Goal: Task Accomplishment & Management: Use online tool/utility

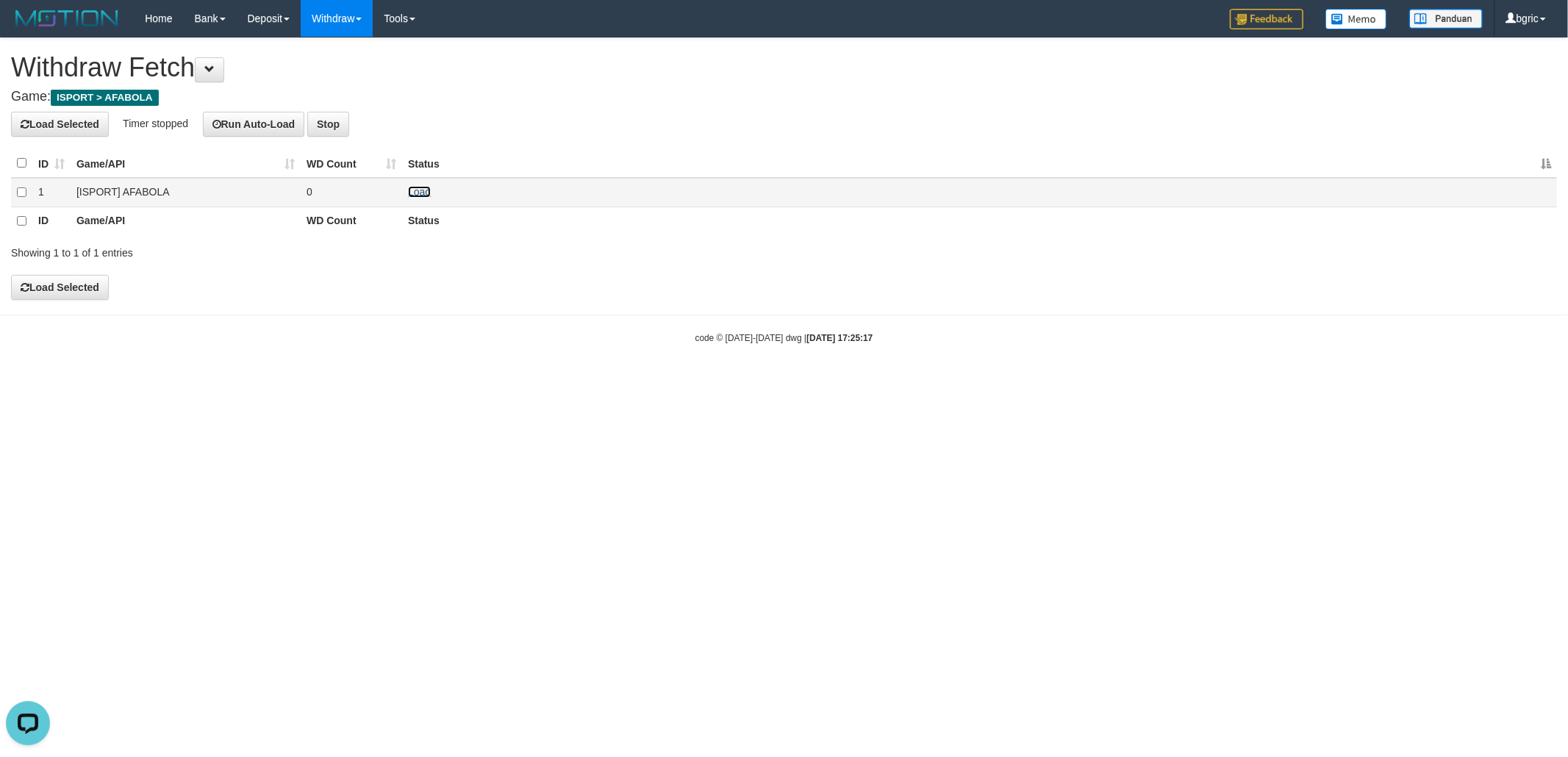
click at [422, 193] on link "Load" at bounding box center [419, 192] width 23 height 12
click at [416, 184] on td "Load OK" at bounding box center [980, 193] width 1155 height 30
click at [412, 196] on link "Load" at bounding box center [419, 192] width 23 height 12
click at [418, 198] on td "Load OK" at bounding box center [980, 193] width 1155 height 30
click at [419, 194] on link "Load" at bounding box center [419, 192] width 23 height 12
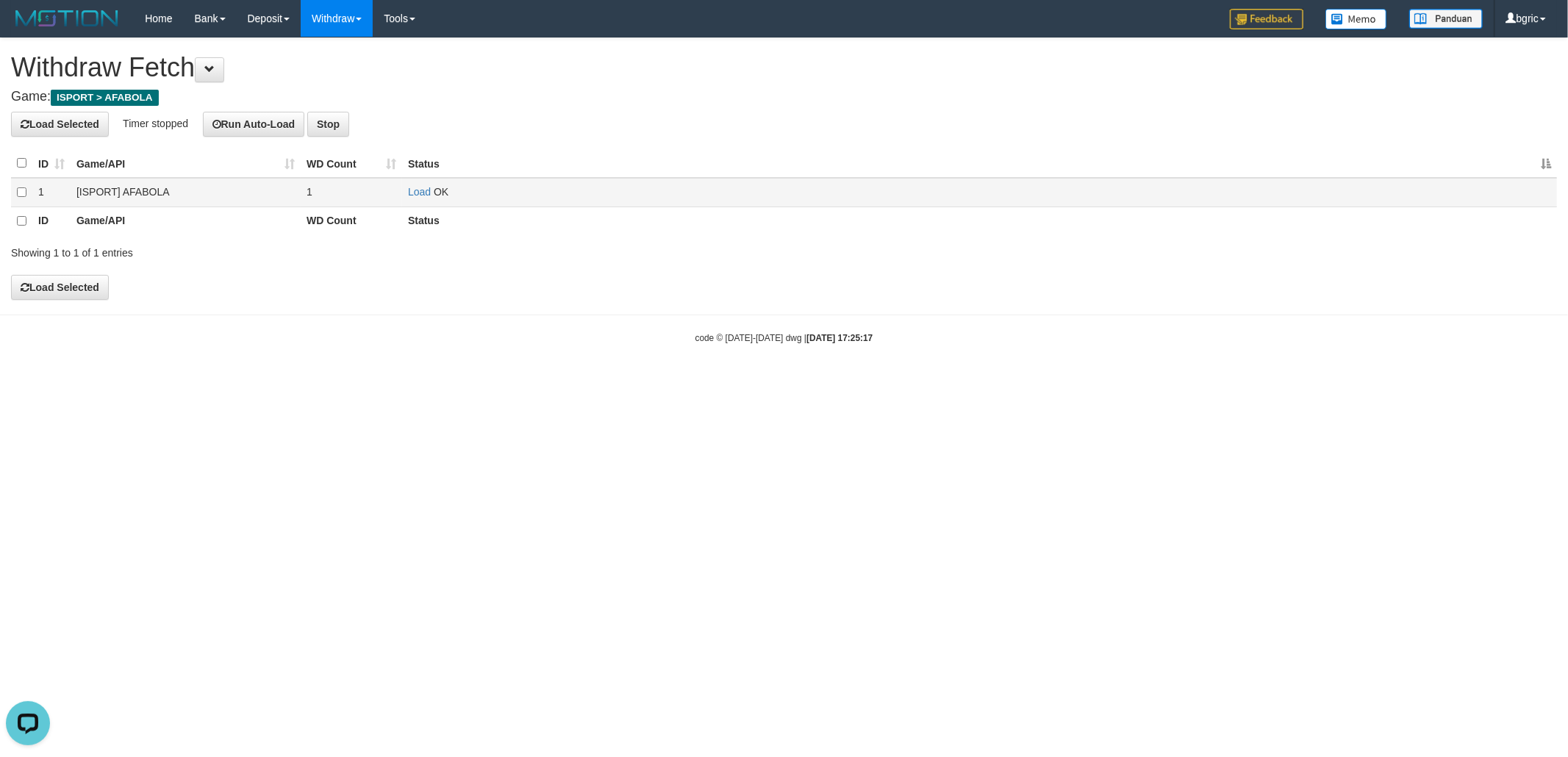
click at [415, 183] on td "Load OK" at bounding box center [980, 193] width 1155 height 30
click at [412, 188] on link "Load" at bounding box center [419, 192] width 23 height 12
click at [416, 193] on link "Load" at bounding box center [419, 192] width 23 height 12
click at [418, 191] on link "Load" at bounding box center [419, 192] width 23 height 12
click at [421, 189] on link "Load" at bounding box center [419, 192] width 23 height 12
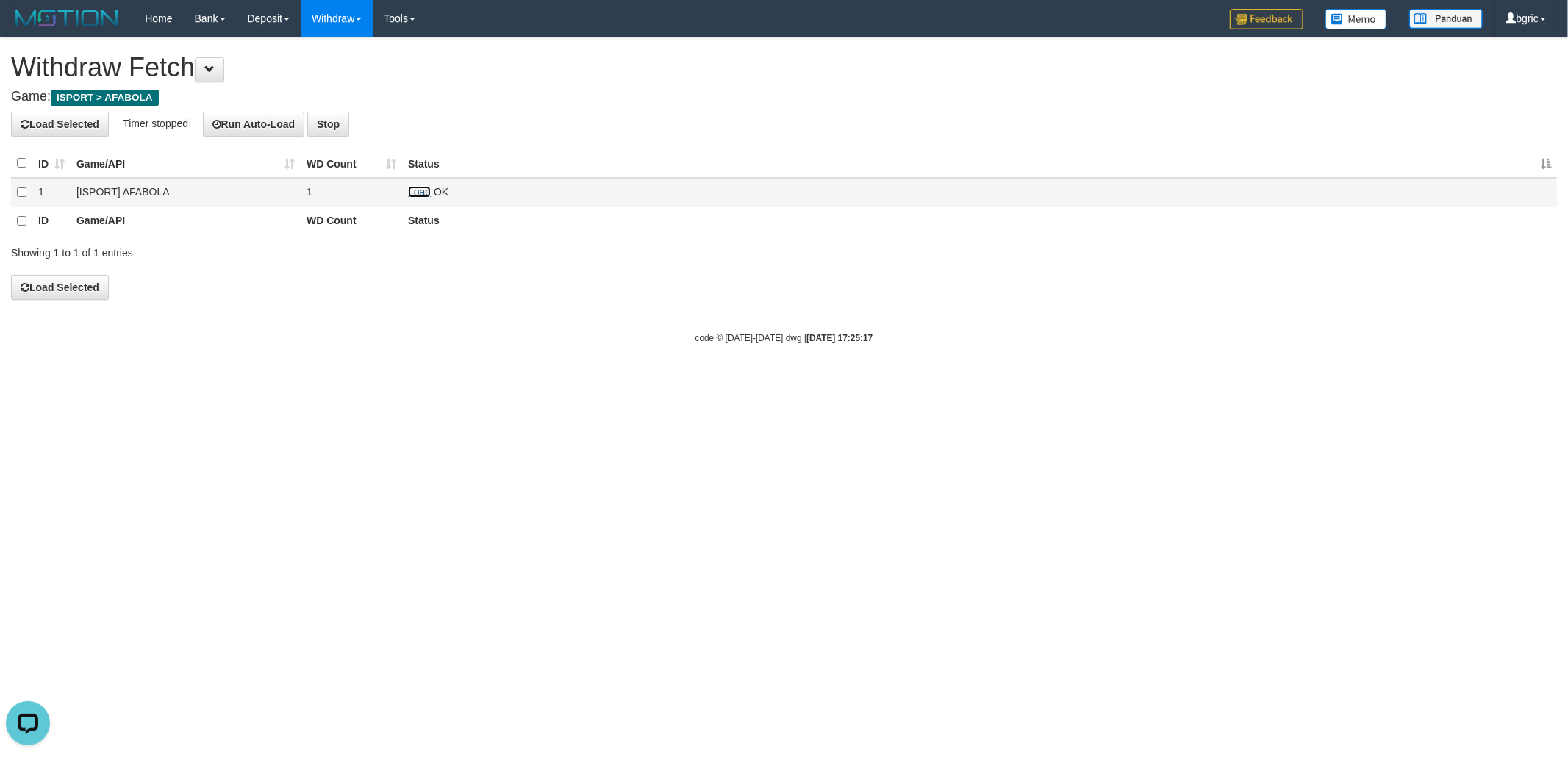
click at [419, 191] on link "Load" at bounding box center [419, 192] width 23 height 12
drag, startPoint x: 465, startPoint y: 196, endPoint x: 413, endPoint y: 196, distance: 52.0
click at [442, 196] on td "Load OK" at bounding box center [980, 193] width 1155 height 30
click at [412, 195] on link "Load" at bounding box center [419, 192] width 23 height 12
click at [423, 199] on td "Load OK" at bounding box center [980, 193] width 1155 height 30
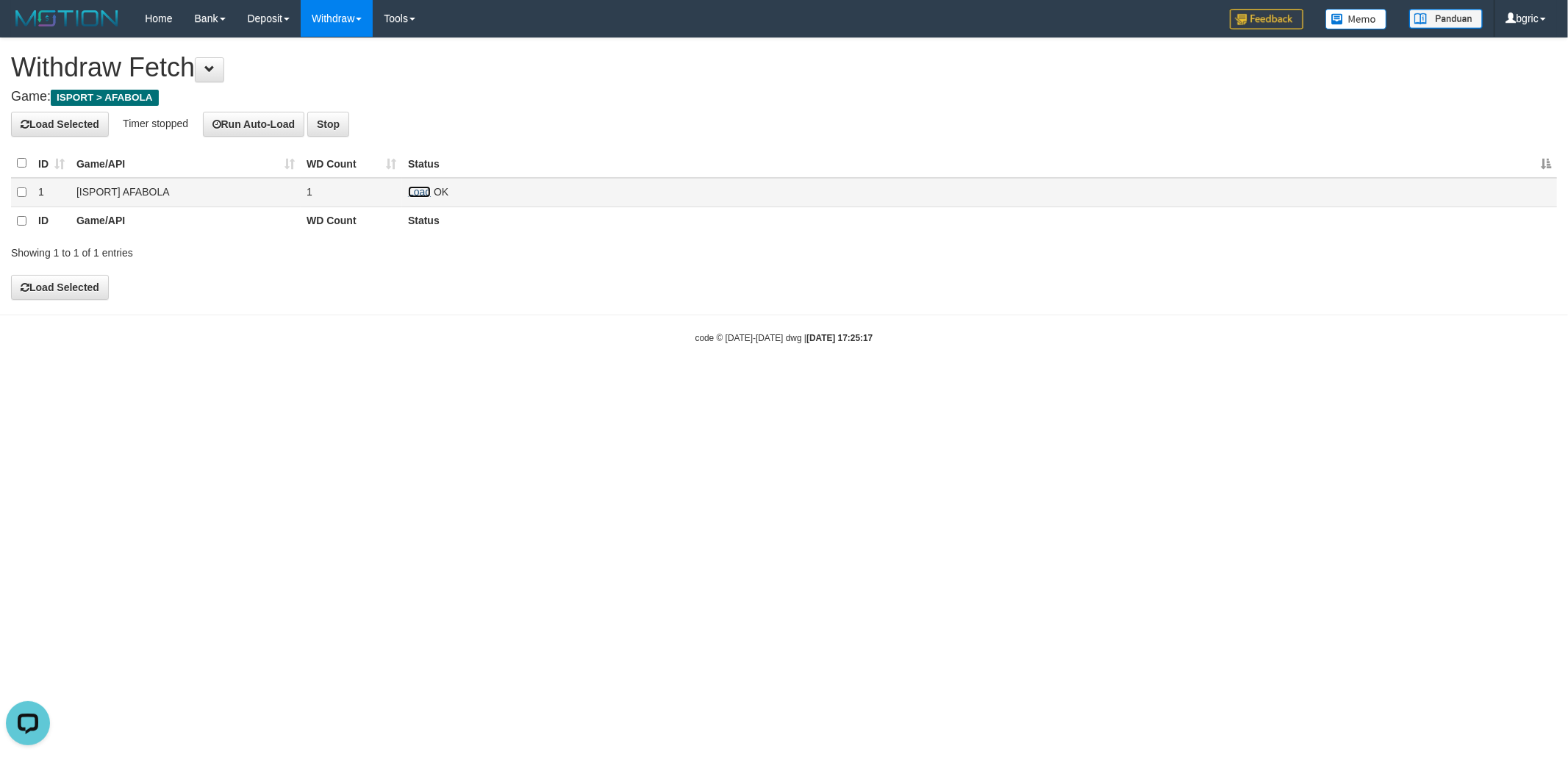
click at [422, 195] on link "Load" at bounding box center [419, 192] width 23 height 12
click at [425, 194] on link "Load" at bounding box center [419, 192] width 23 height 12
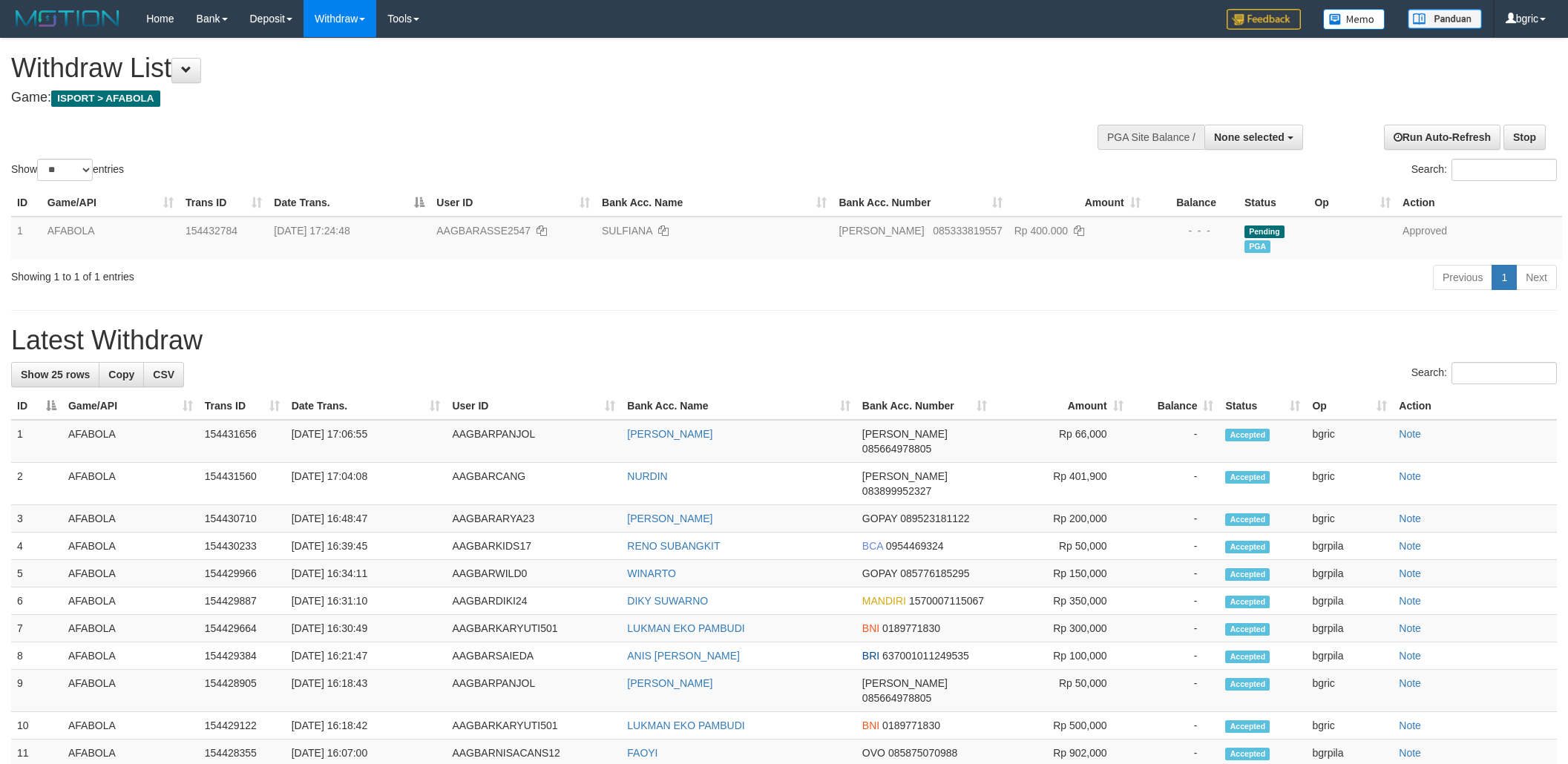
select select
select select "**"
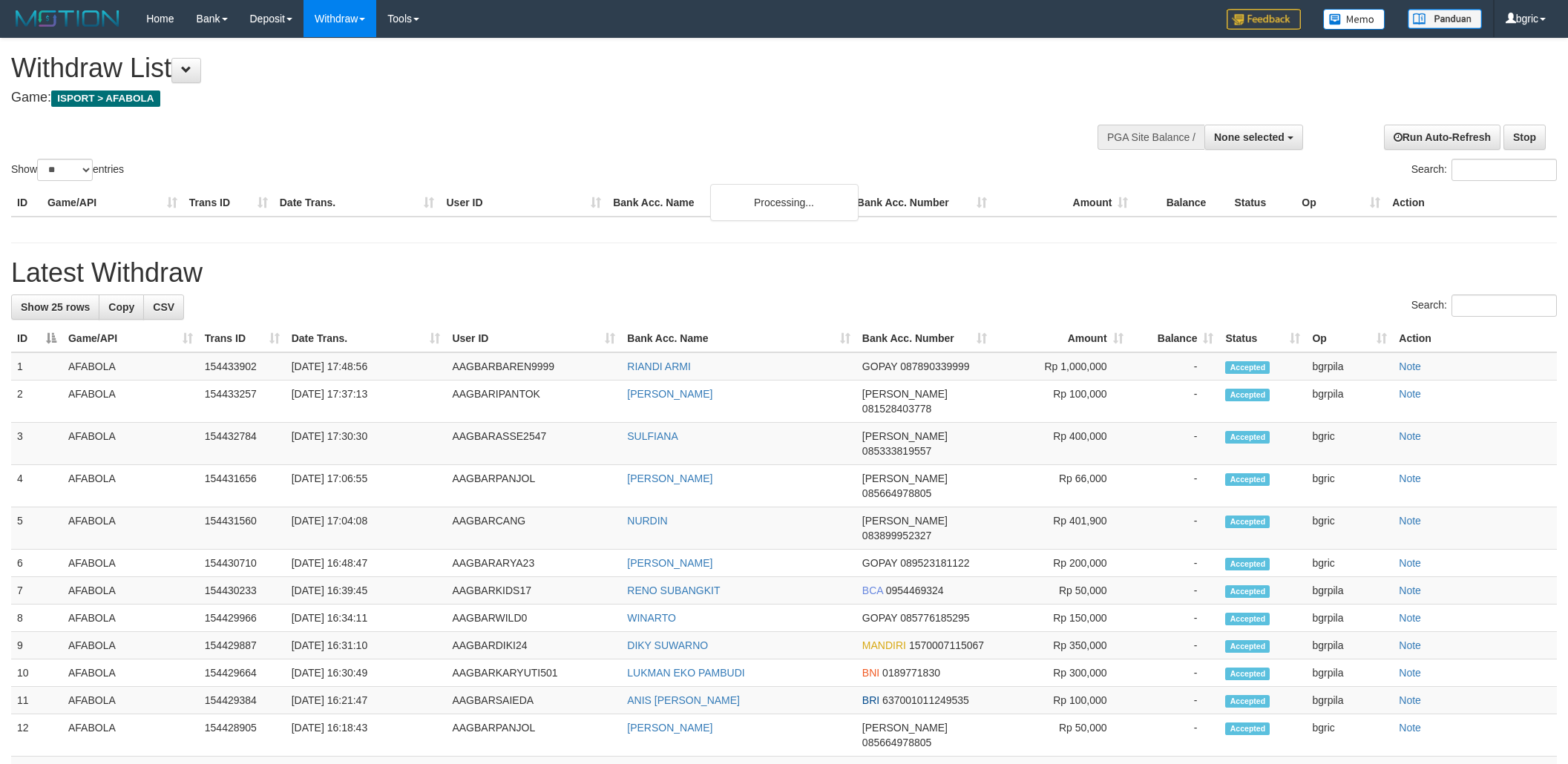
select select
select select "**"
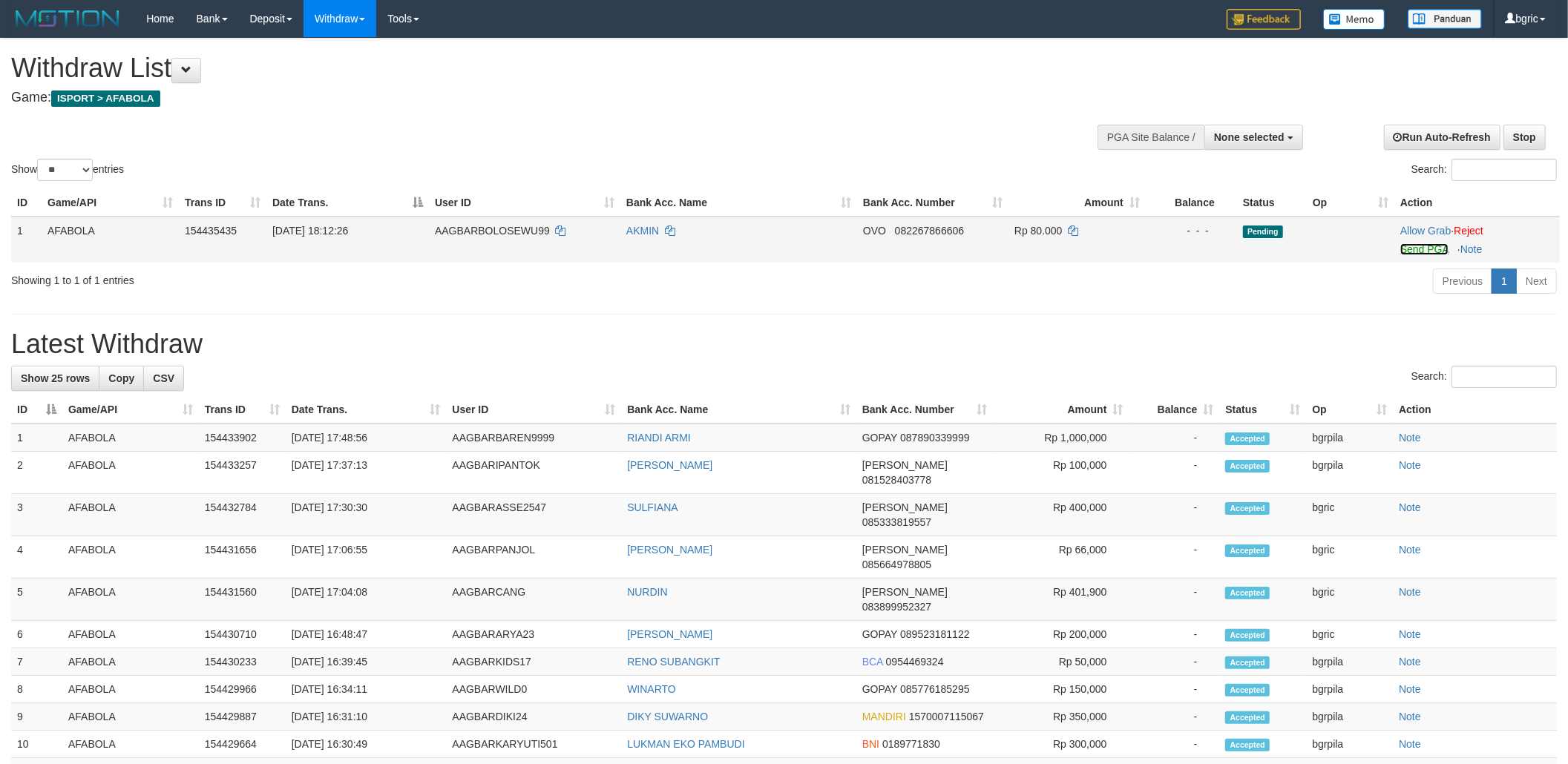
click at [1414, 249] on link "Send PGA" at bounding box center [1425, 249] width 49 height 12
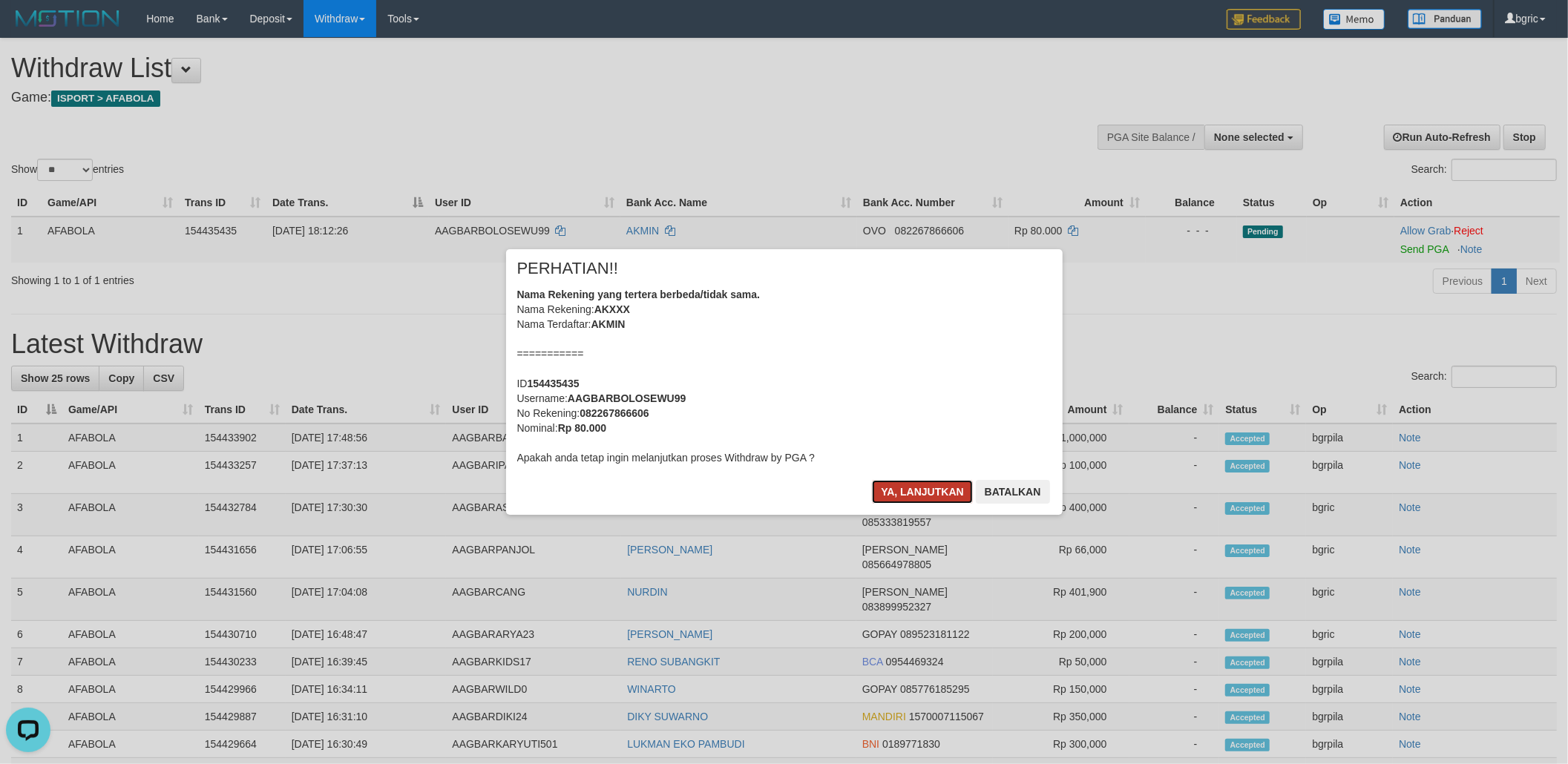
click at [900, 481] on button "Ya, lanjutkan" at bounding box center [922, 492] width 101 height 24
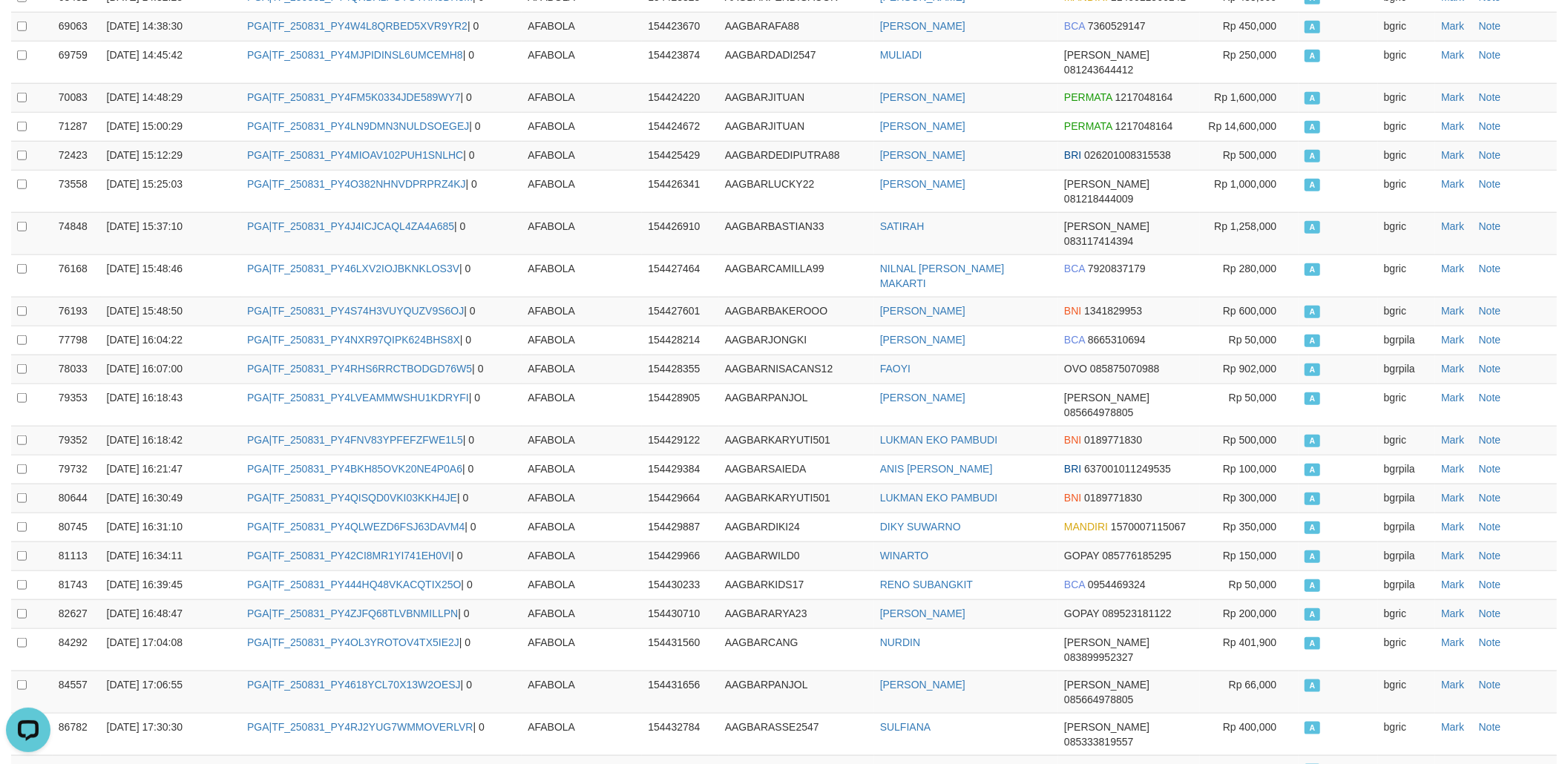
scroll to position [1204, 0]
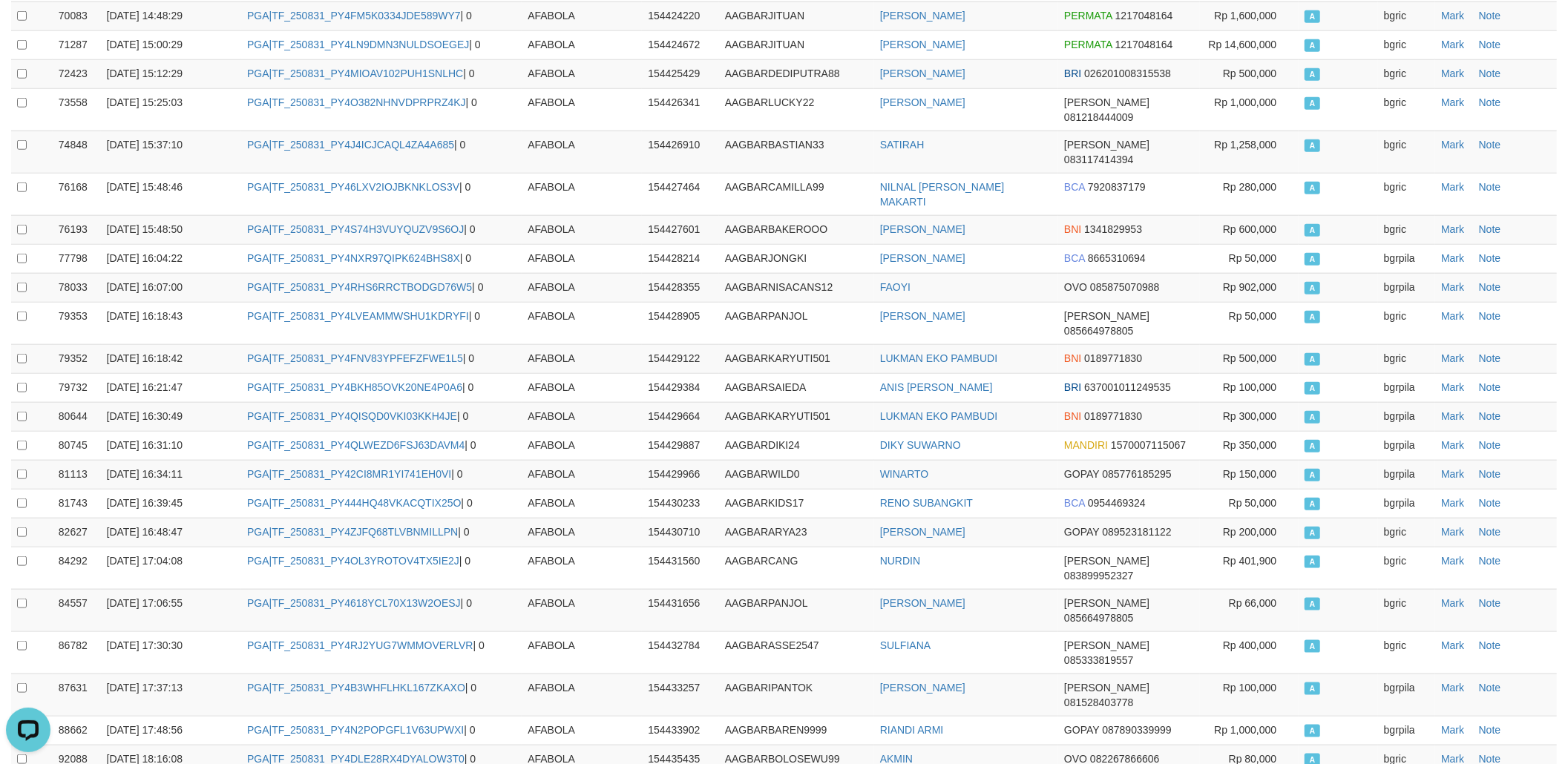
click at [366, 745] on td "PGA|TF_250831_PY4DLE28RX4DYALOW3T0 | 0" at bounding box center [382, 759] width 281 height 29
click at [367, 745] on td "PGA|TF_250831_PY4DLE28RX4DYALOW3T0 | 0" at bounding box center [382, 759] width 281 height 29
copy td "TF_250831_PY4DLE28RX4DYALOW3T0"
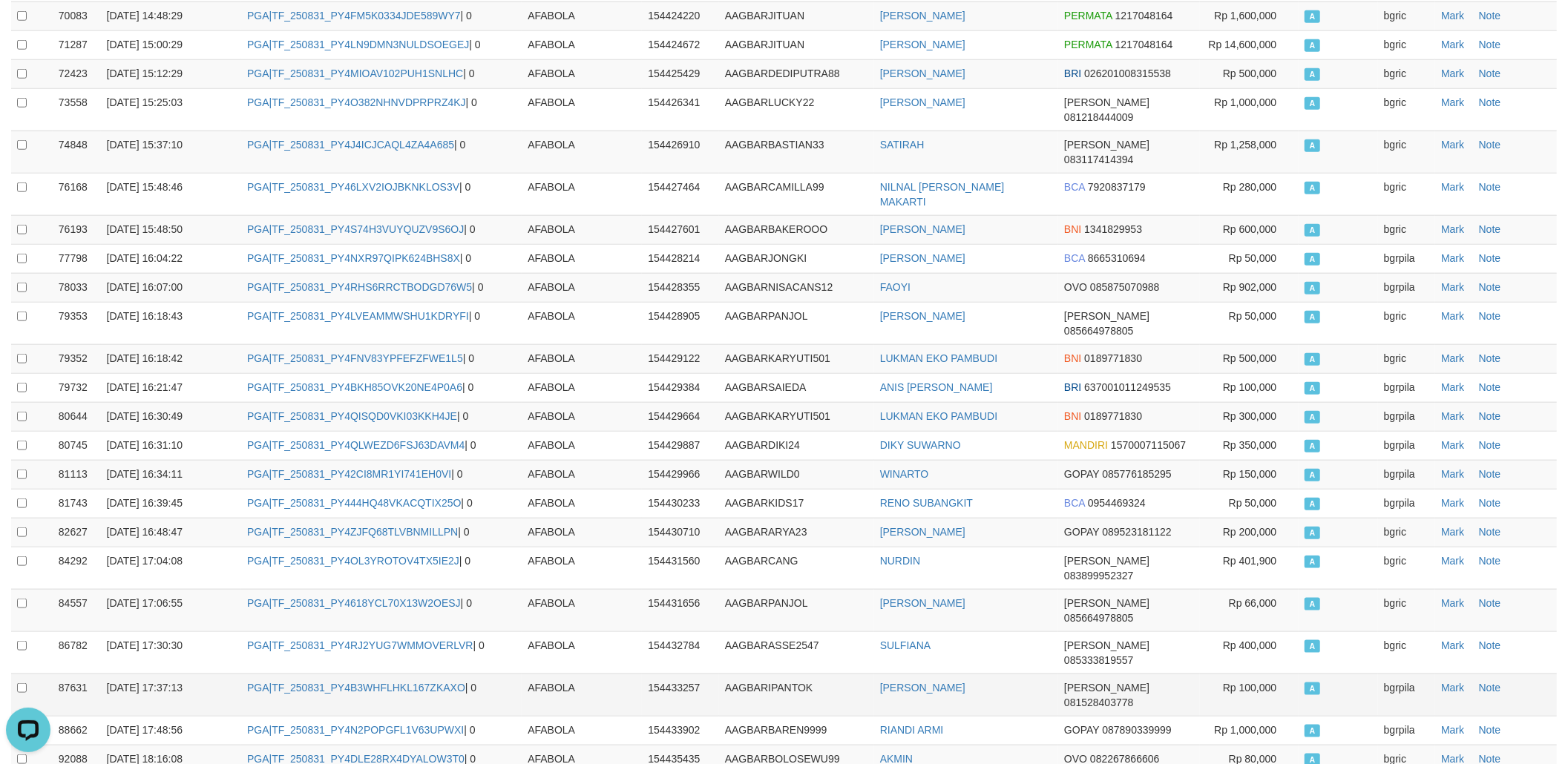
drag, startPoint x: 1039, startPoint y: 503, endPoint x: 1052, endPoint y: 508, distance: 13.9
click at [1039, 674] on td "[PERSON_NAME]" at bounding box center [966, 695] width 184 height 42
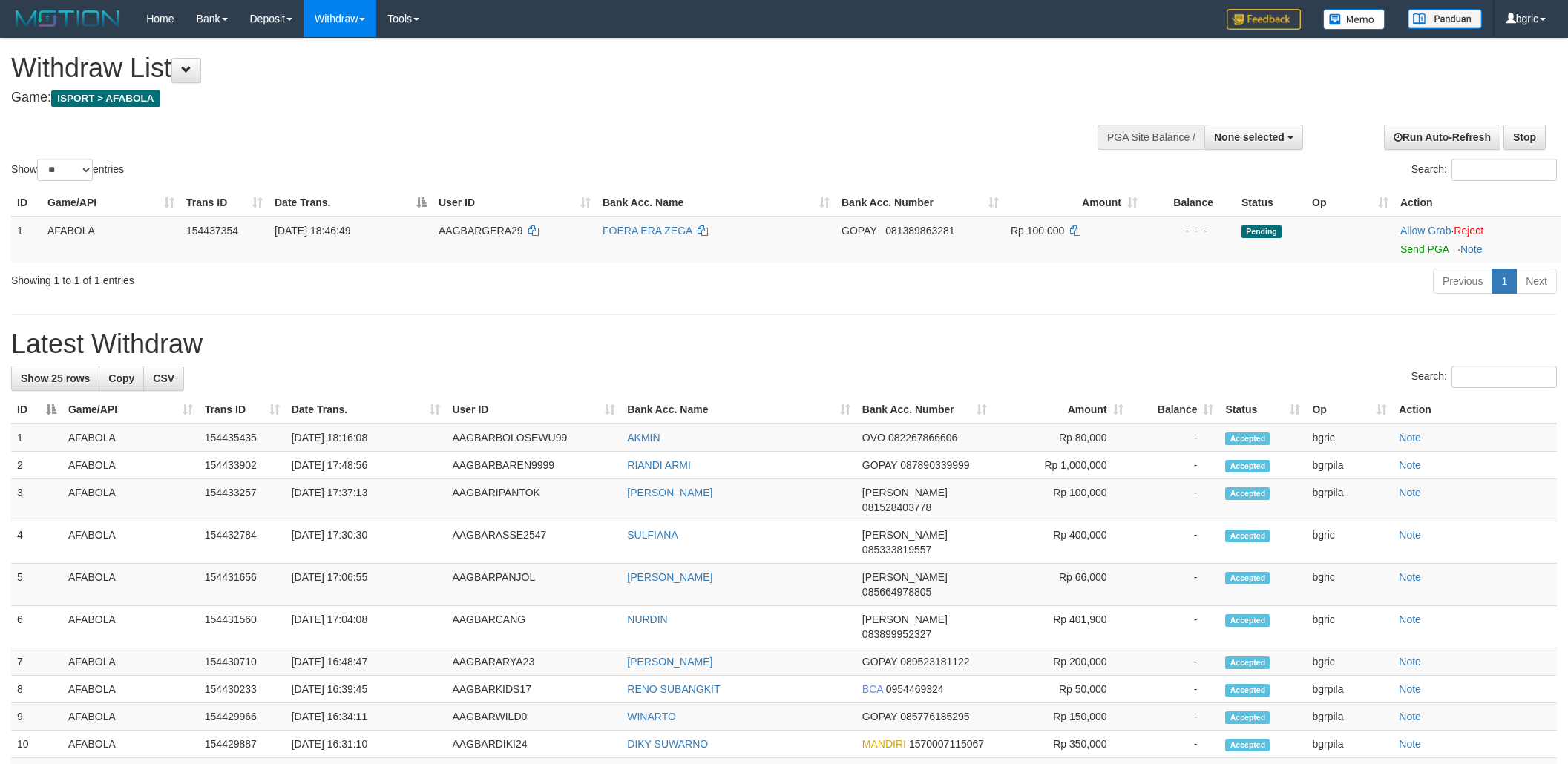
select select
select select "**"
click at [1417, 249] on link "Send PGA" at bounding box center [1425, 249] width 49 height 12
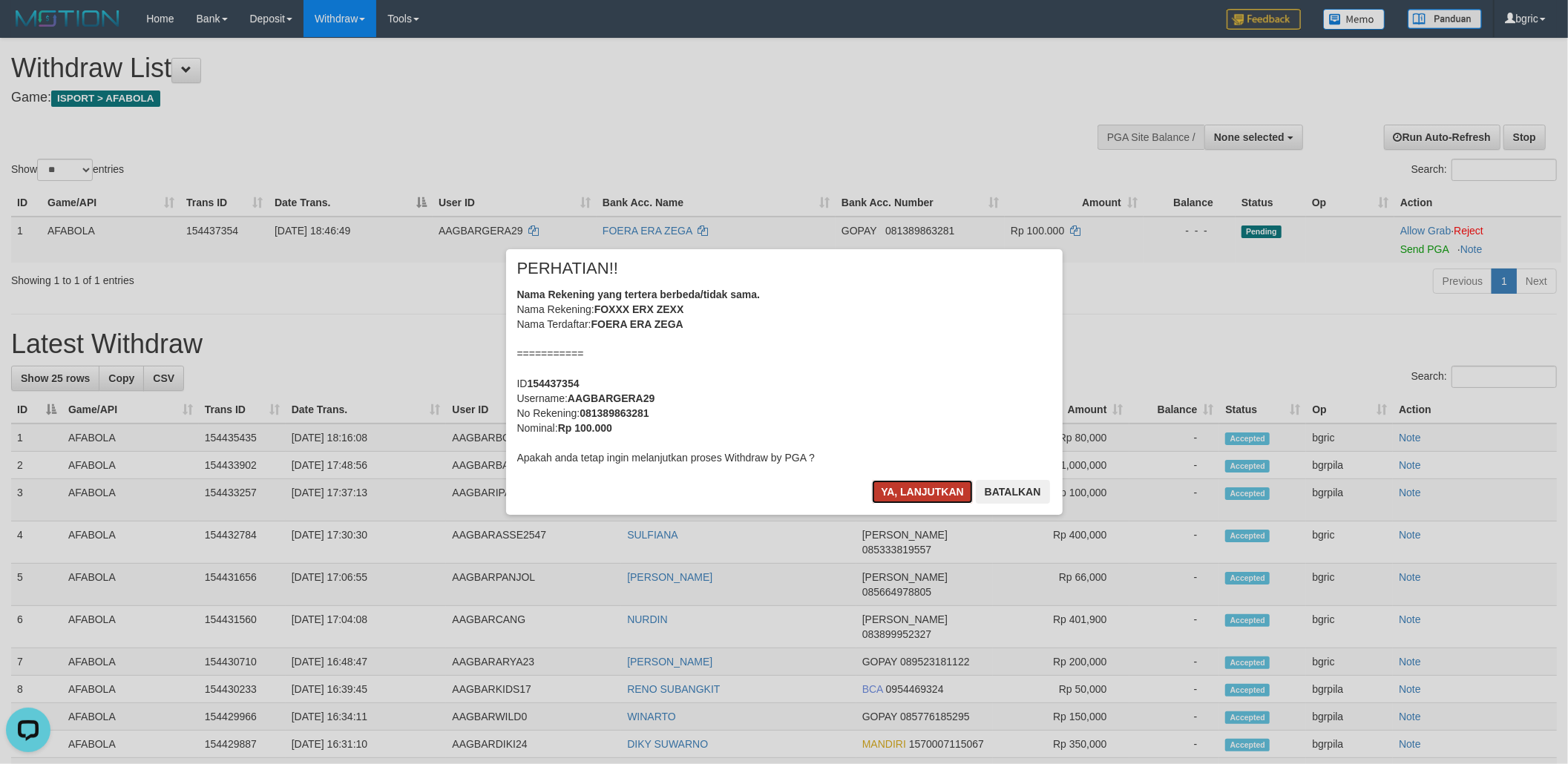
click at [892, 498] on button "Ya, lanjutkan" at bounding box center [922, 492] width 101 height 24
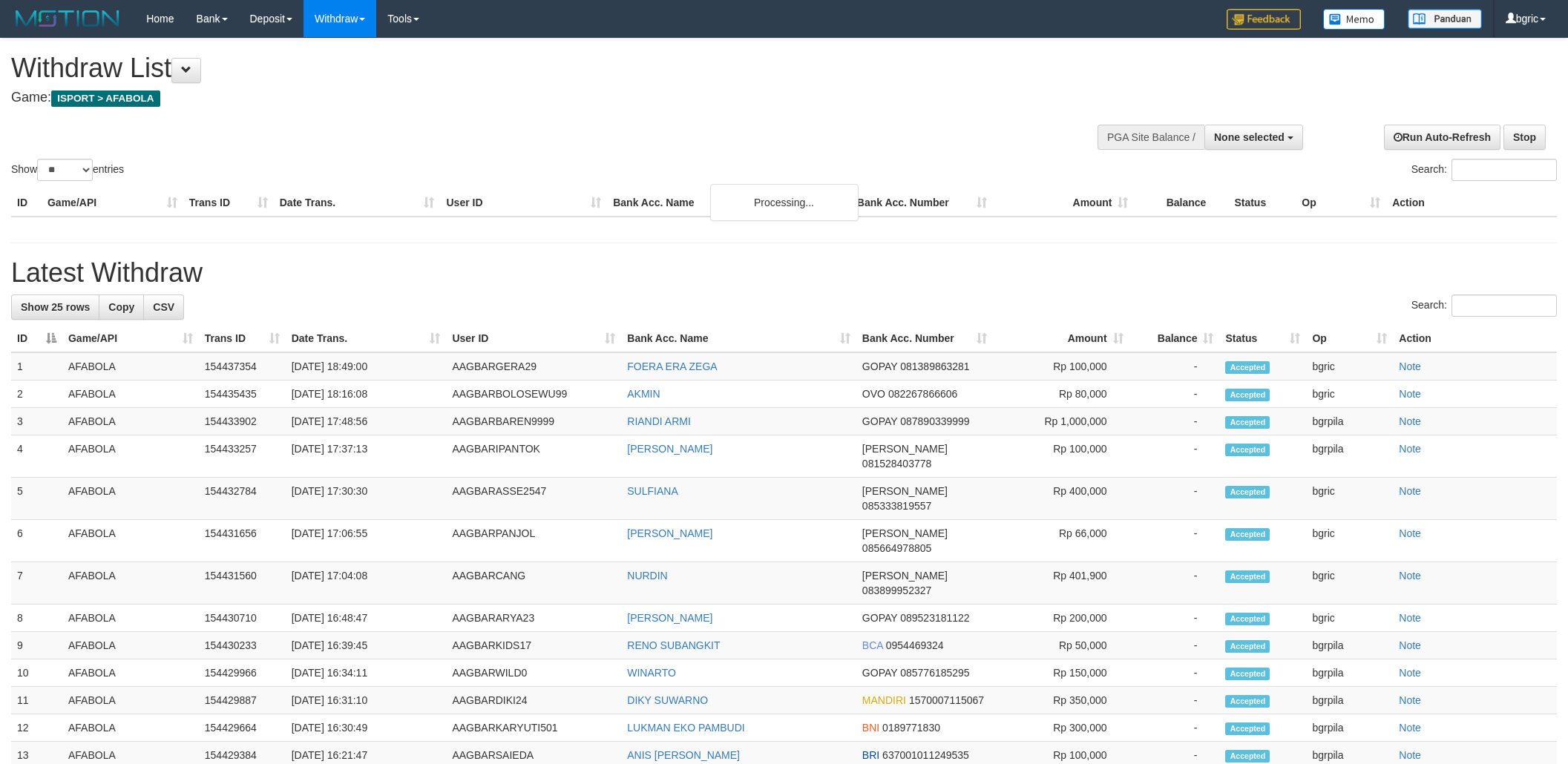
select select
select select "**"
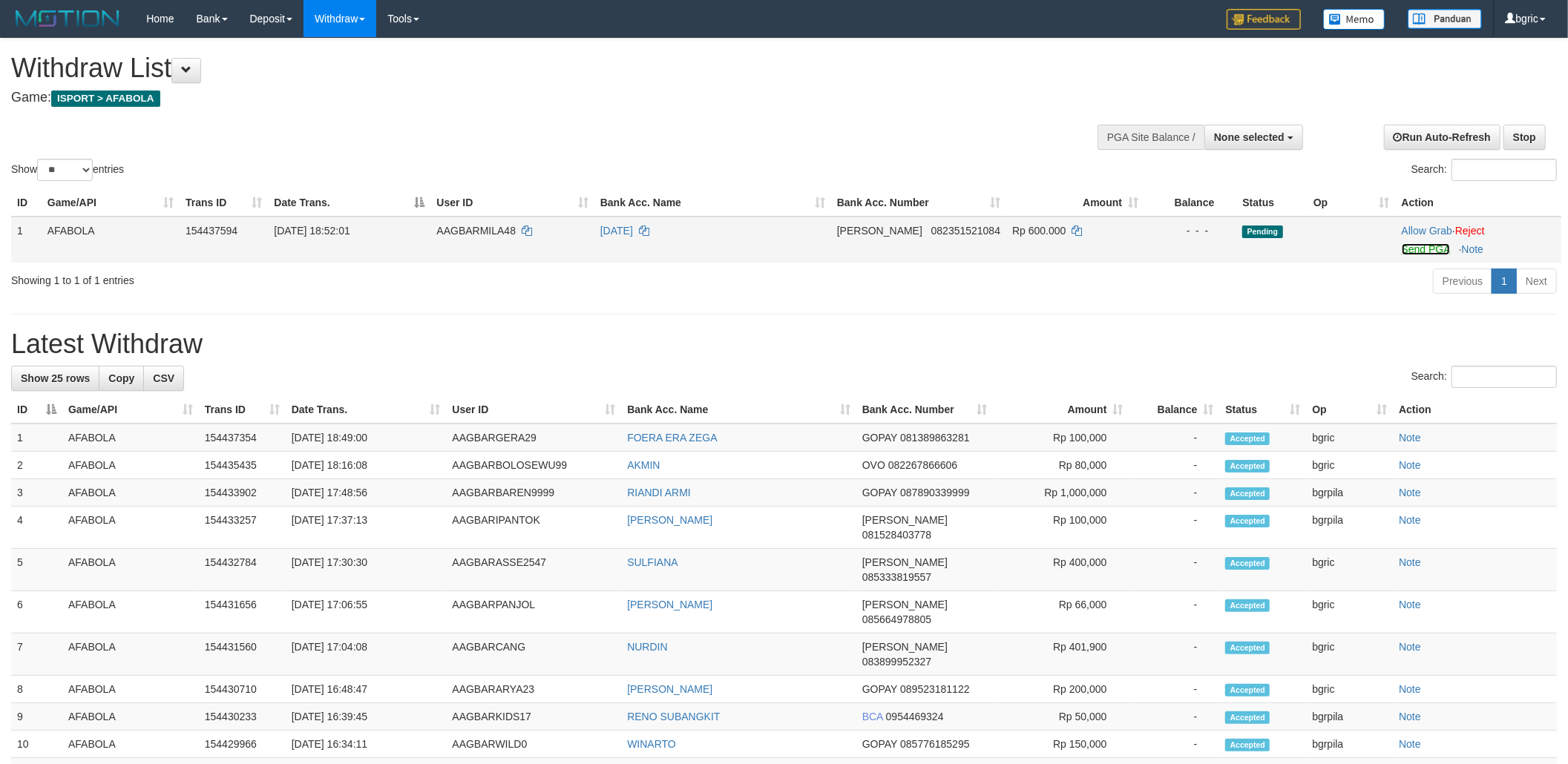
click at [1440, 252] on link "Send PGA" at bounding box center [1426, 249] width 49 height 12
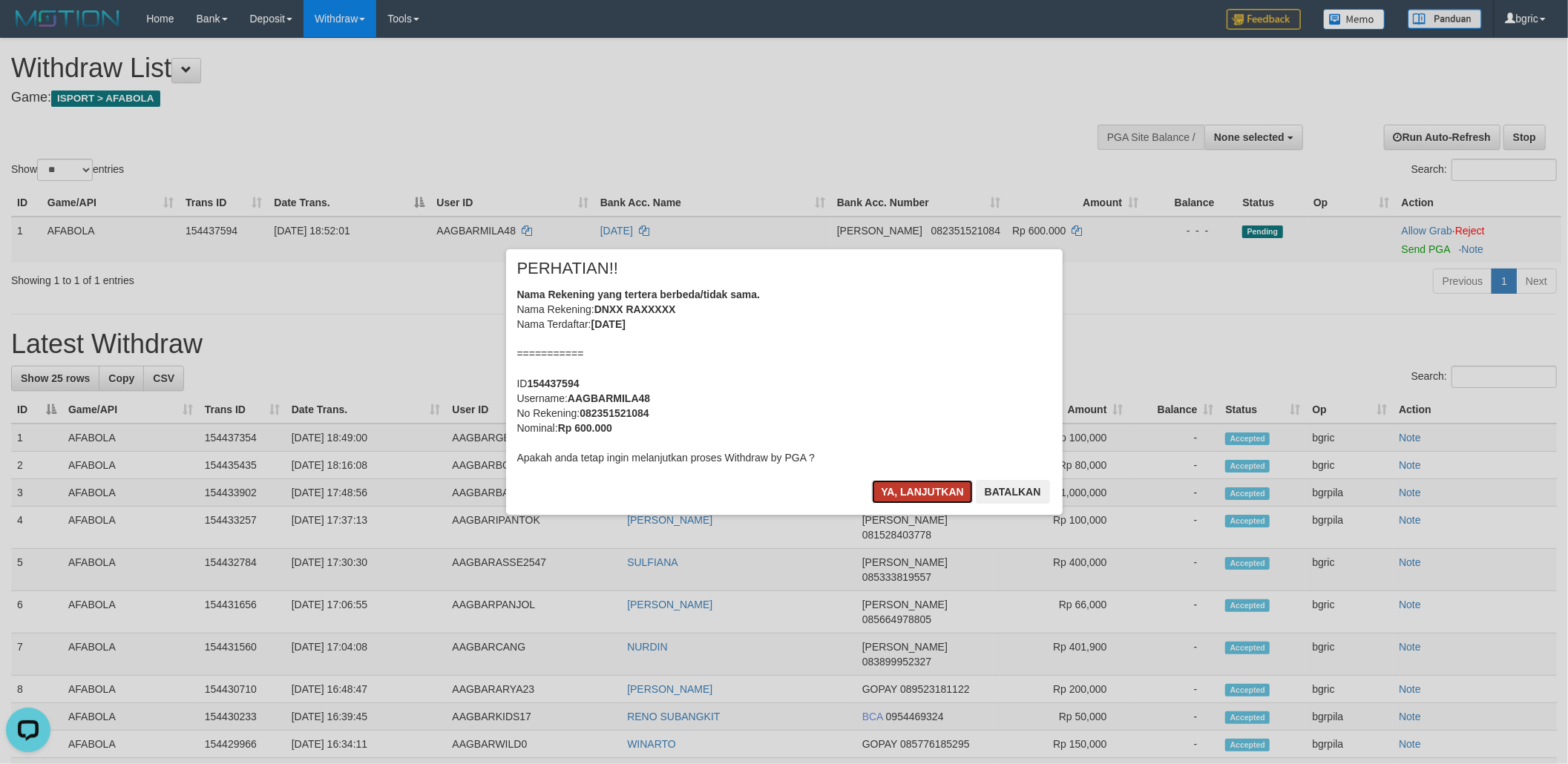
click at [936, 485] on button "Ya, lanjutkan" at bounding box center [922, 492] width 101 height 24
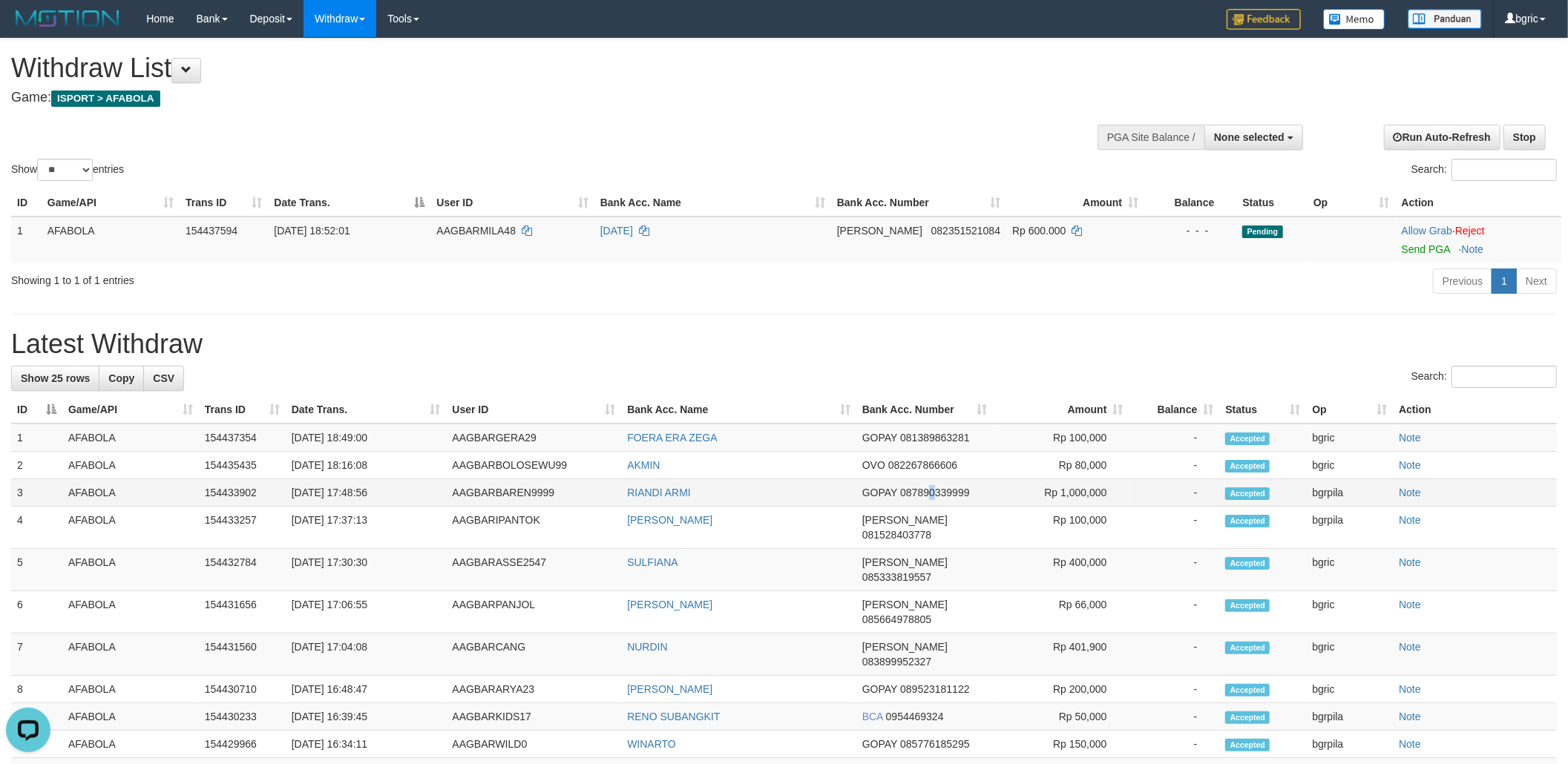
click at [932, 497] on span "087890339999" at bounding box center [935, 492] width 69 height 12
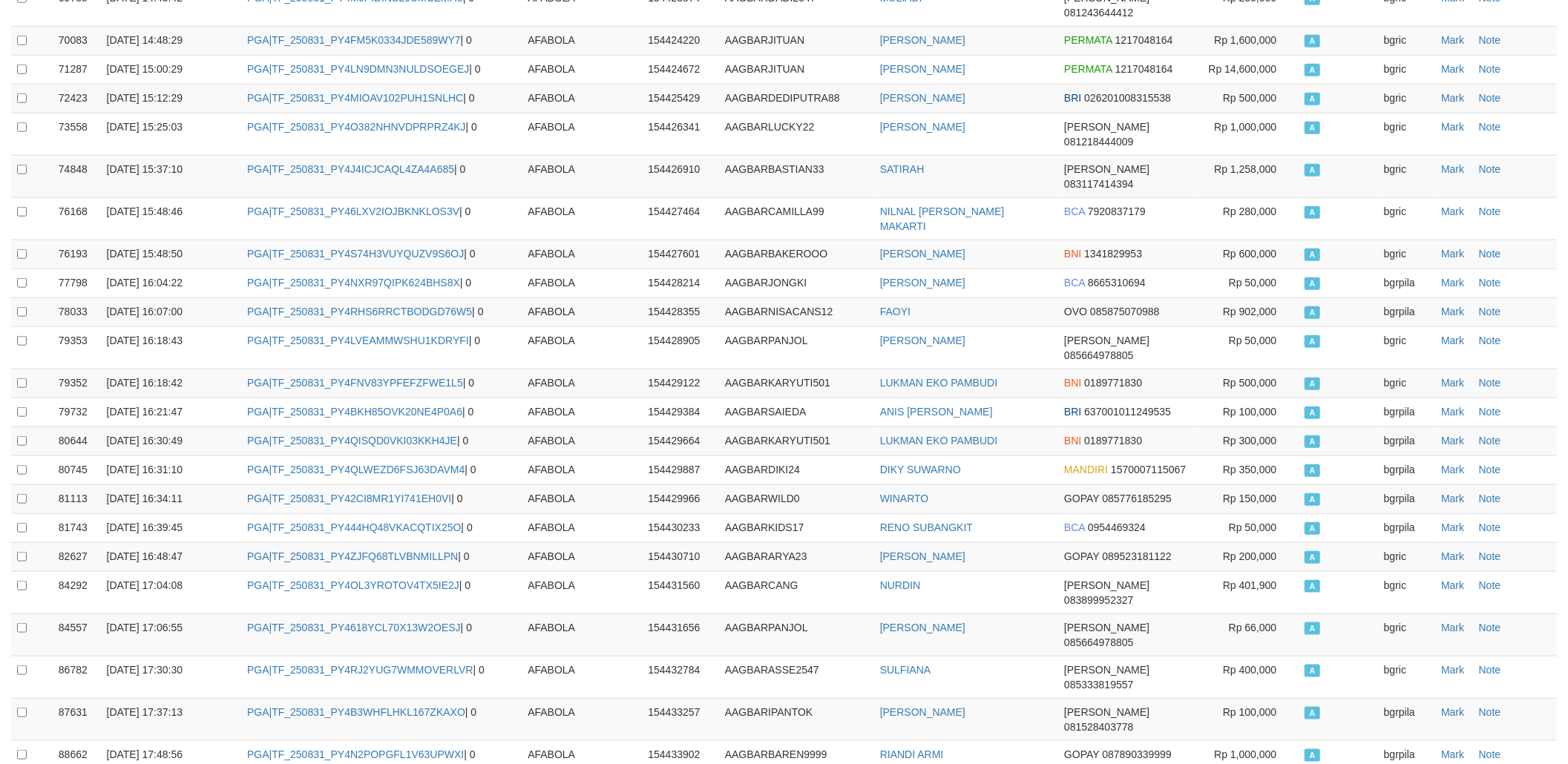
scroll to position [1204, 0]
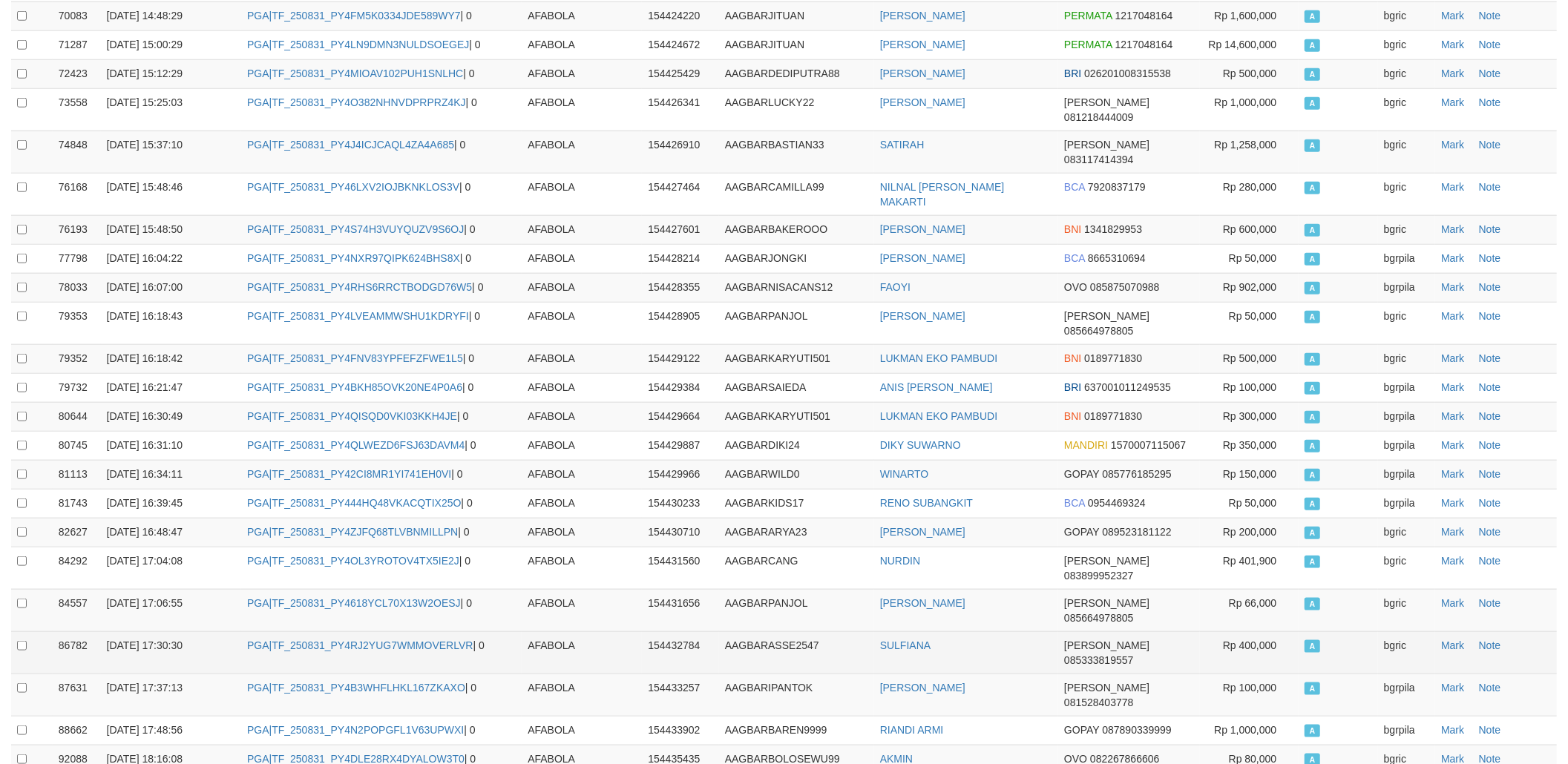
click at [624, 632] on td "AFABOLA" at bounding box center [581, 653] width 120 height 42
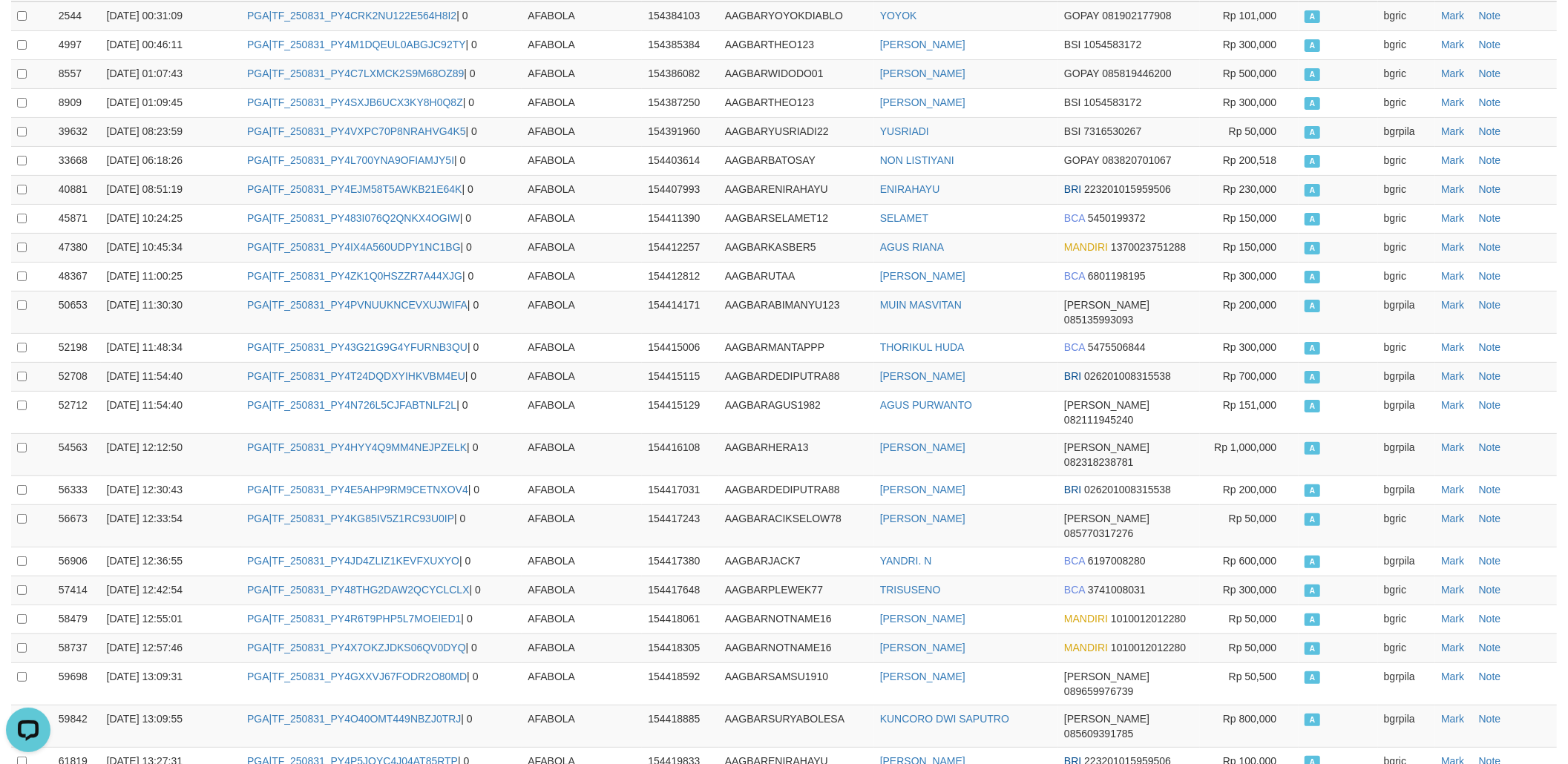
scroll to position [0, 0]
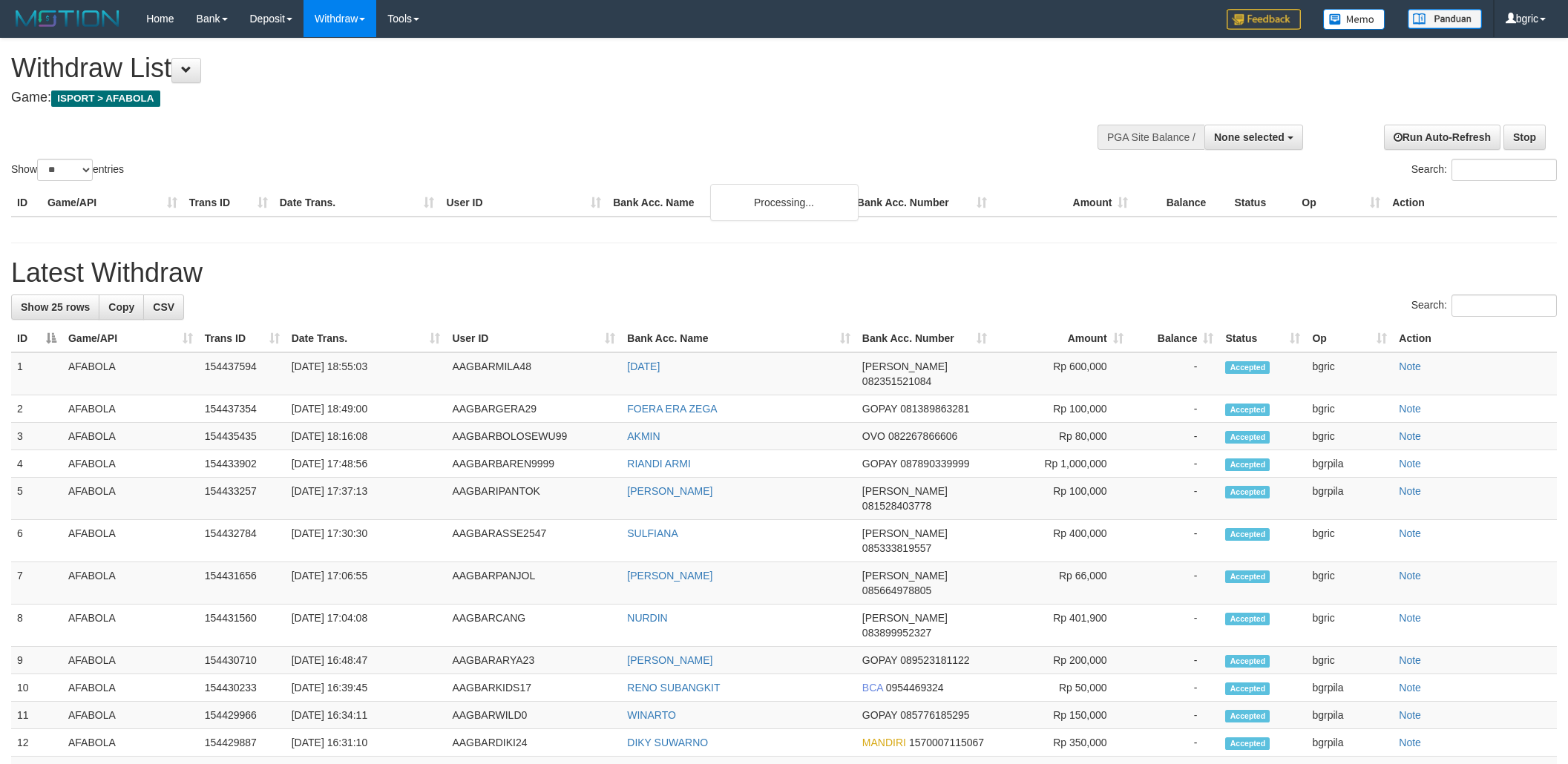
select select
select select "**"
click at [1313, 312] on div "Search:" at bounding box center [784, 307] width 1546 height 26
click at [1342, 283] on h1 "Latest Withdraw" at bounding box center [784, 273] width 1546 height 30
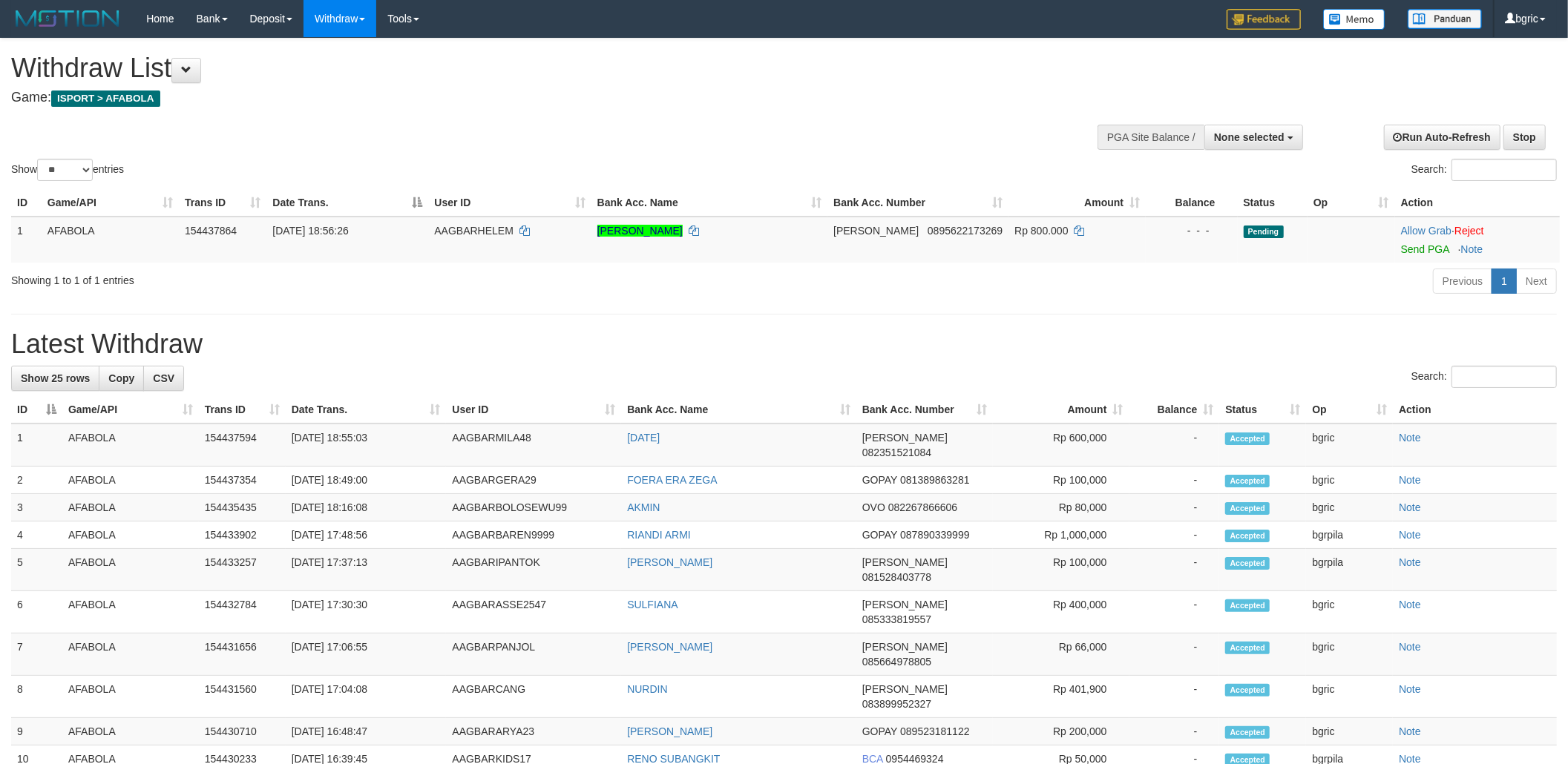
click at [1342, 281] on div "Previous 1 Next" at bounding box center [1110, 283] width 893 height 32
click at [1407, 244] on link "Send PGA" at bounding box center [1425, 249] width 49 height 12
click at [1425, 250] on link "Send PGA" at bounding box center [1425, 249] width 49 height 12
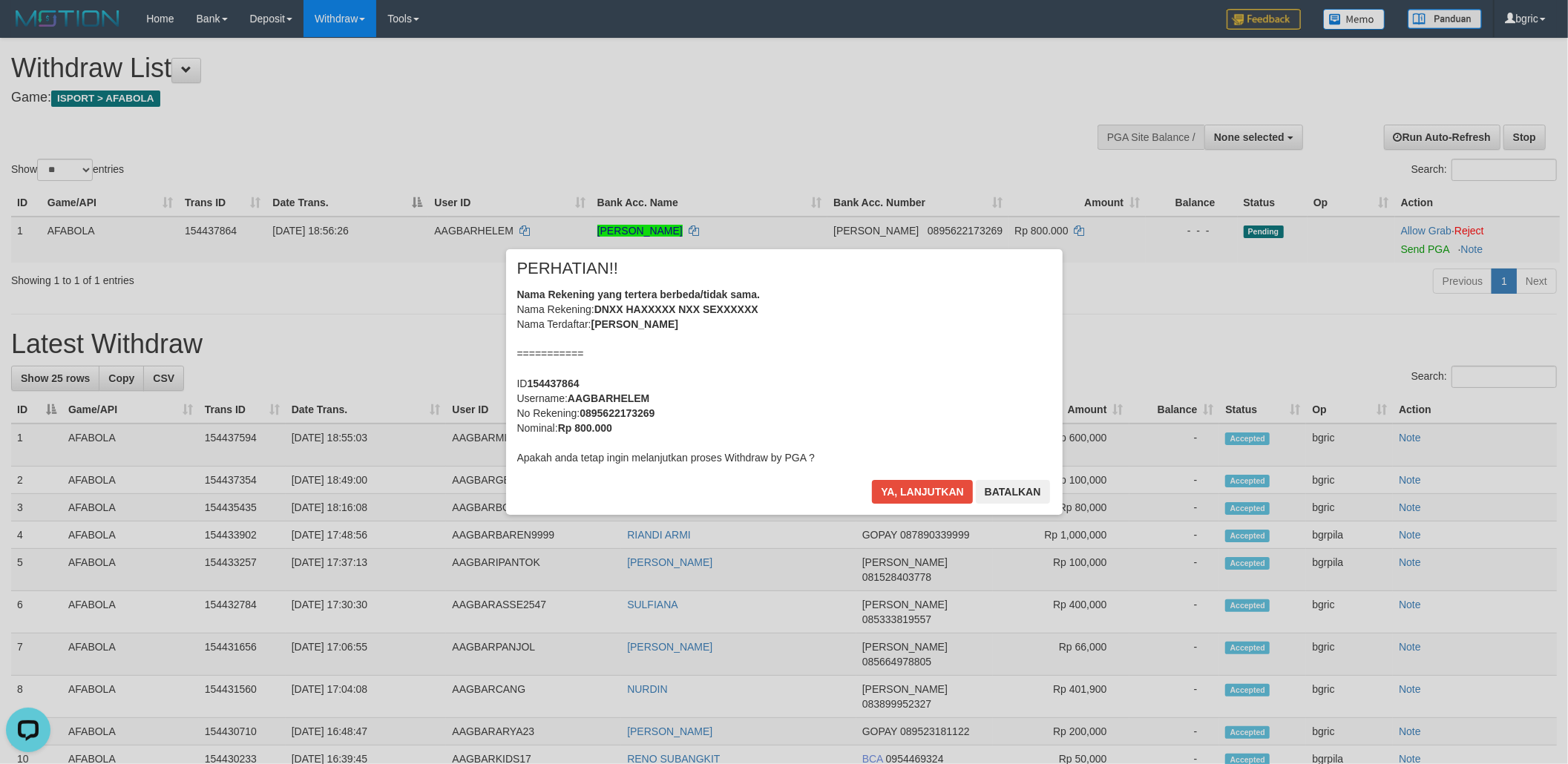
click at [911, 512] on div "Ya, lanjutkan Batalkan" at bounding box center [961, 498] width 180 height 35
click at [928, 505] on div "Ya, lanjutkan Batalkan" at bounding box center [961, 498] width 180 height 35
click at [947, 469] on div "× PERHATIAN!! Nama Rekening yang tertera berbeda/tidak sama. Nama Rekening: DNX…" at bounding box center [784, 382] width 556 height 266
click at [940, 497] on button "Ya, lanjutkan" at bounding box center [922, 492] width 101 height 24
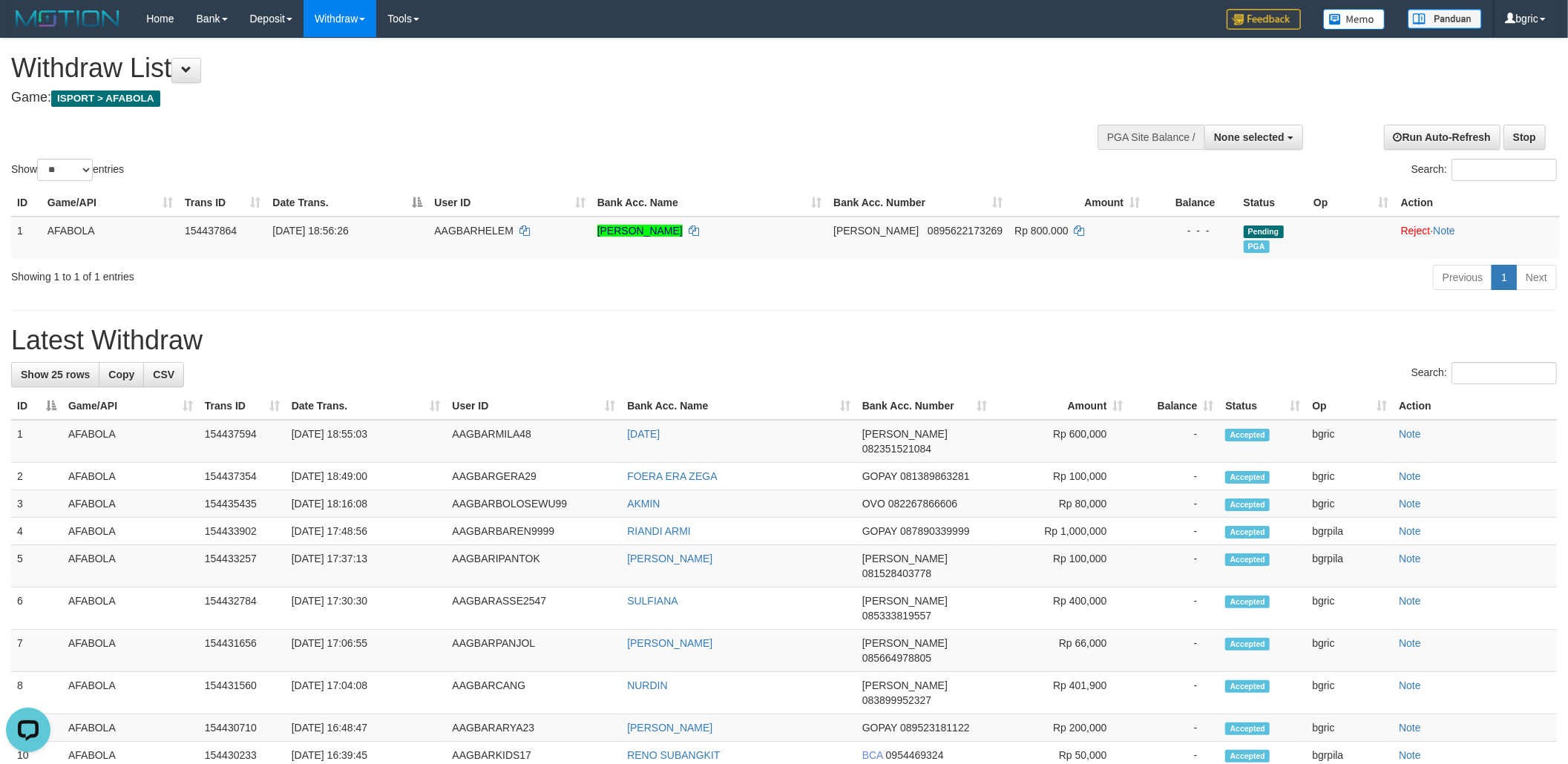
drag, startPoint x: 849, startPoint y: 256, endPoint x: 825, endPoint y: 420, distance: 165.7
click at [849, 259] on div "ID Game/API Trans ID Date Trans. User ID Bank Acc. Name Bank Acc. Number Amount…" at bounding box center [784, 224] width 1568 height 78
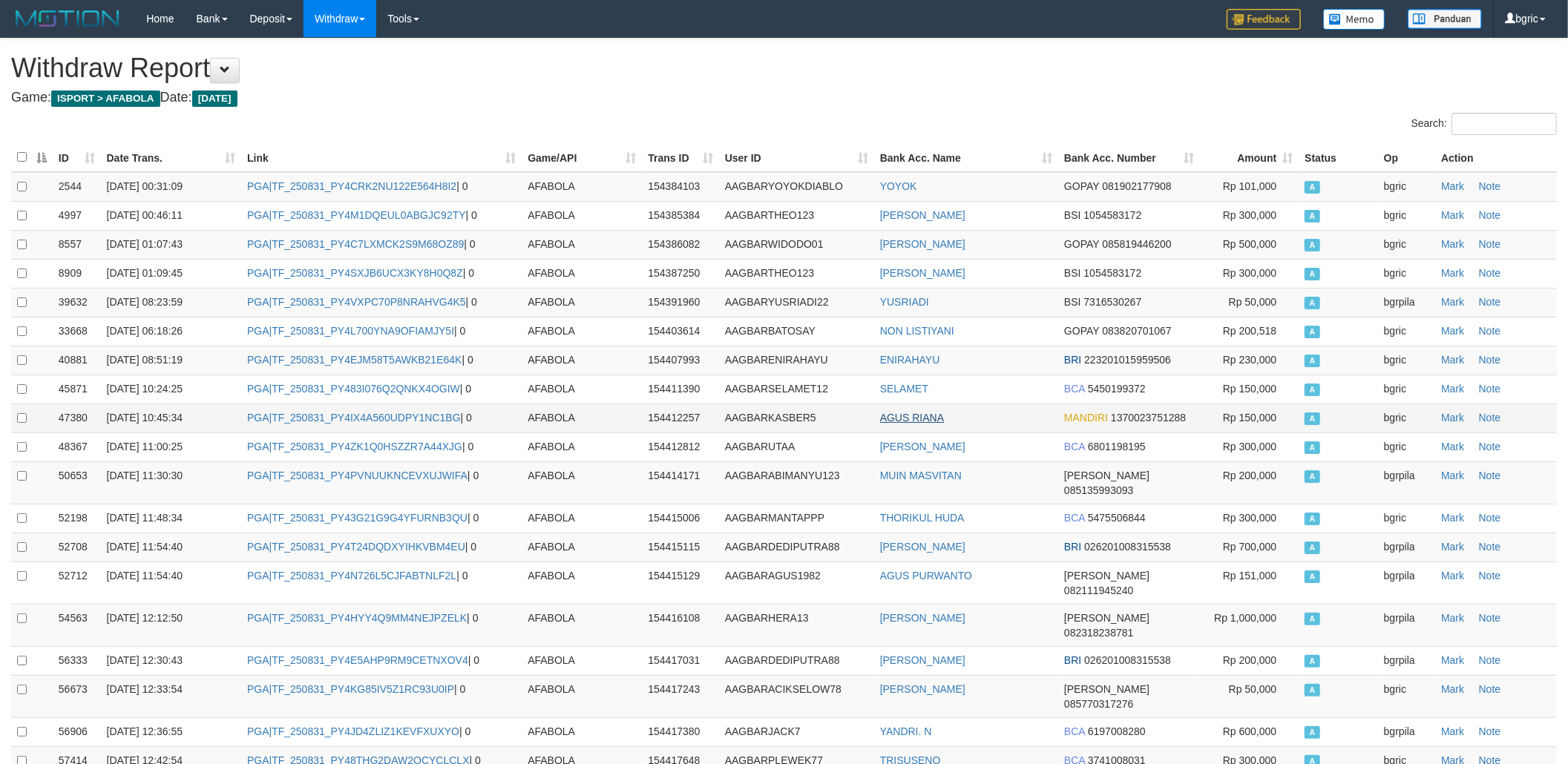
drag, startPoint x: 972, startPoint y: 422, endPoint x: 916, endPoint y: 423, distance: 56.0
click at [930, 420] on td "AGUS RIANA" at bounding box center [966, 418] width 184 height 29
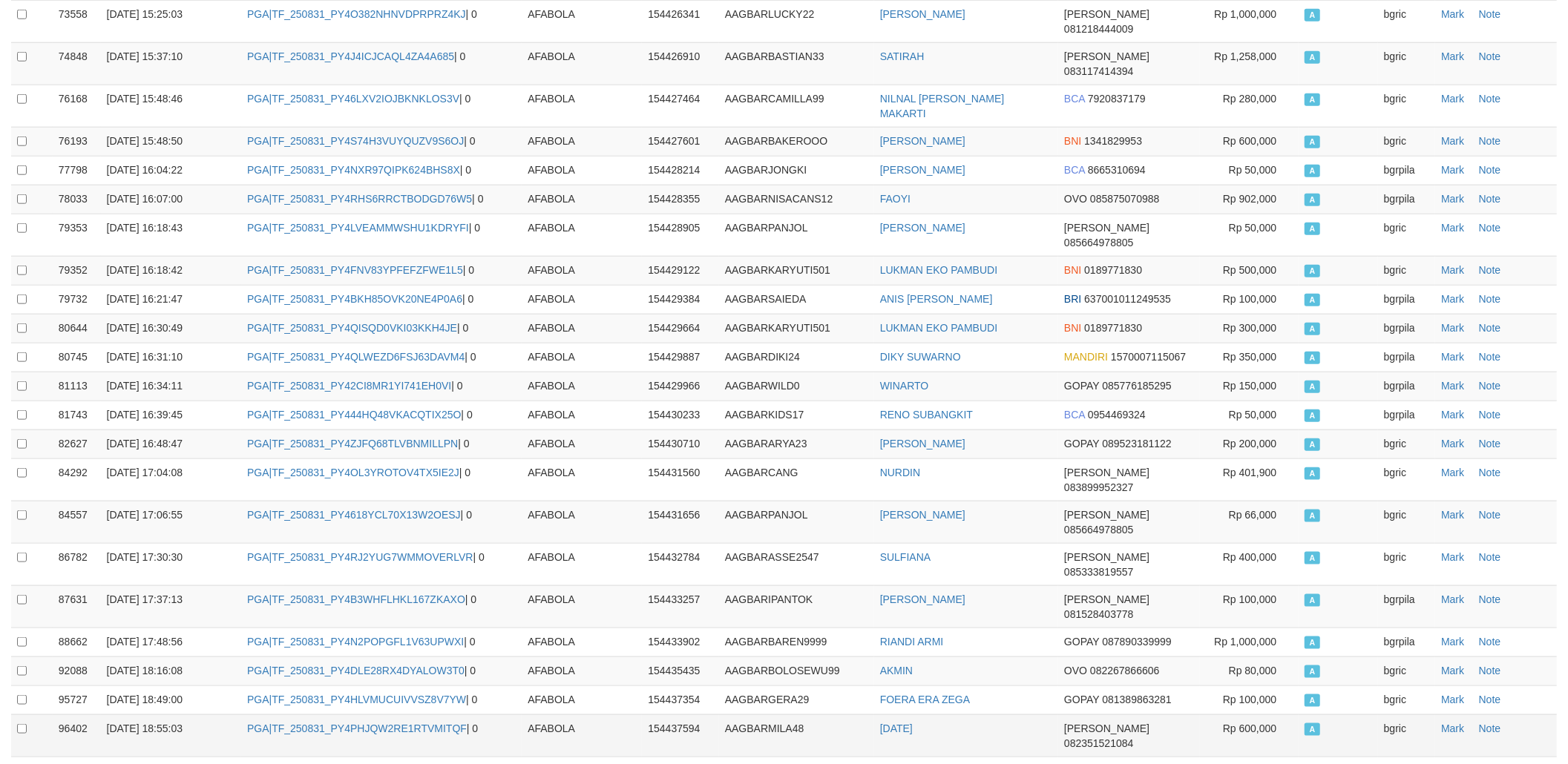
click at [405, 715] on td "PGA|TF_250831_PY4PHJQW2RE1RTVMITQF | 0" at bounding box center [382, 736] width 281 height 42
copy td "TF_250831_PY4PHJQW2RE1RTVMITQF"
click at [879, 657] on td "AKMIN" at bounding box center [966, 671] width 184 height 29
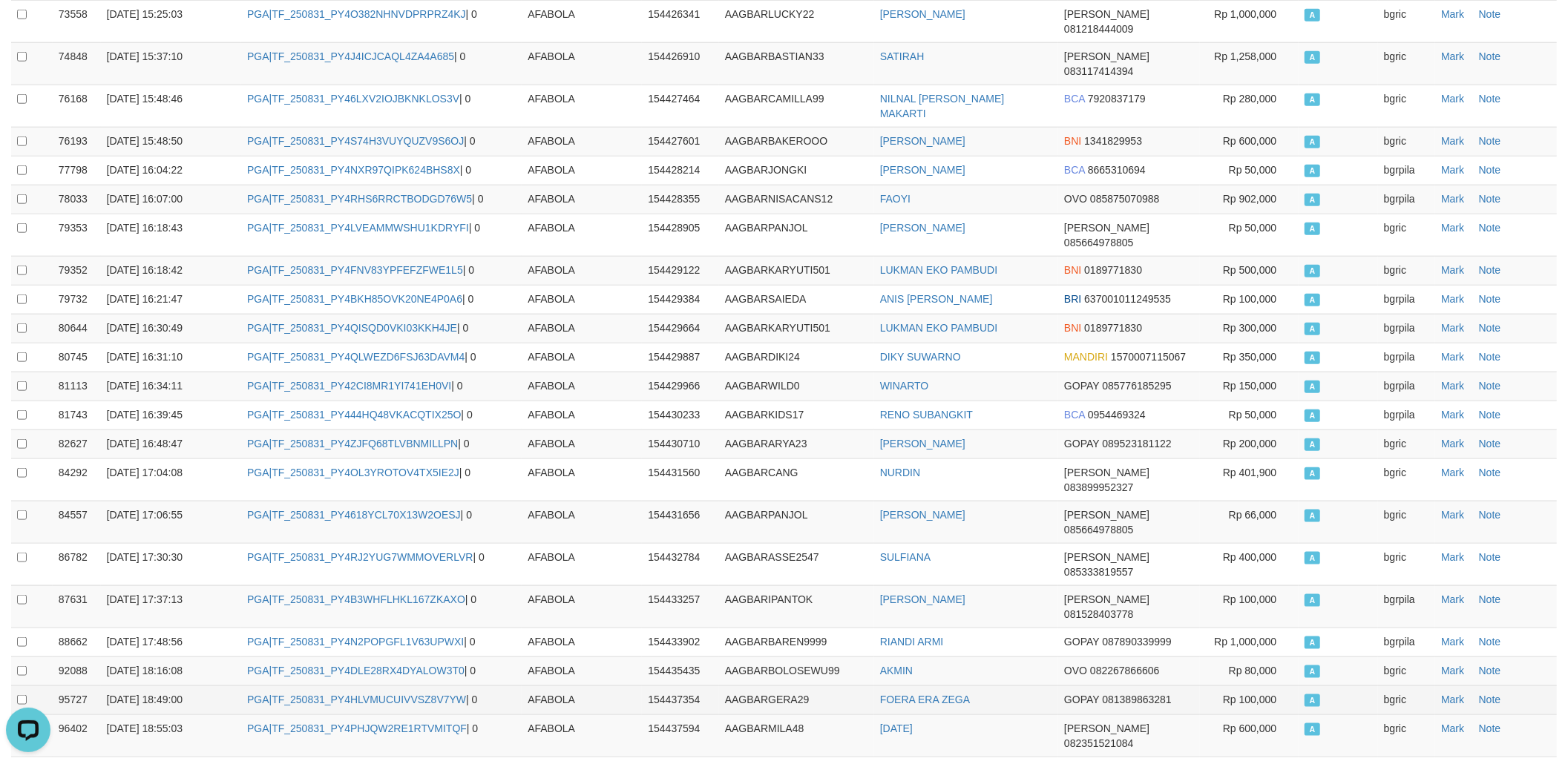
click at [355, 686] on td "PGA|TF_250831_PY4HLVMUCUIVVSZ8V7YW | 0" at bounding box center [382, 700] width 281 height 29
copy td "TF_250831_PY4HLVMUCUIVVSZ8V7YW"
click at [355, 686] on td "PGA|TF_250831_PY4HLVMUCUIVVSZ8V7YW | 0" at bounding box center [382, 700] width 281 height 29
click at [351, 715] on td "PGA|TF_250831_PY4PHJQW2RE1RTVMITQF | 0" at bounding box center [382, 736] width 281 height 42
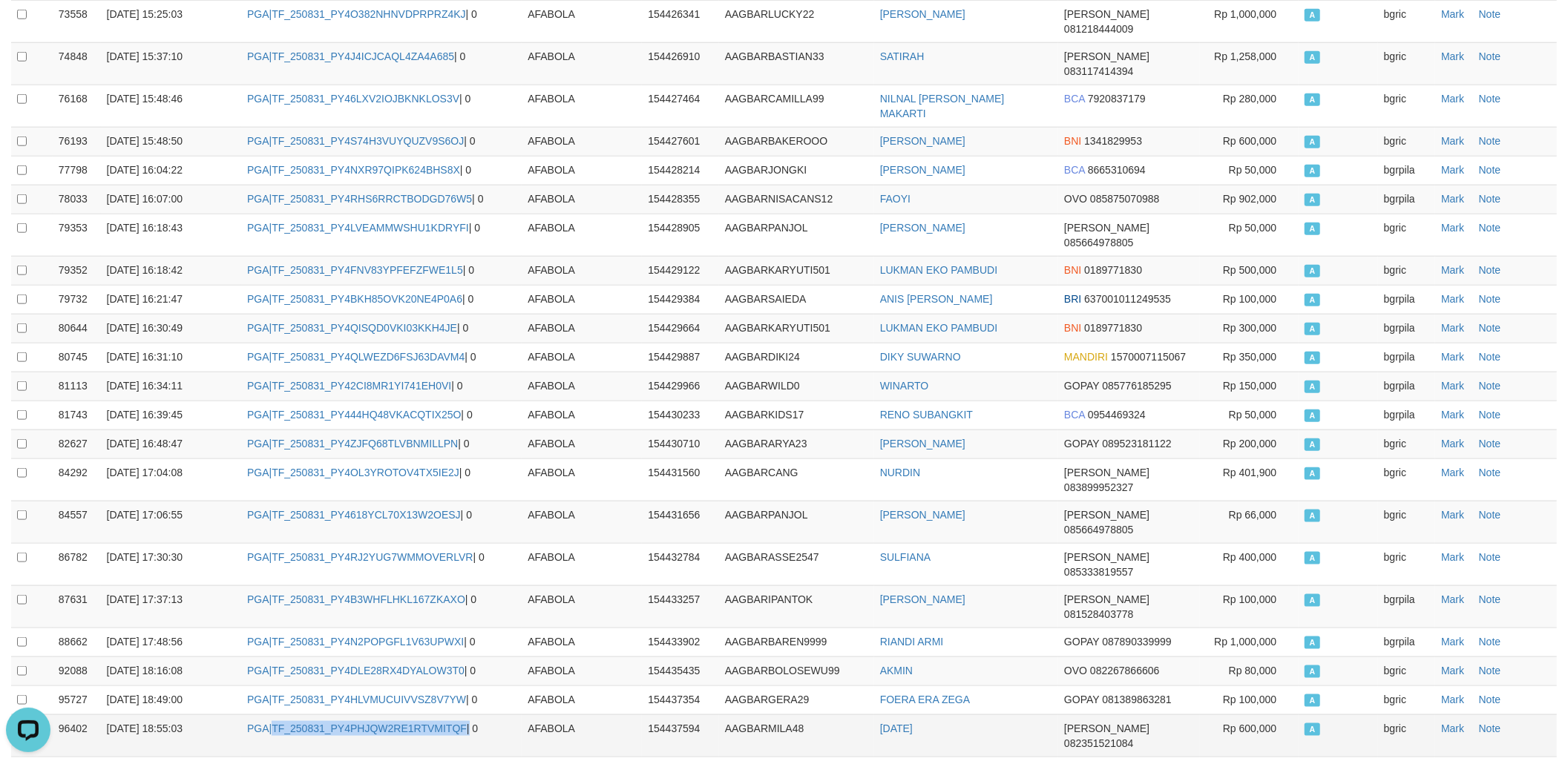
click at [351, 715] on td "PGA|TF_250831_PY4PHJQW2RE1RTVMITQF | 0" at bounding box center [382, 736] width 281 height 42
copy td "TF_250831_PY4PHJQW2RE1RTVMITQF"
click at [375, 757] on td "PGA|TF_250831_PY4VY2T89M0Y33VSWTZU | 0" at bounding box center [382, 778] width 281 height 42
copy td "TF_250831_PY4VY2T89M0Y33VSWTZU"
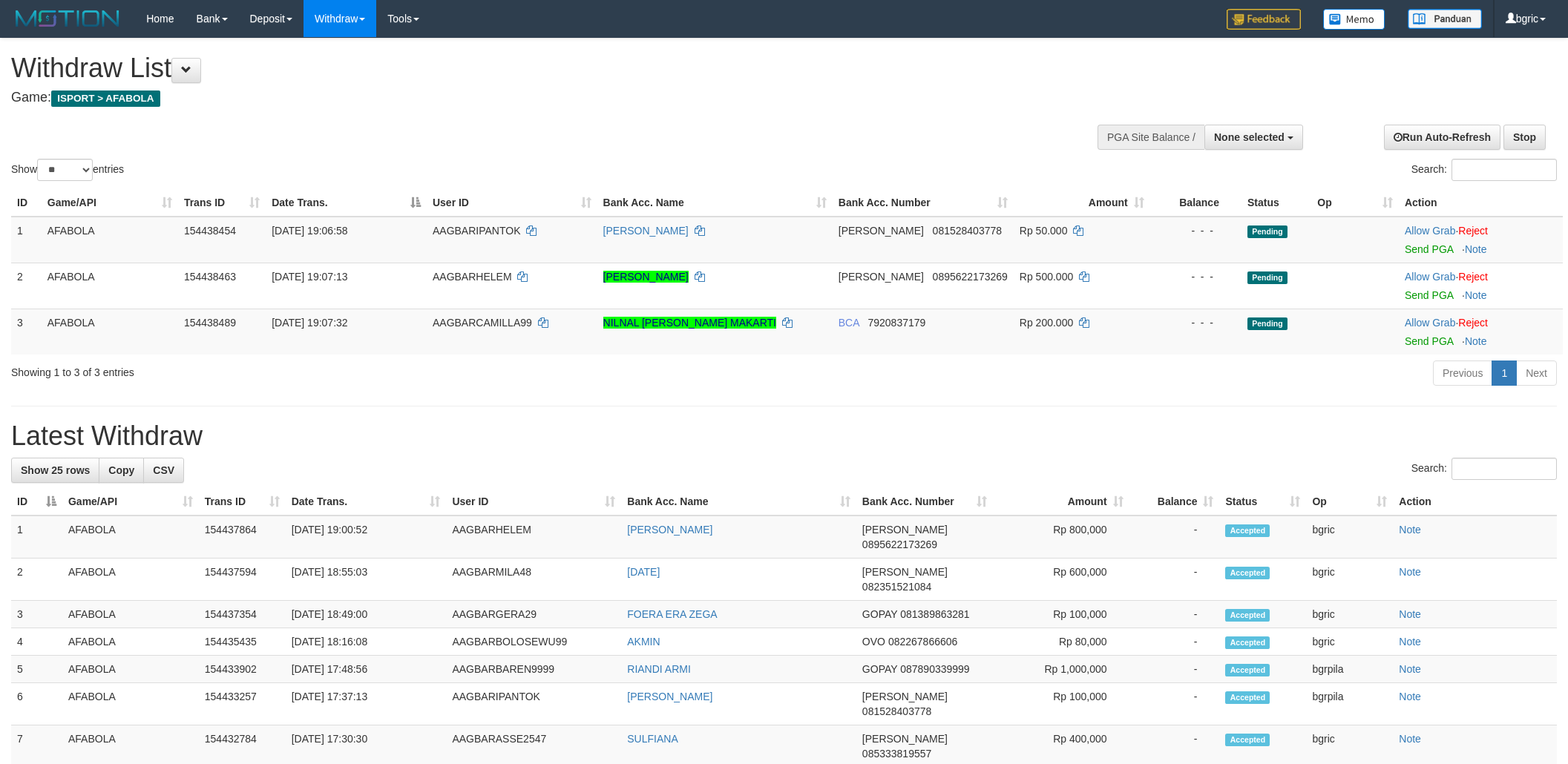
select select
select select "**"
click at [1444, 253] on link "Send PGA" at bounding box center [1429, 249] width 49 height 12
click at [1432, 249] on link "Send PGA" at bounding box center [1429, 249] width 49 height 12
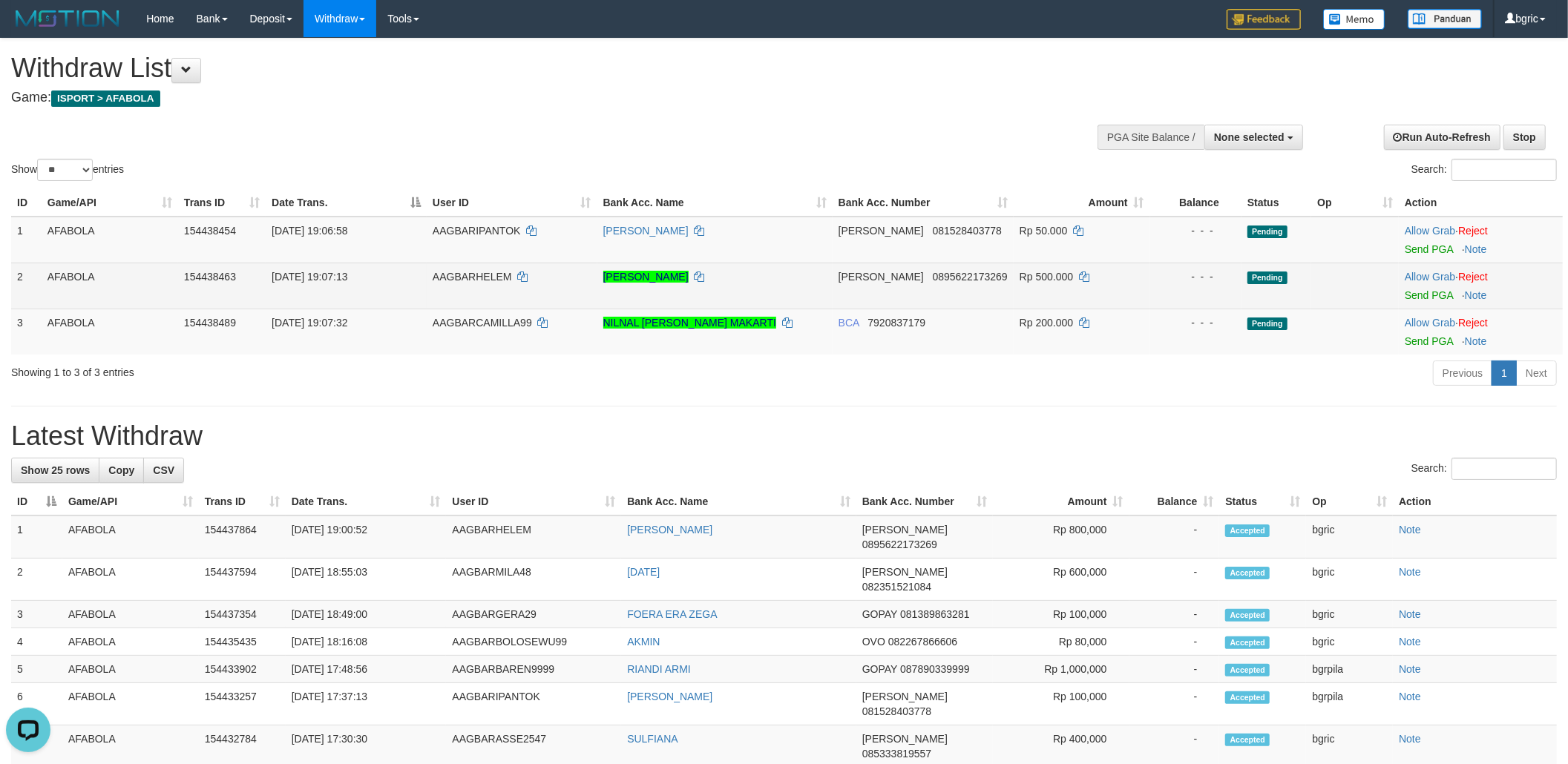
click at [1416, 301] on td "Allow Grab · Reject Send PGA · Note" at bounding box center [1480, 285] width 164 height 46
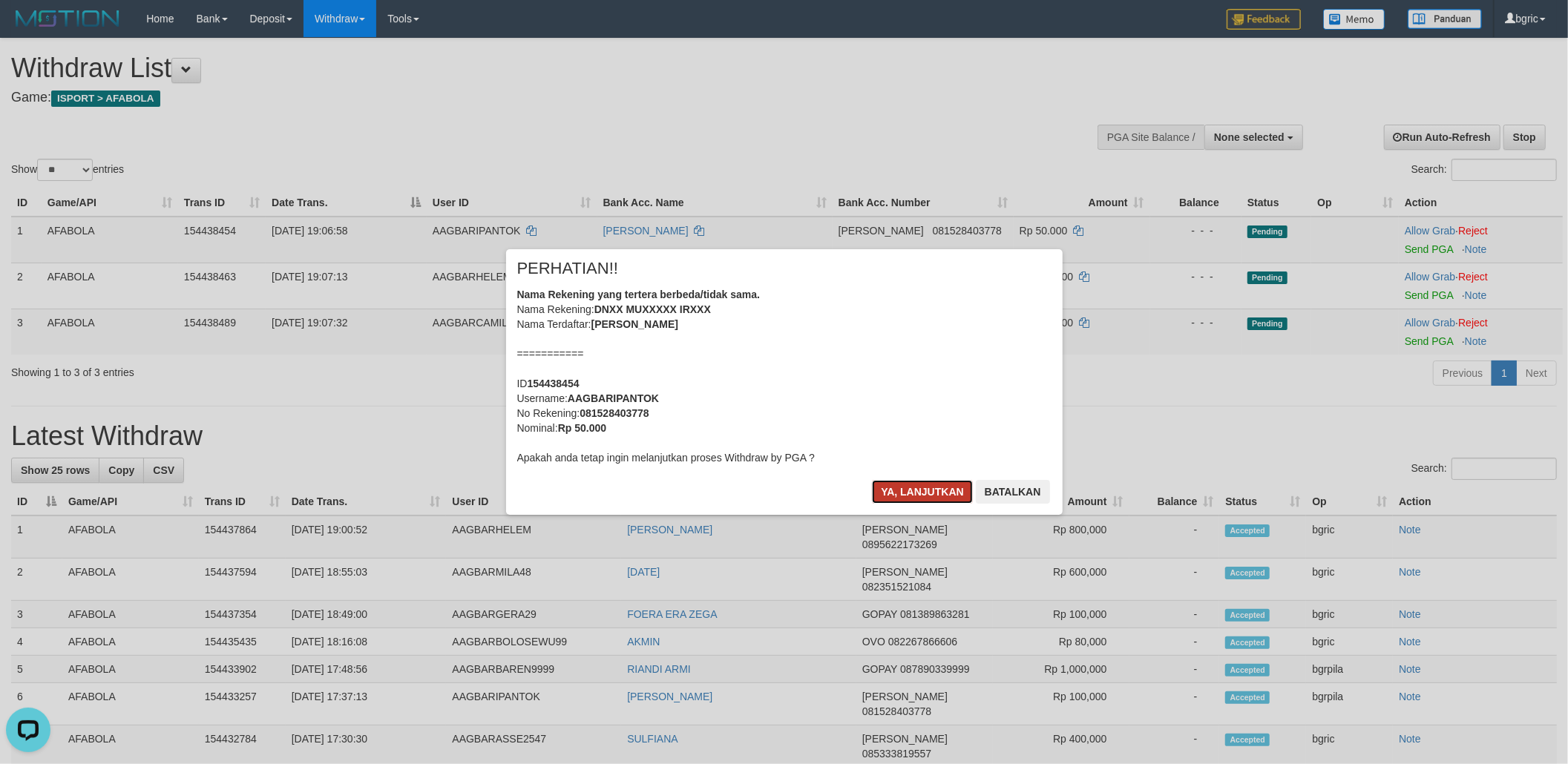
click at [933, 488] on button "Ya, lanjutkan" at bounding box center [922, 492] width 101 height 24
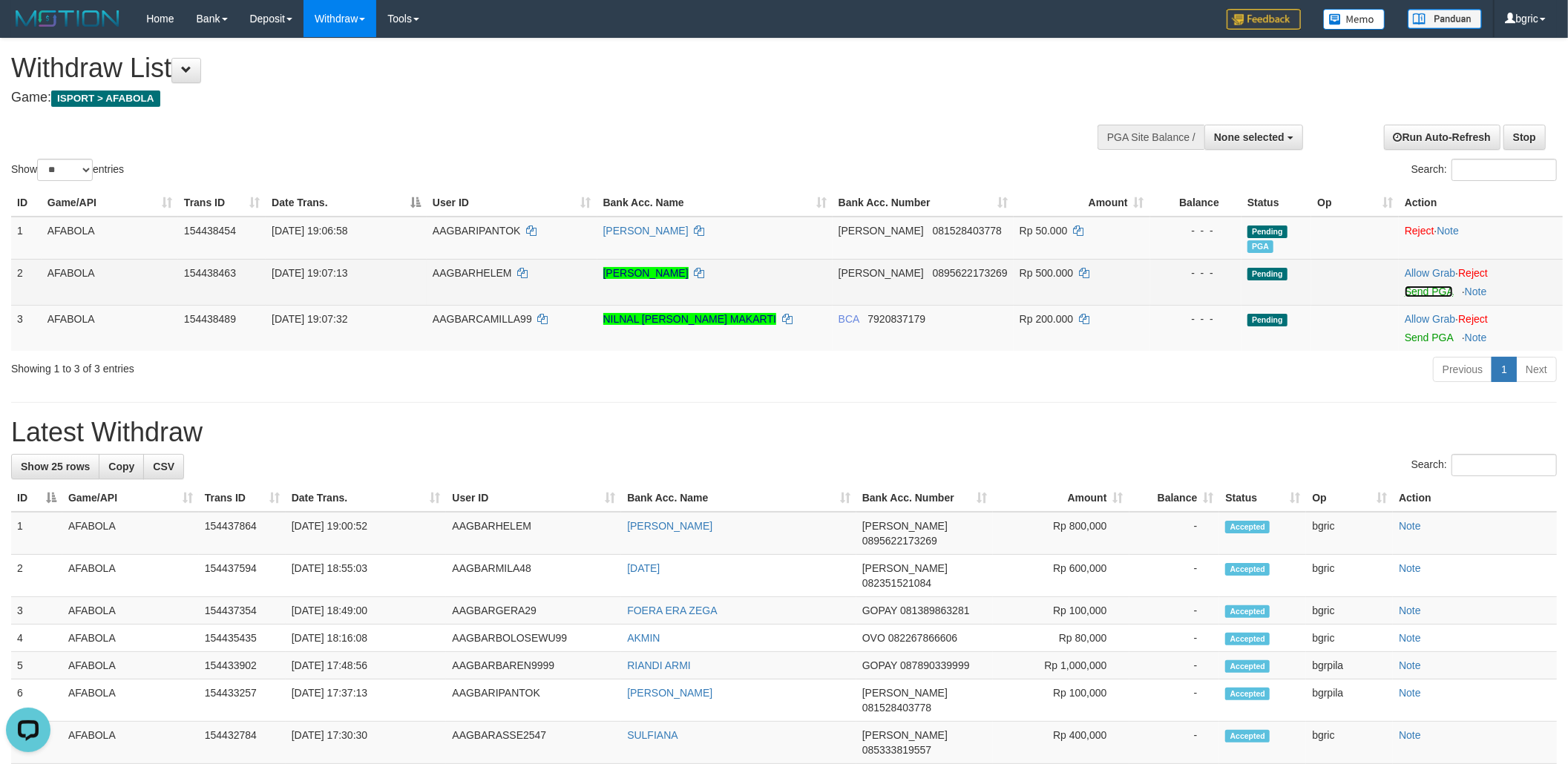
click at [1417, 289] on link "Send PGA" at bounding box center [1429, 291] width 49 height 12
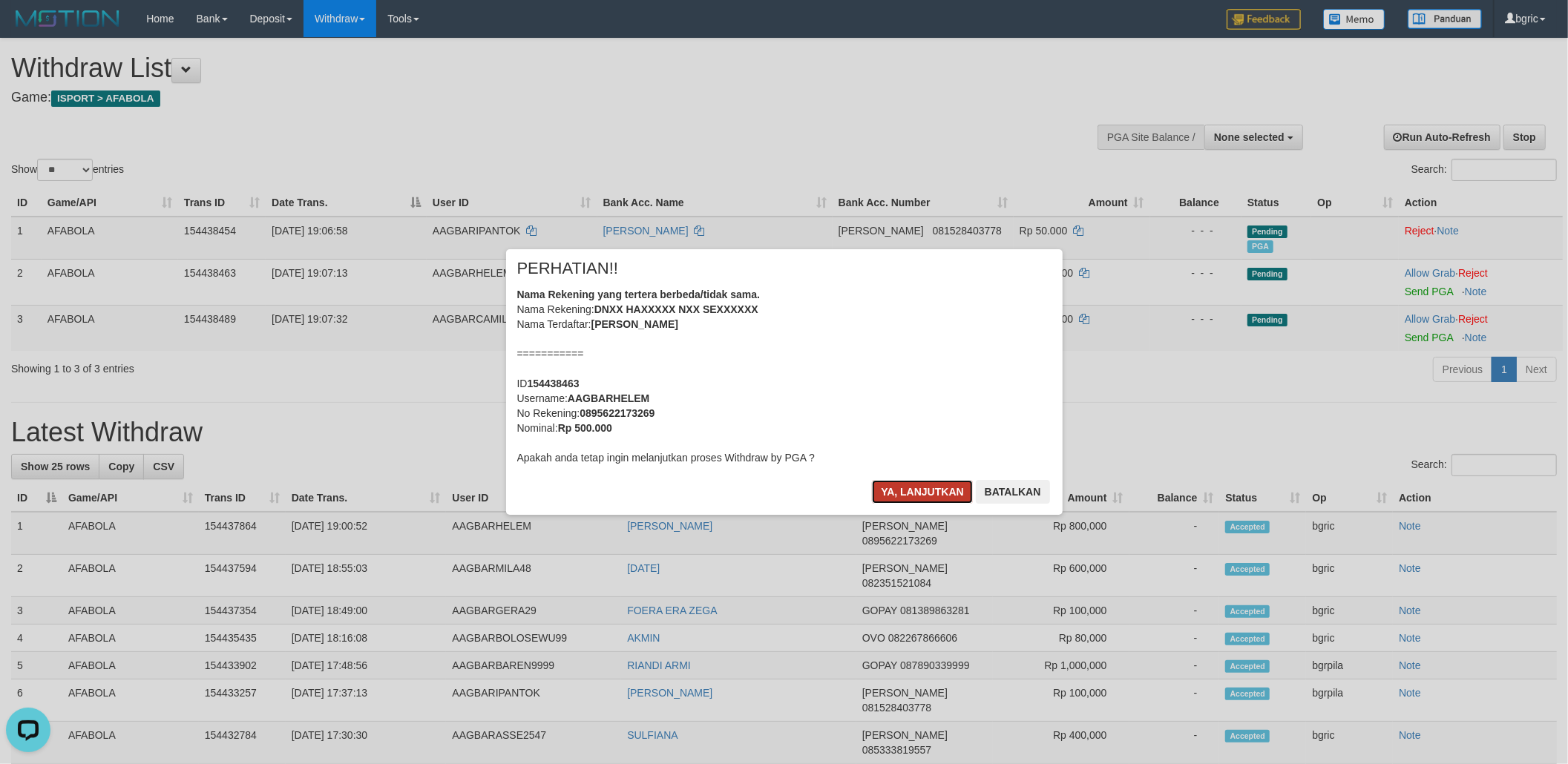
click at [918, 497] on button "Ya, lanjutkan" at bounding box center [922, 492] width 101 height 24
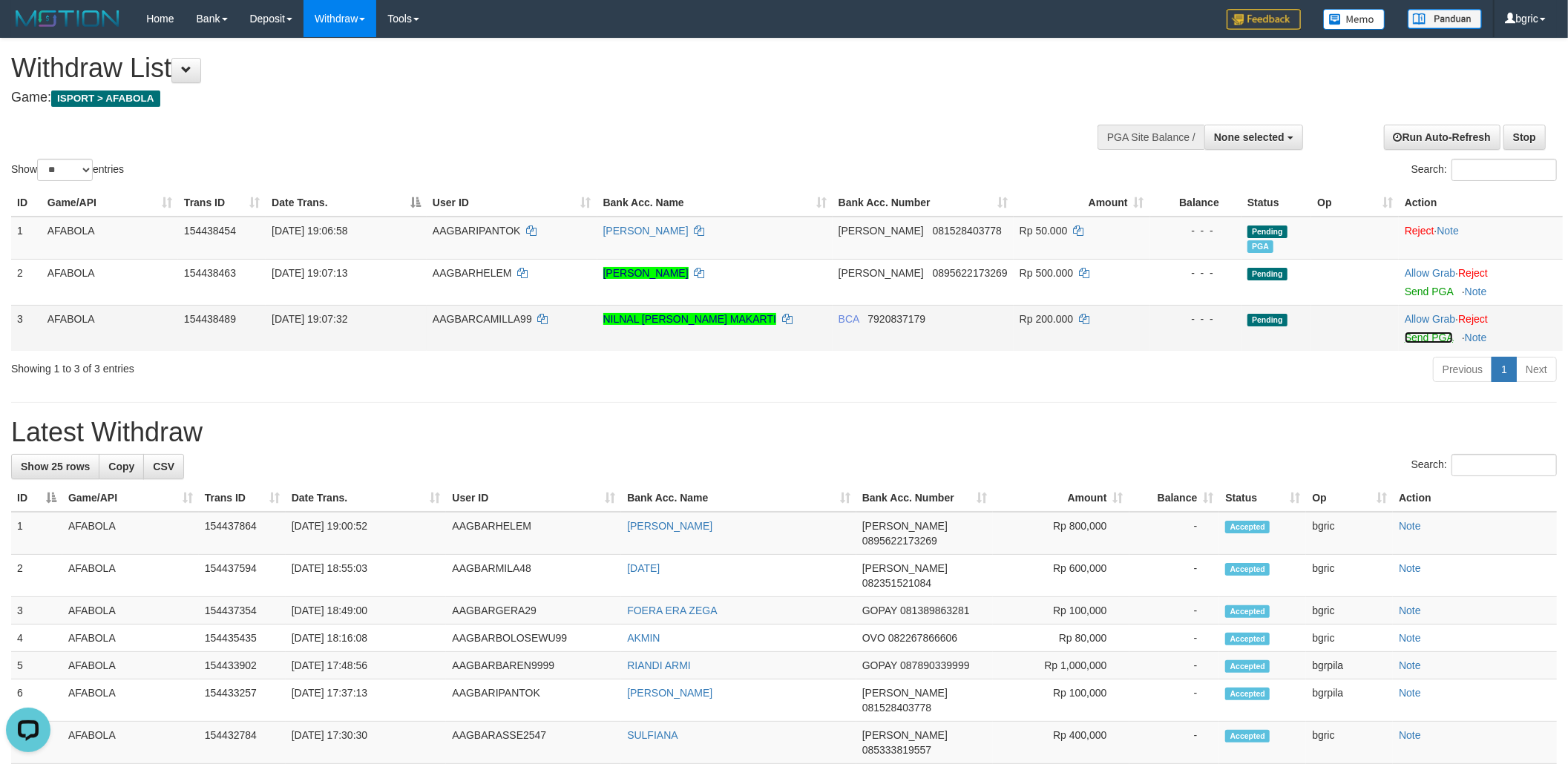
click at [1407, 337] on link "Send PGA" at bounding box center [1429, 337] width 49 height 12
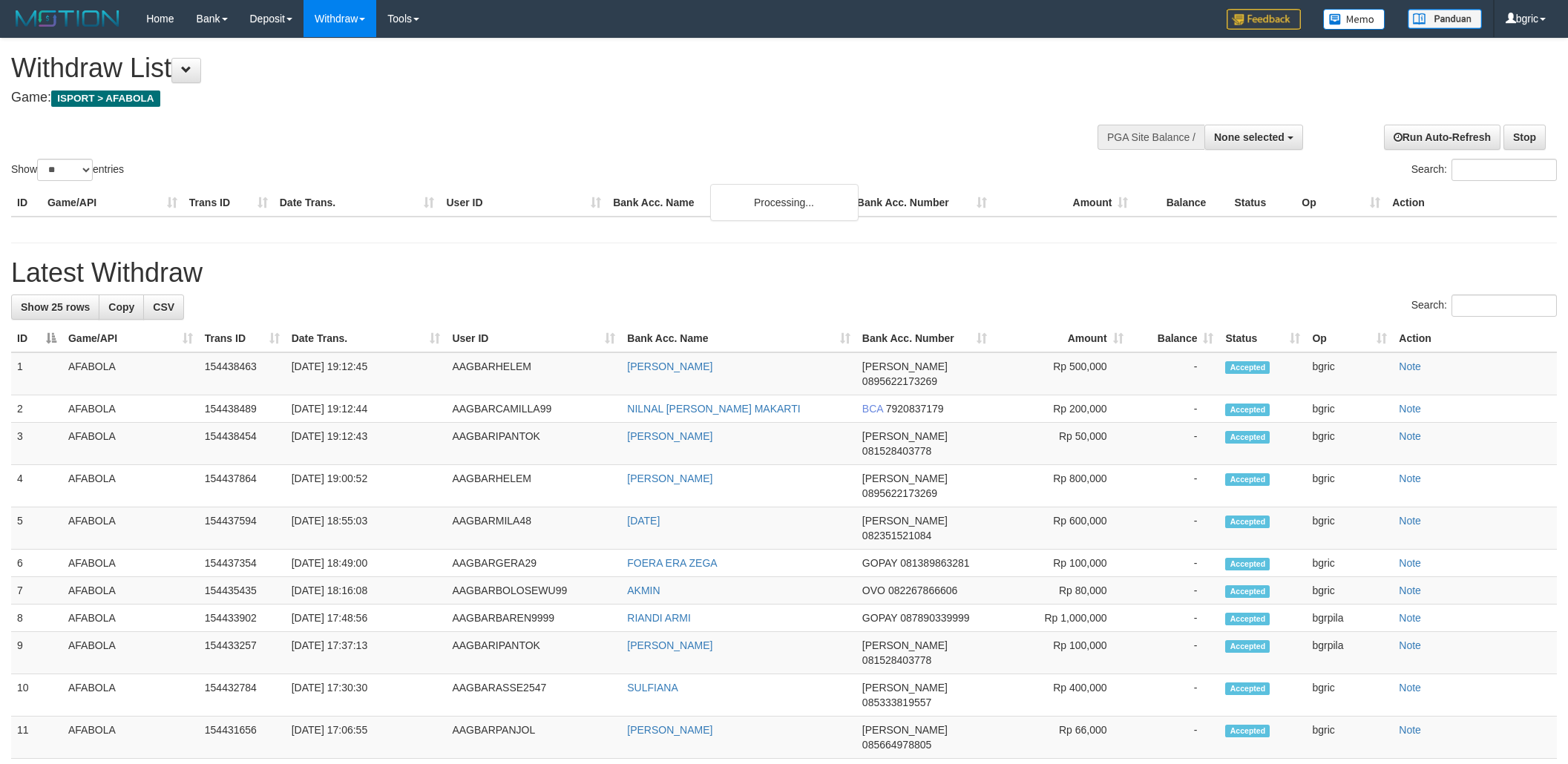
select select
select select "**"
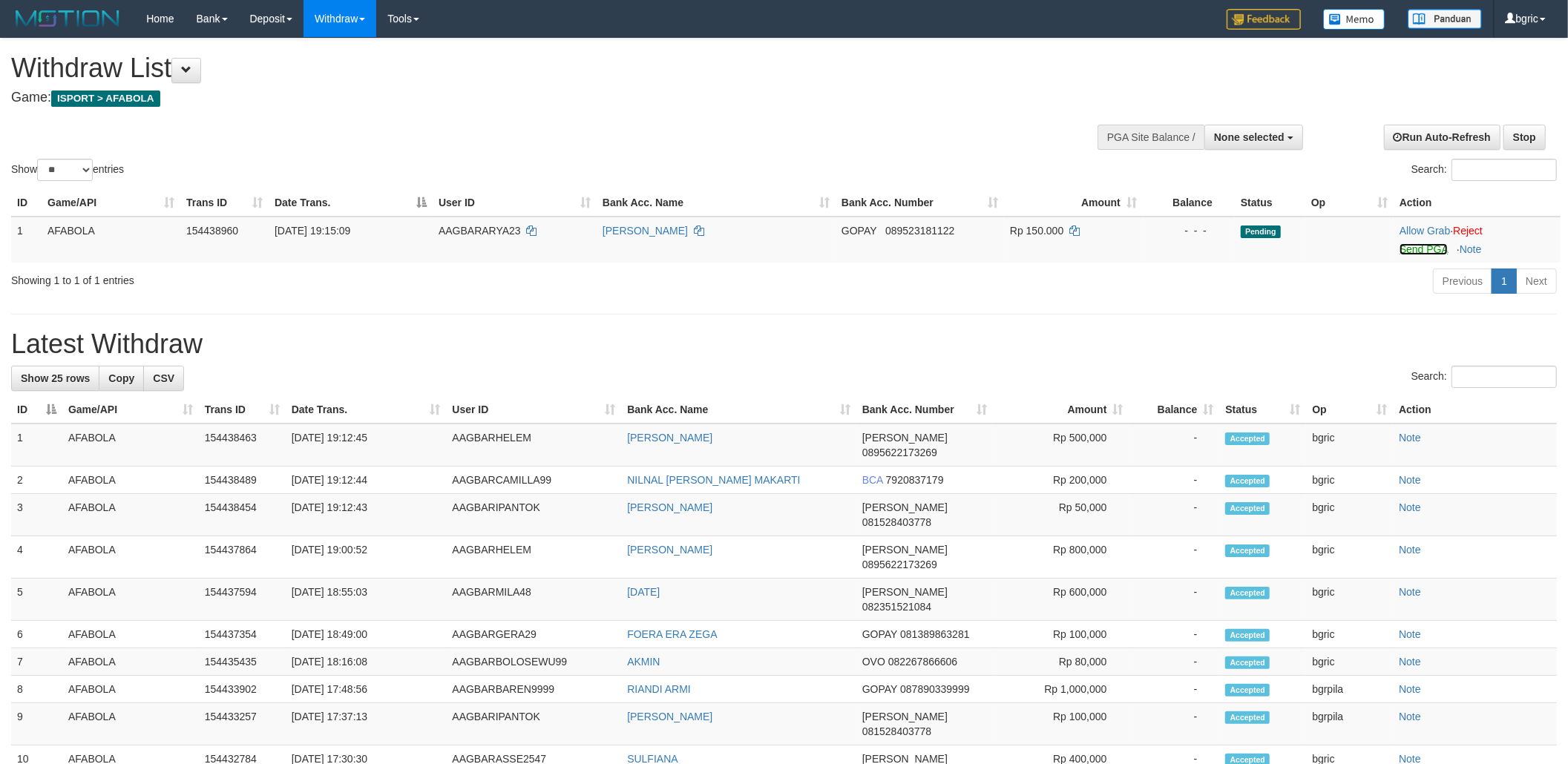
drag, startPoint x: 1402, startPoint y: 249, endPoint x: 1310, endPoint y: 274, distance: 95.3
click at [1402, 248] on link "Send PGA" at bounding box center [1424, 249] width 49 height 12
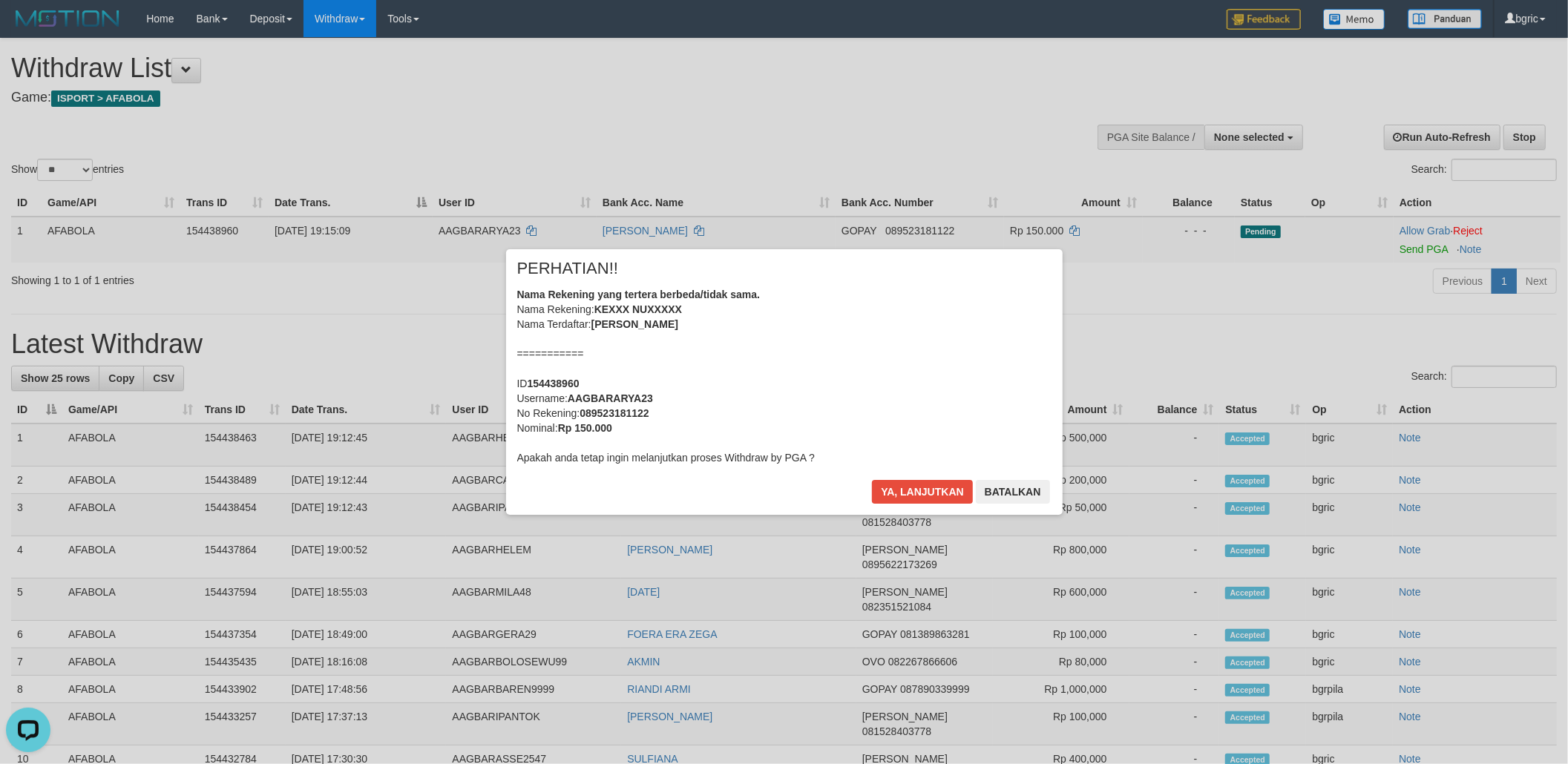
click at [897, 469] on div "× PERHATIAN!! Nama Rekening yang tertera berbeda/tidak sama. Nama Rekening: KEX…" at bounding box center [784, 382] width 556 height 266
drag, startPoint x: 895, startPoint y: 501, endPoint x: 905, endPoint y: 458, distance: 44.1
click at [895, 500] on button "Ya, lanjutkan" at bounding box center [922, 492] width 101 height 24
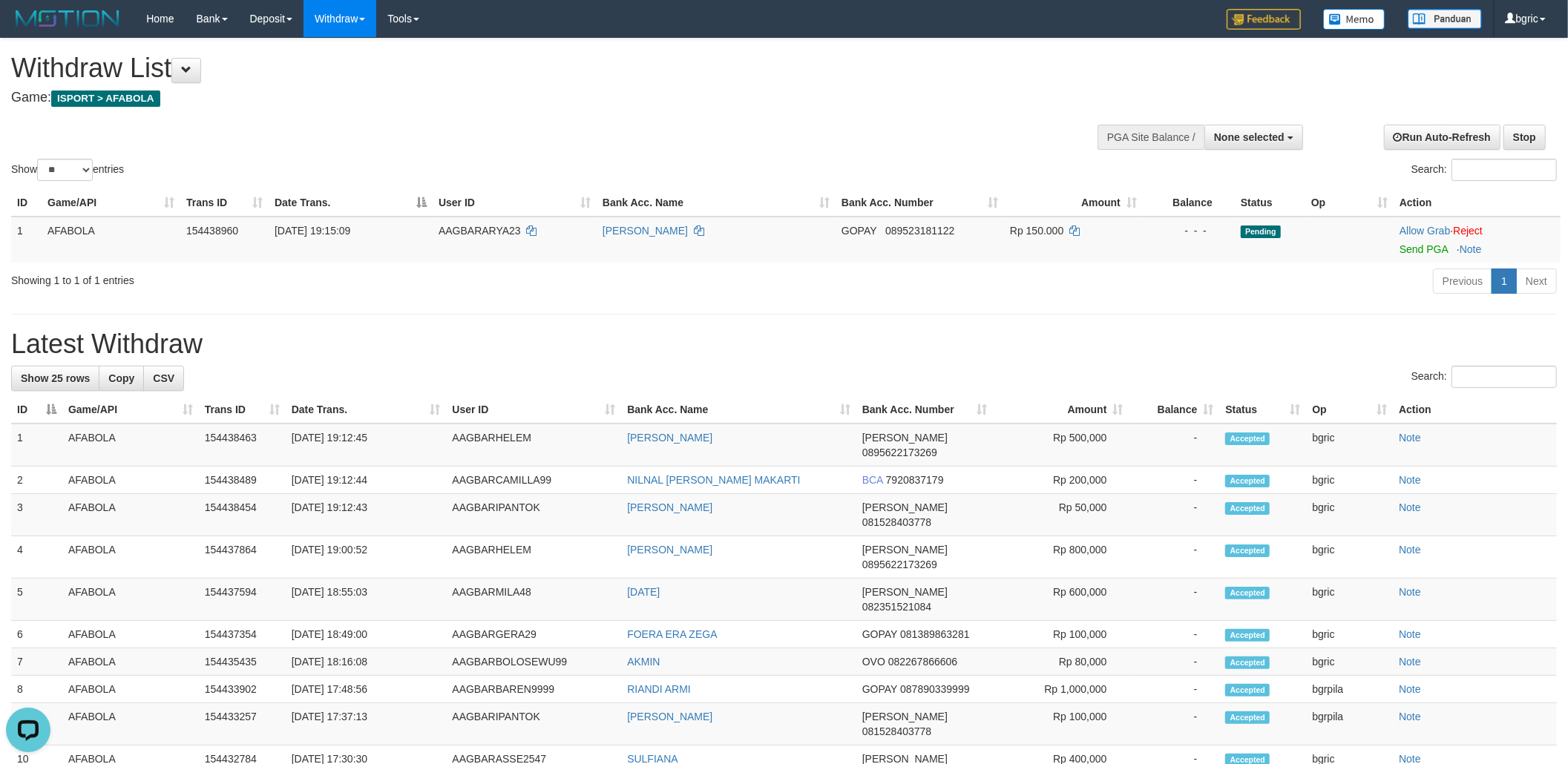
click at [1026, 340] on h1 "Latest Withdraw" at bounding box center [784, 344] width 1546 height 30
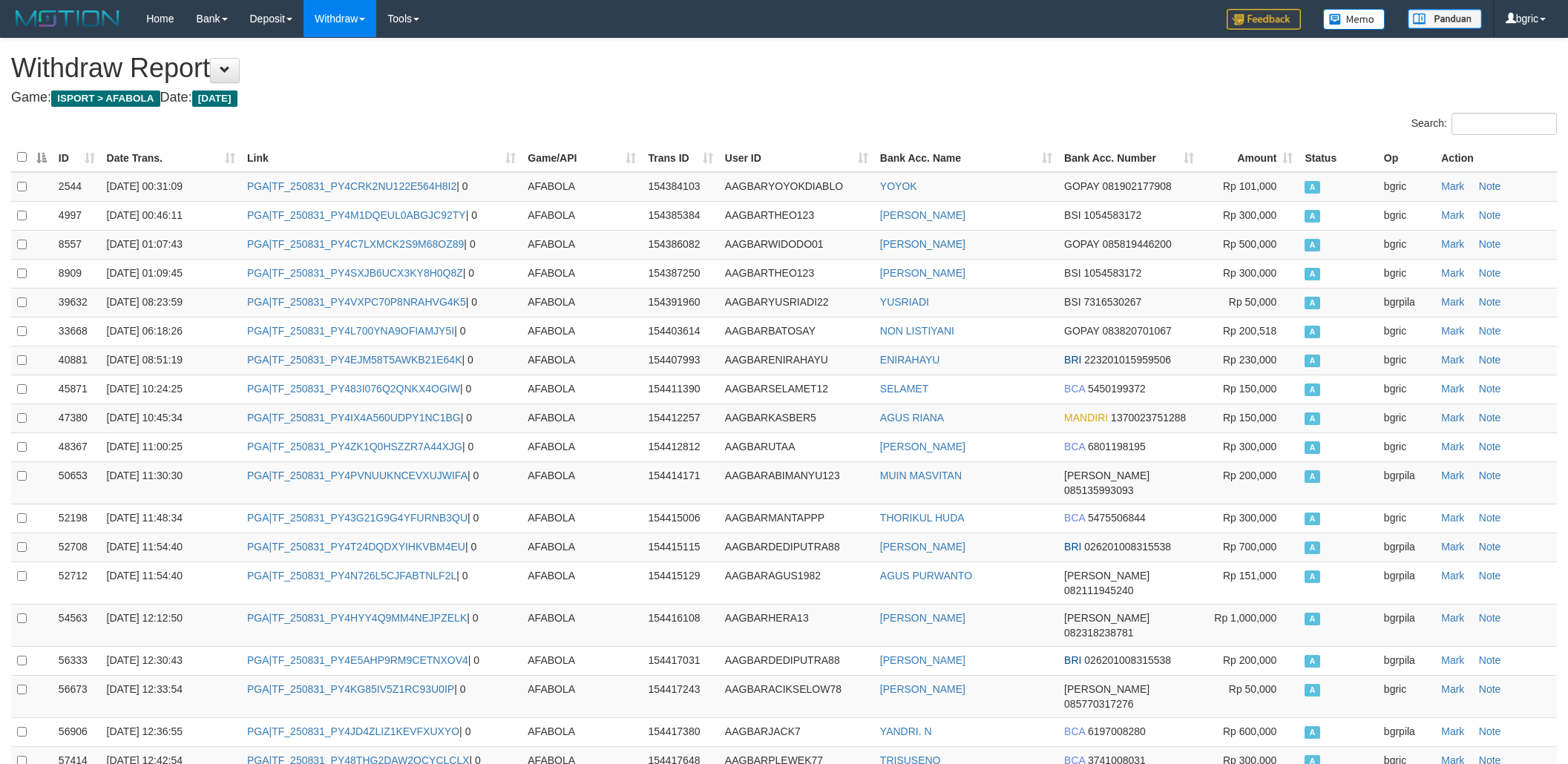
scroll to position [1292, 0]
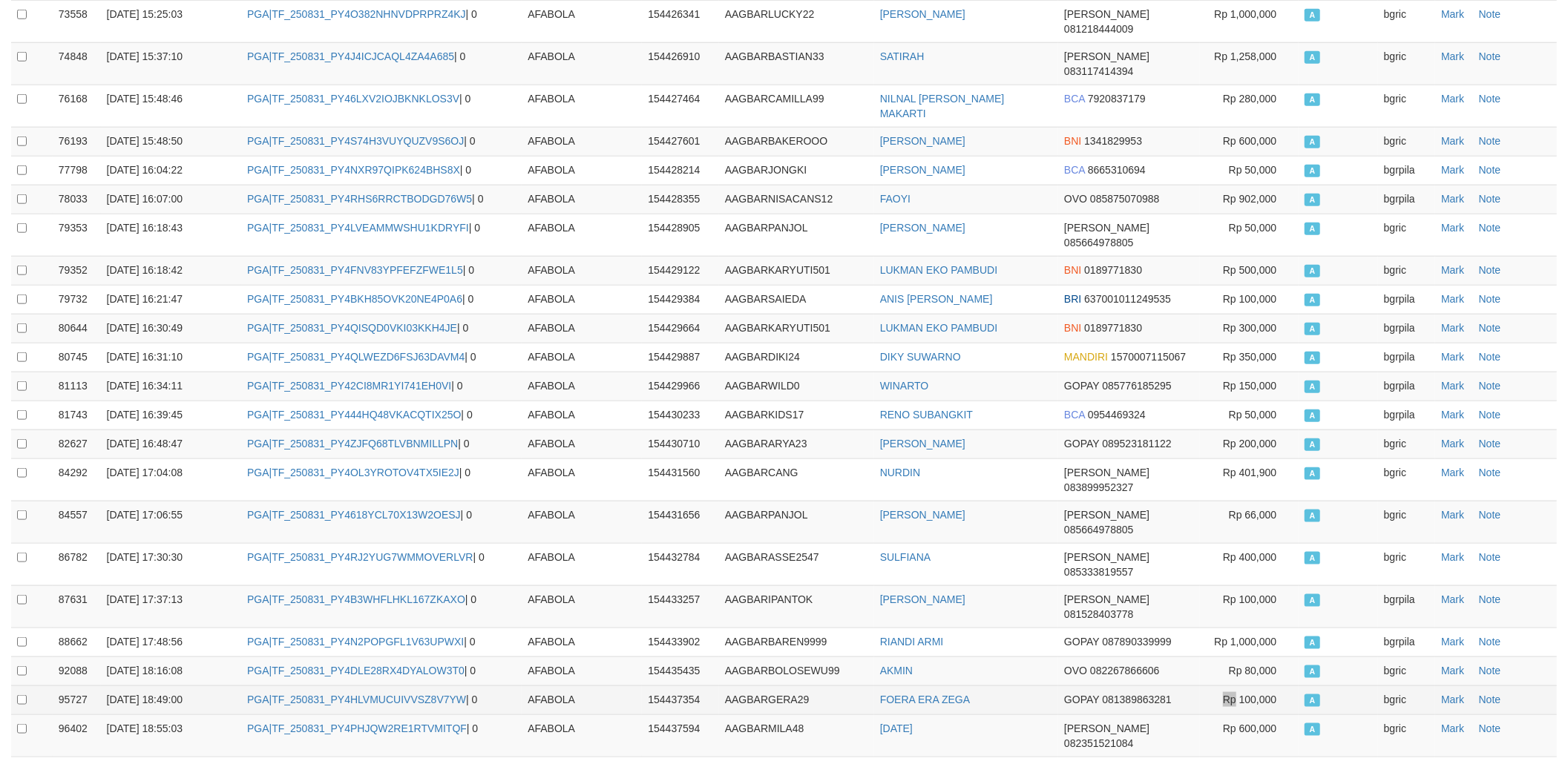
click at [1206, 686] on td "Rp 100,000" at bounding box center [1249, 700] width 99 height 29
copy td "TF_250831_PY4UO3KF0YSDTXWJ0SRN"
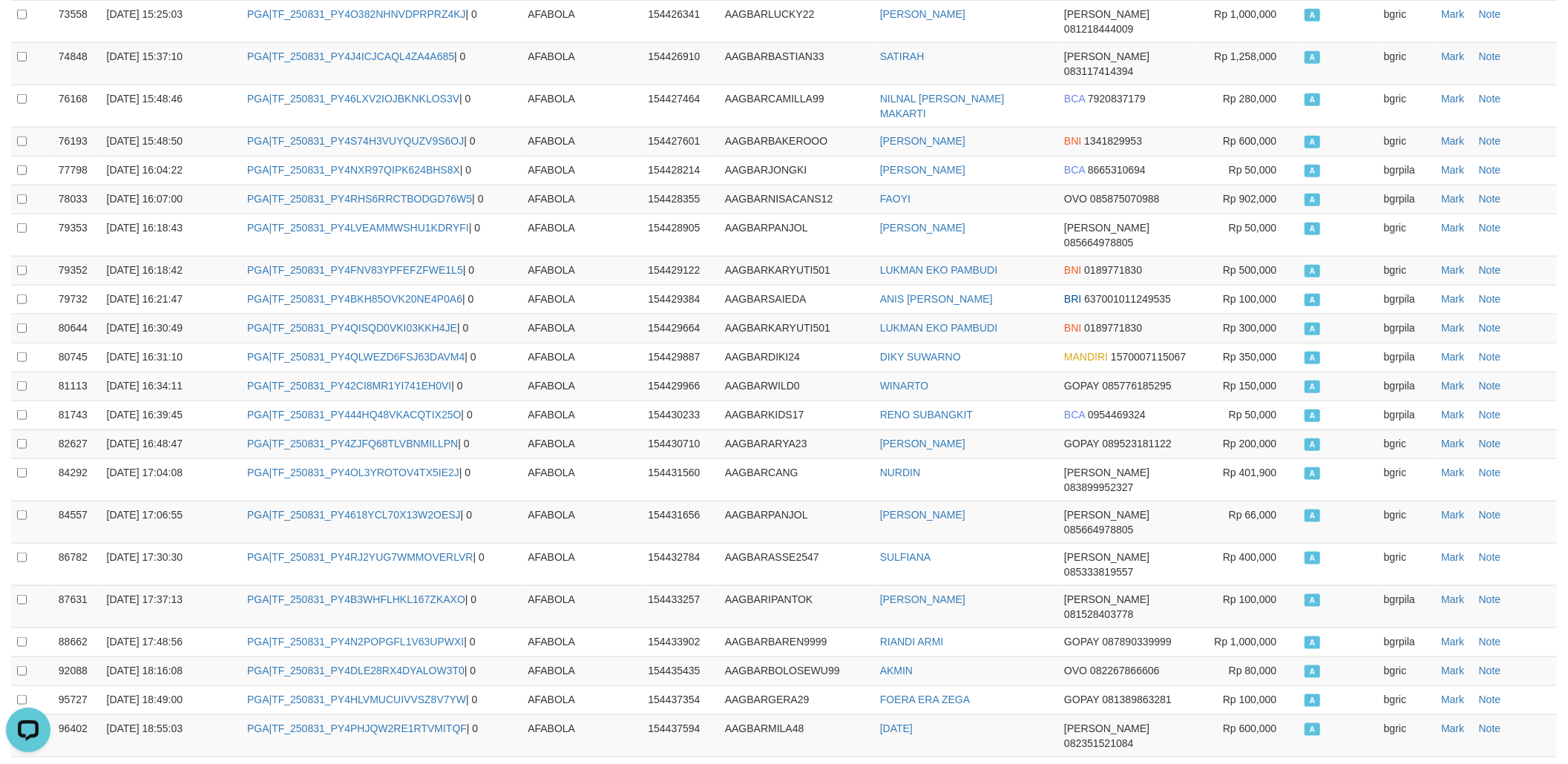
copy td "TF_250831_PY48SSR2880EQ9EJ7DE4"
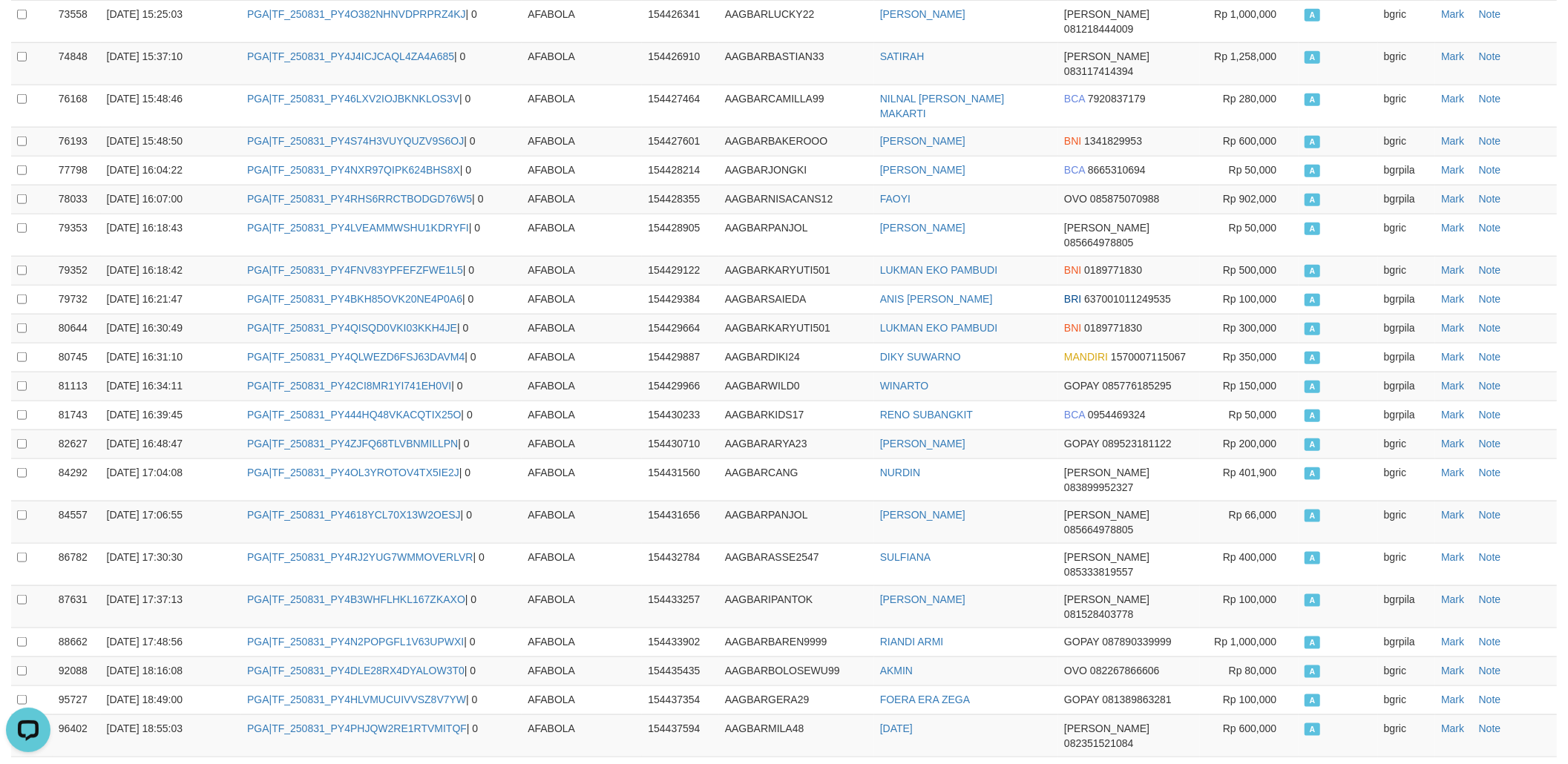
copy td "TF_250831_PY4UO3KF0YSDTXWJ0SRN"
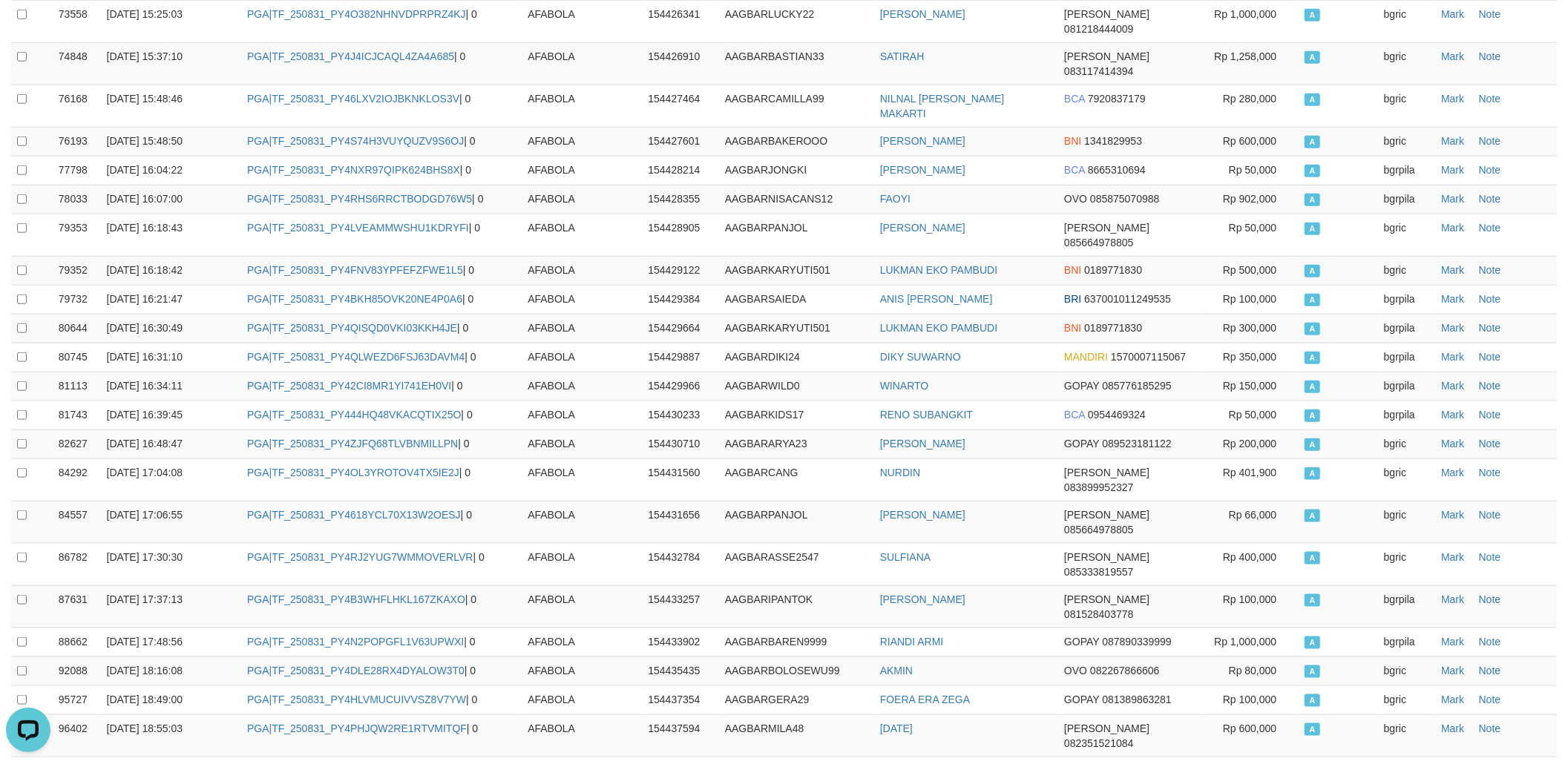
copy td "TF_250831_PY4VAU6G5O4JAFA1SHGM"
click at [1225, 657] on td "Rp 80,000" at bounding box center [1249, 671] width 99 height 29
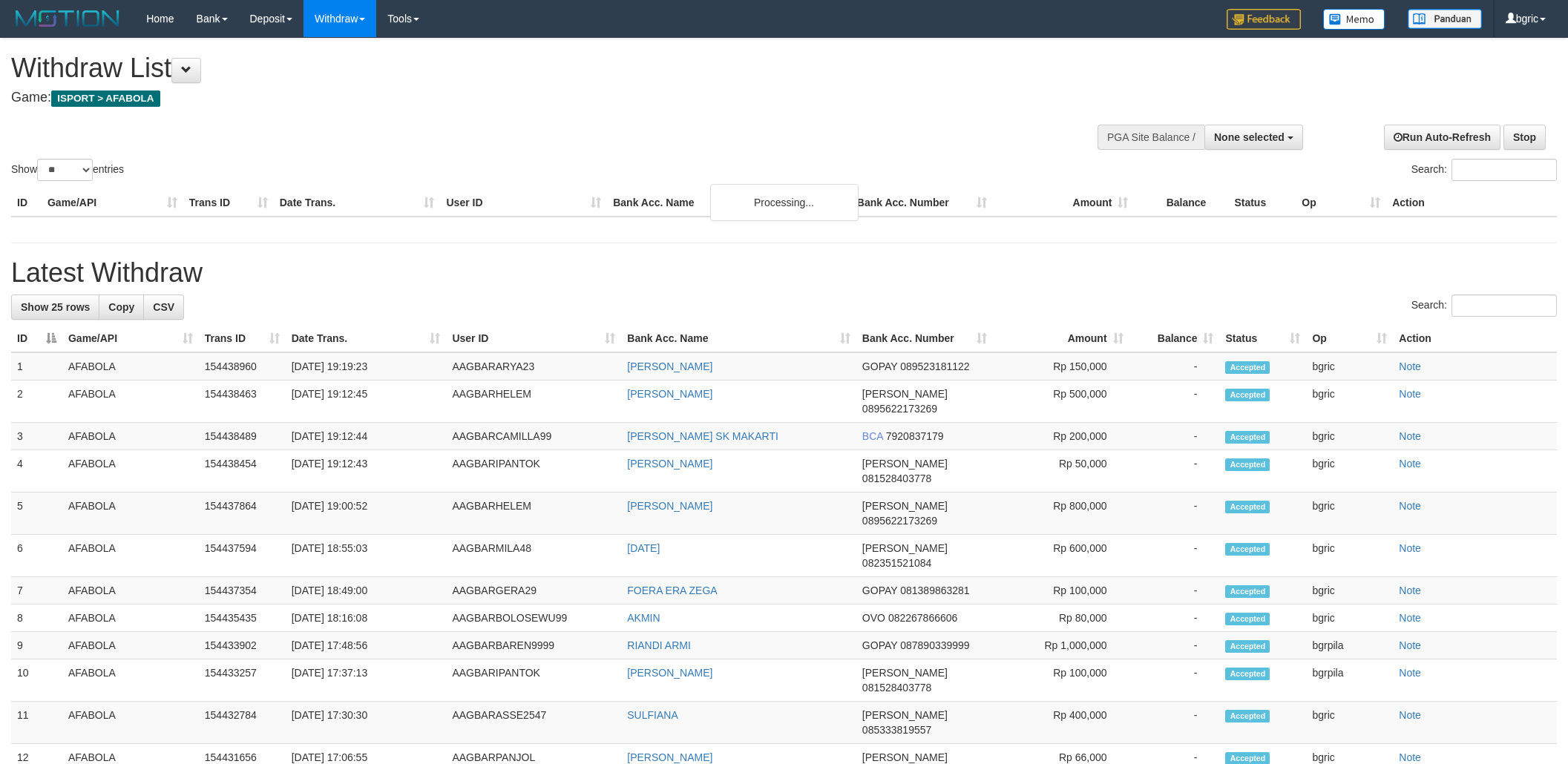
select select
select select "**"
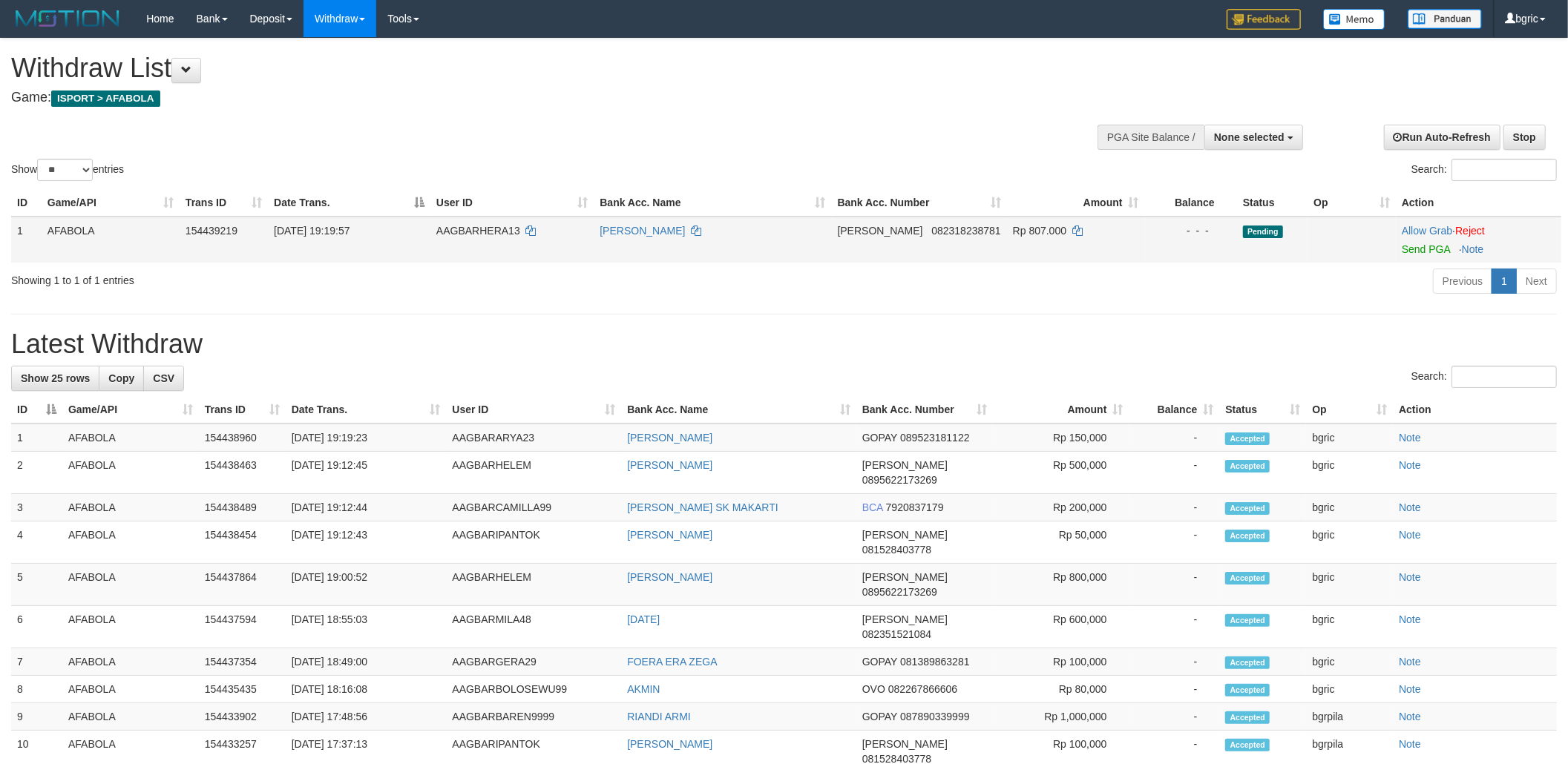
click at [1381, 252] on td at bounding box center [1352, 240] width 89 height 46
click at [1396, 250] on td "Allow Grab · Reject Send PGA · Note" at bounding box center [1478, 240] width 165 height 46
click at [1414, 246] on link "Send PGA" at bounding box center [1426, 249] width 49 height 12
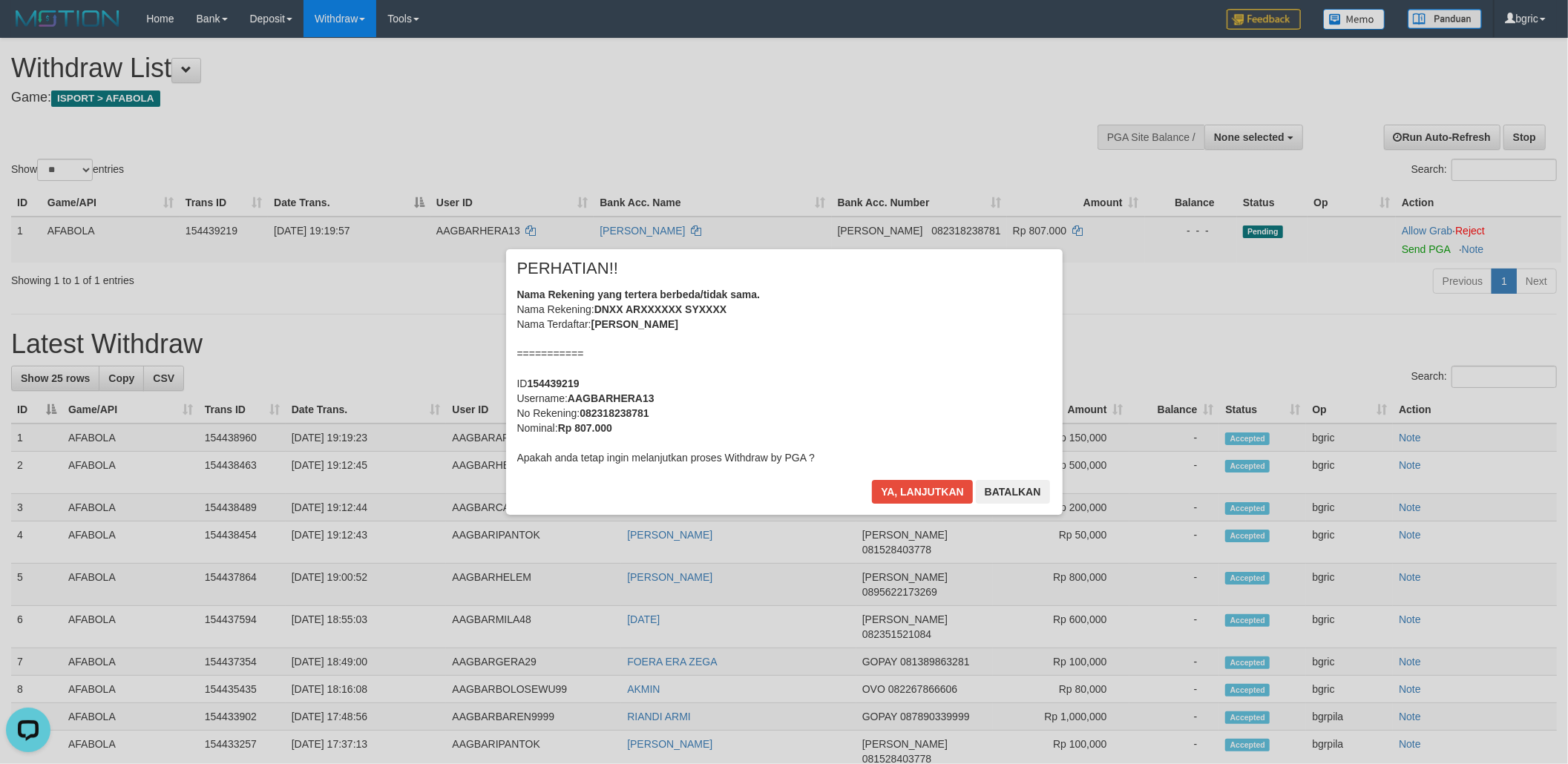
click at [874, 476] on div "× PERHATIAN!! Nama Rekening yang tertera berbeda/tidak sama. Nama Rekening: DNX…" at bounding box center [784, 382] width 556 height 266
click at [882, 480] on button "Ya, lanjutkan" at bounding box center [922, 492] width 101 height 24
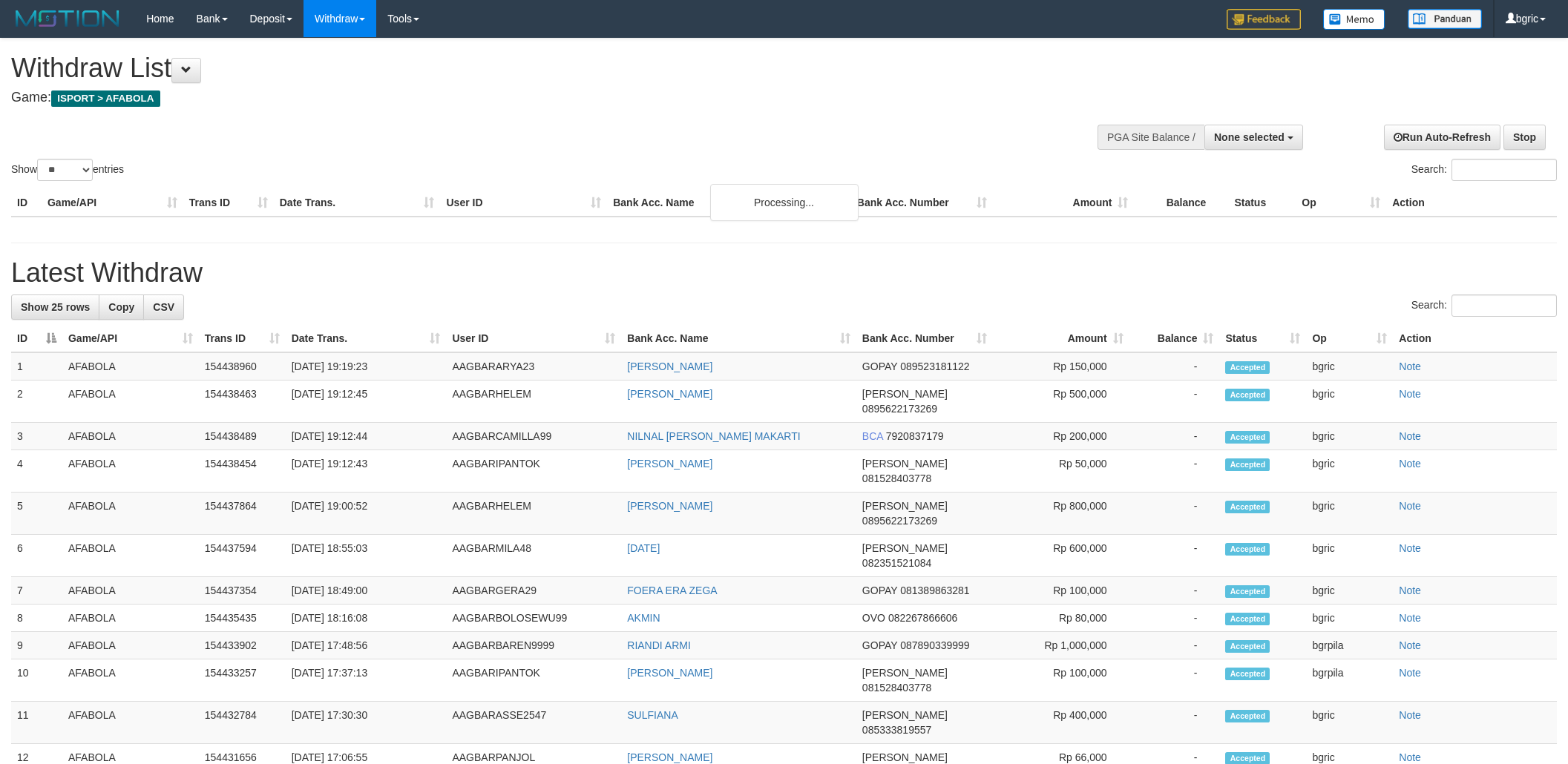
select select
select select "**"
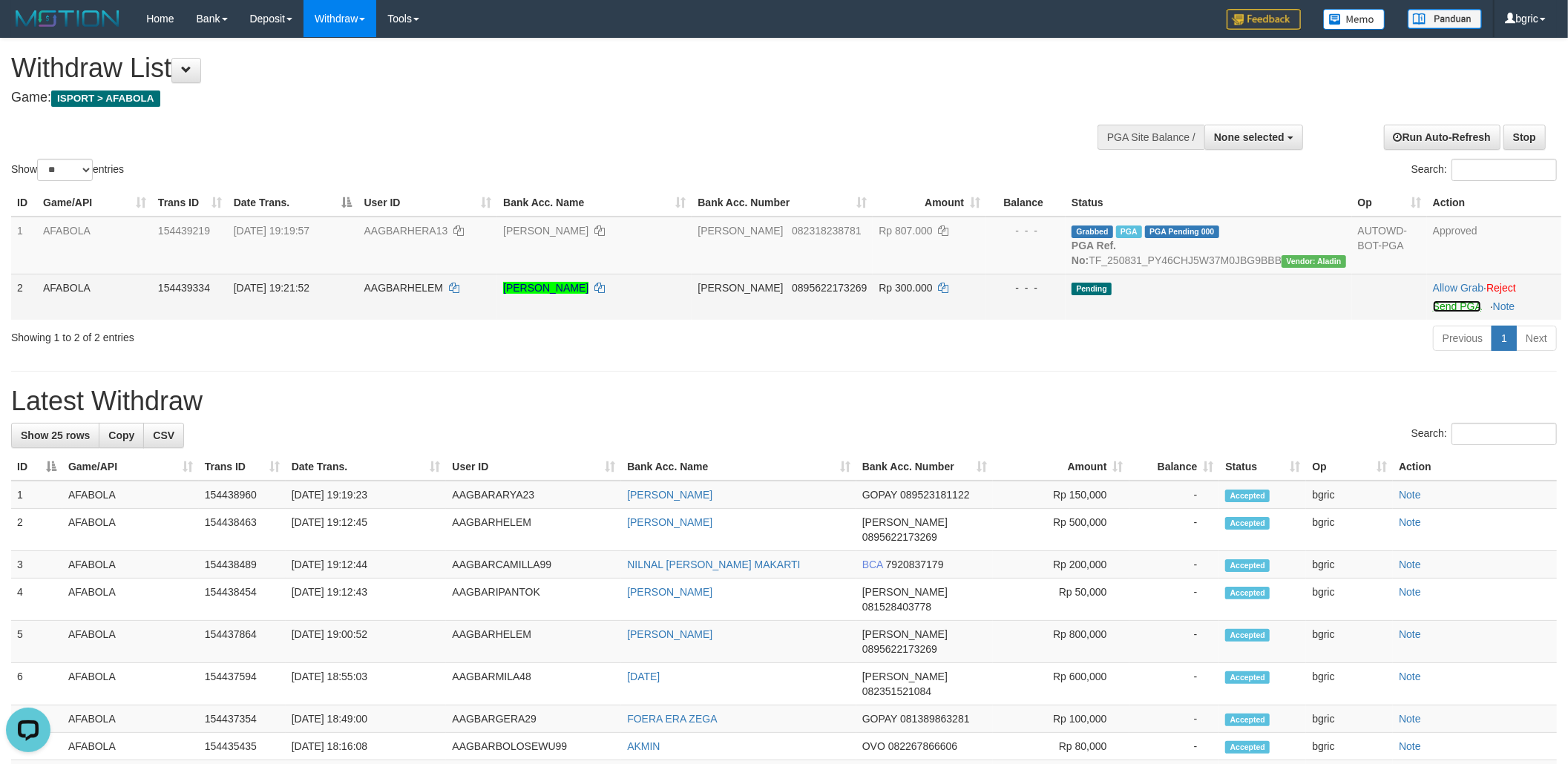
click at [1456, 313] on link "Send PGA" at bounding box center [1458, 306] width 49 height 12
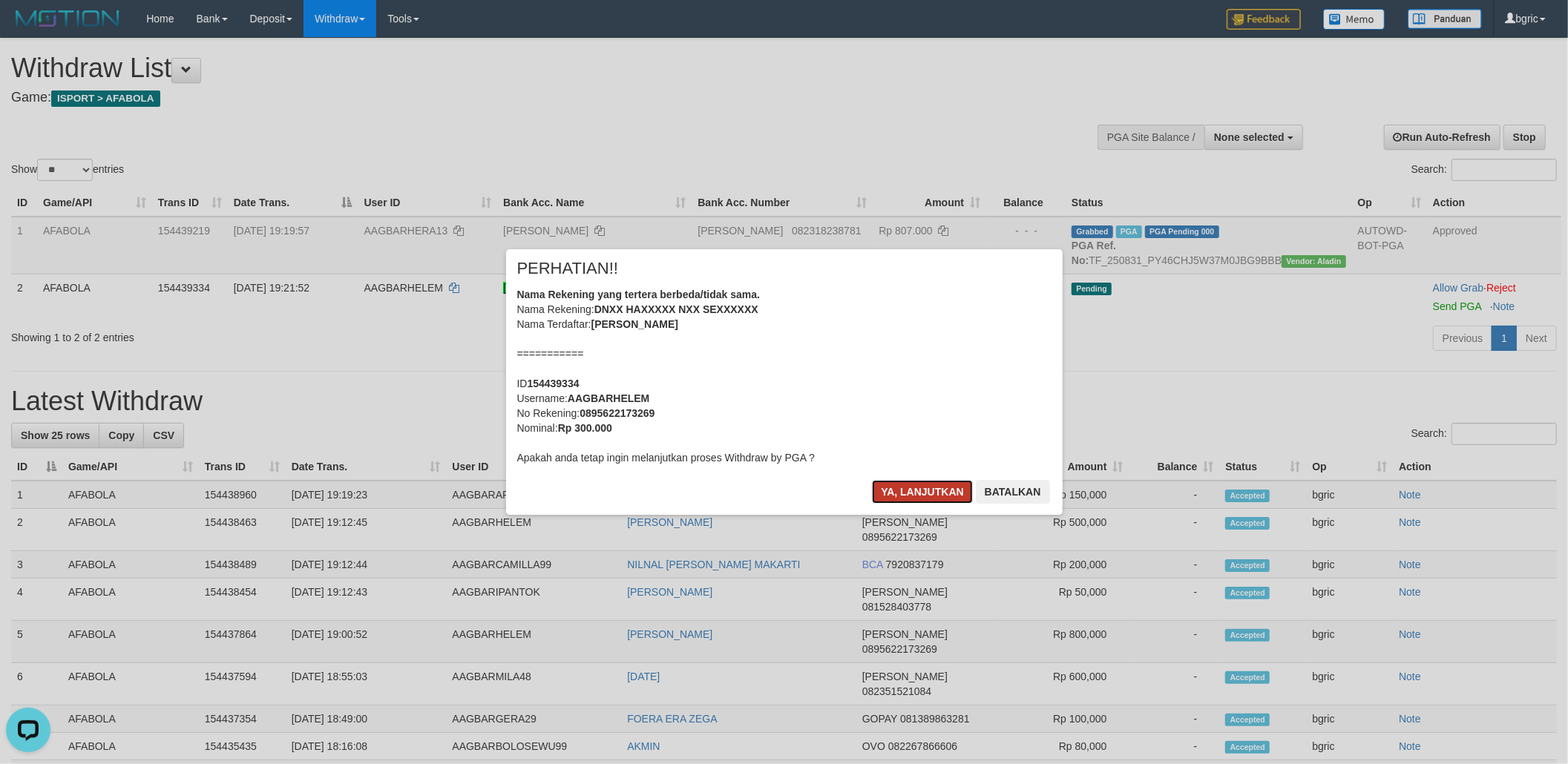
click at [883, 490] on button "Ya, lanjutkan" at bounding box center [922, 492] width 101 height 24
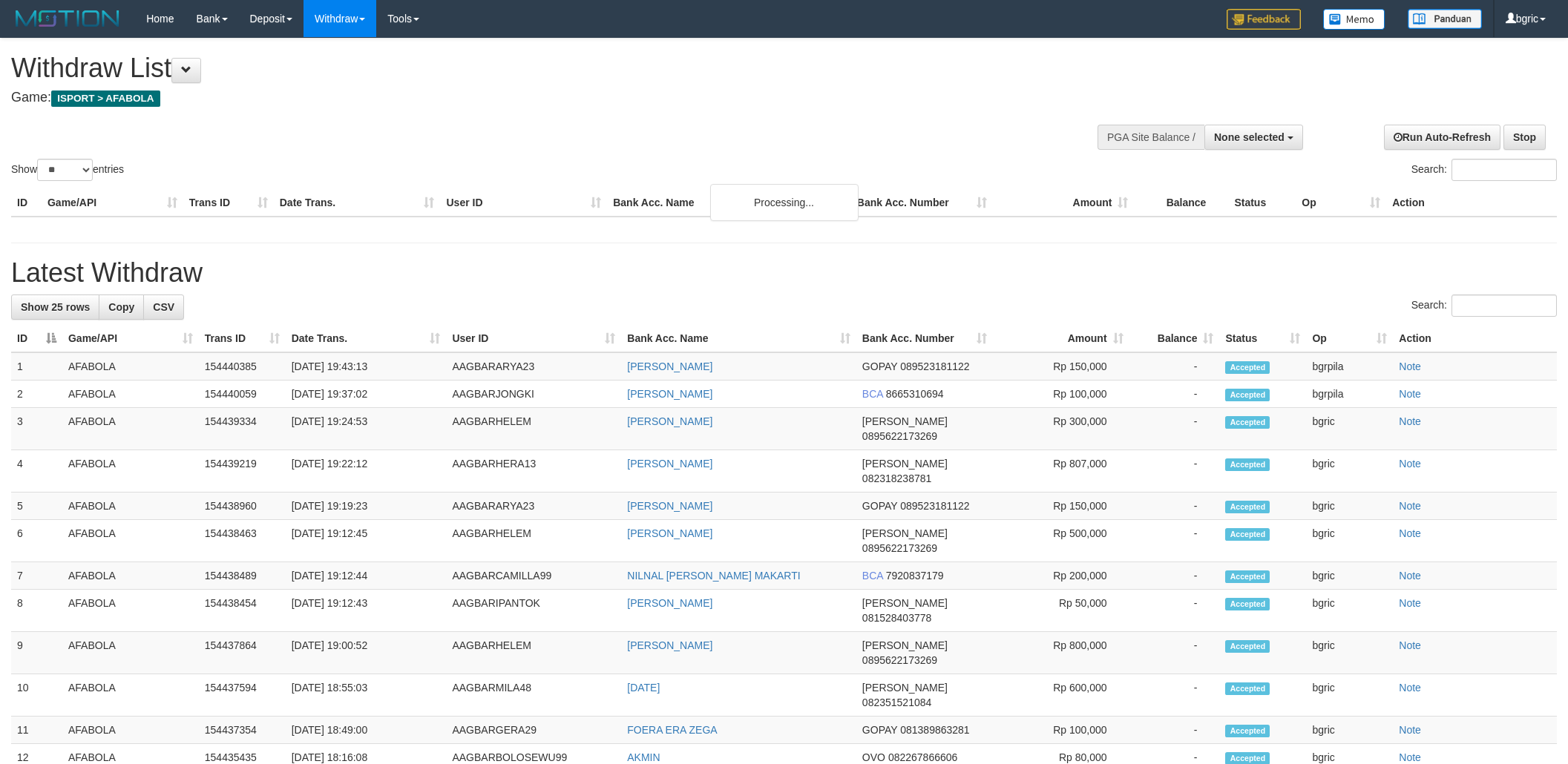
select select
select select "**"
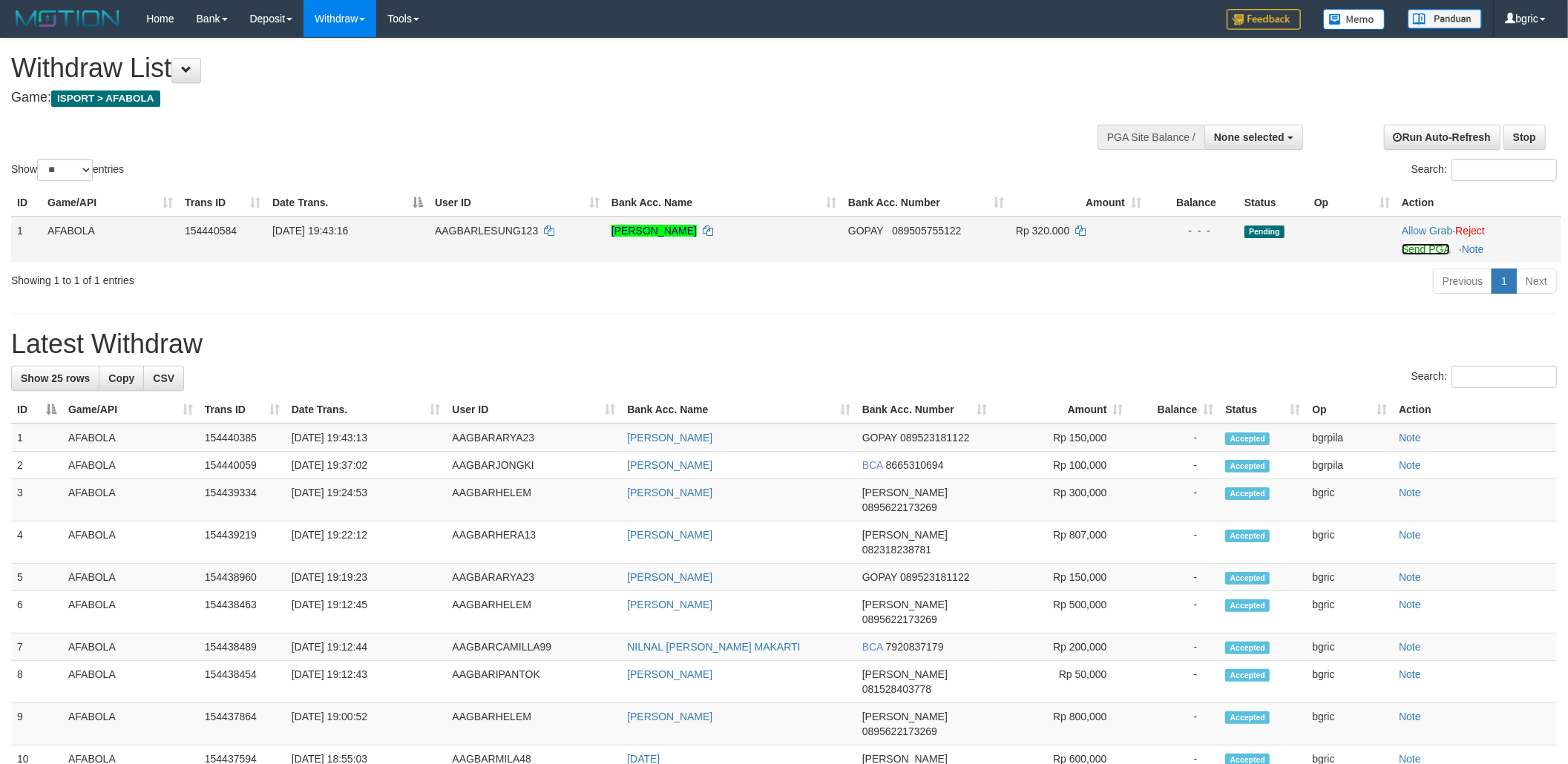
click at [1429, 253] on link "Send PGA" at bounding box center [1426, 249] width 49 height 12
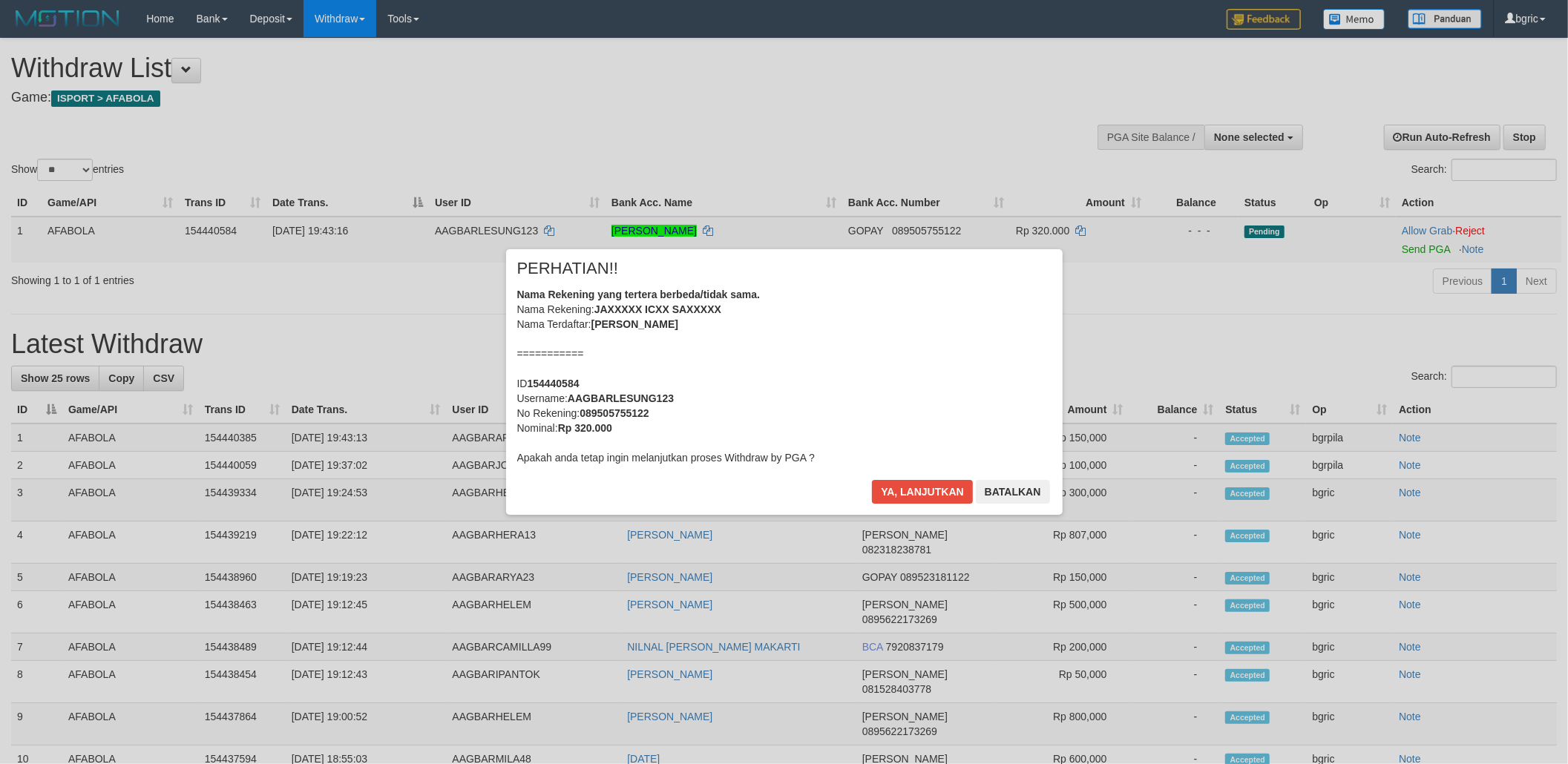
click at [921, 384] on div "Nama Rekening yang tertera berbeda/tidak sama. Nama Rekening: JAXXXXX ICXX SAXX…" at bounding box center [784, 376] width 534 height 178
click at [895, 505] on div "Ya, lanjutkan Batalkan" at bounding box center [961, 498] width 180 height 35
click at [895, 479] on div "× PERHATIAN!! Nama Rekening yang tertera berbeda/tidak sama. Nama Rekening: JAX…" at bounding box center [784, 382] width 556 height 266
click at [894, 511] on div "Ya, lanjutkan Batalkan" at bounding box center [961, 498] width 180 height 35
click at [911, 497] on button "Ya, lanjutkan" at bounding box center [922, 492] width 101 height 24
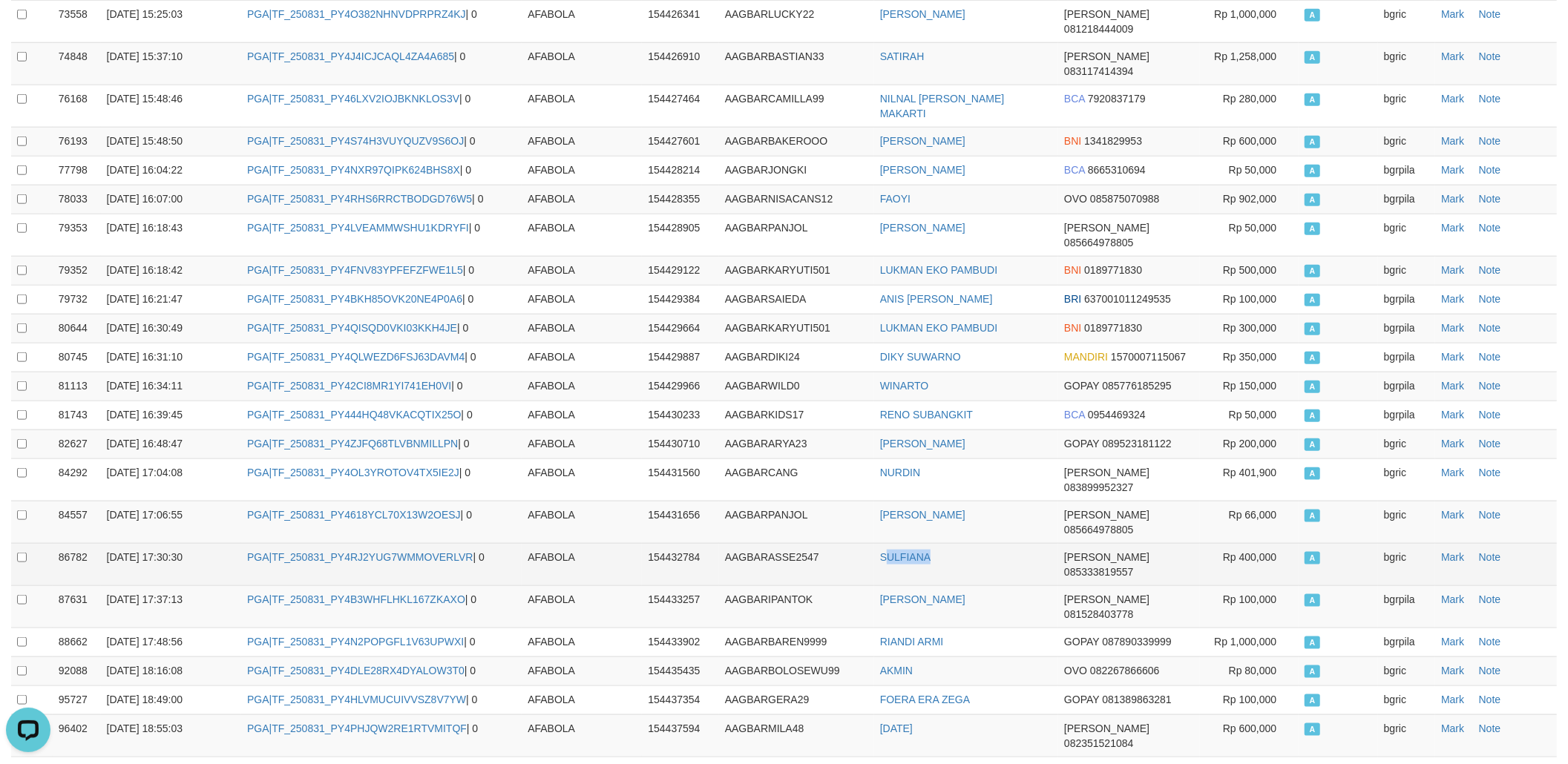
click at [882, 543] on td "SULFIANA" at bounding box center [966, 564] width 184 height 42
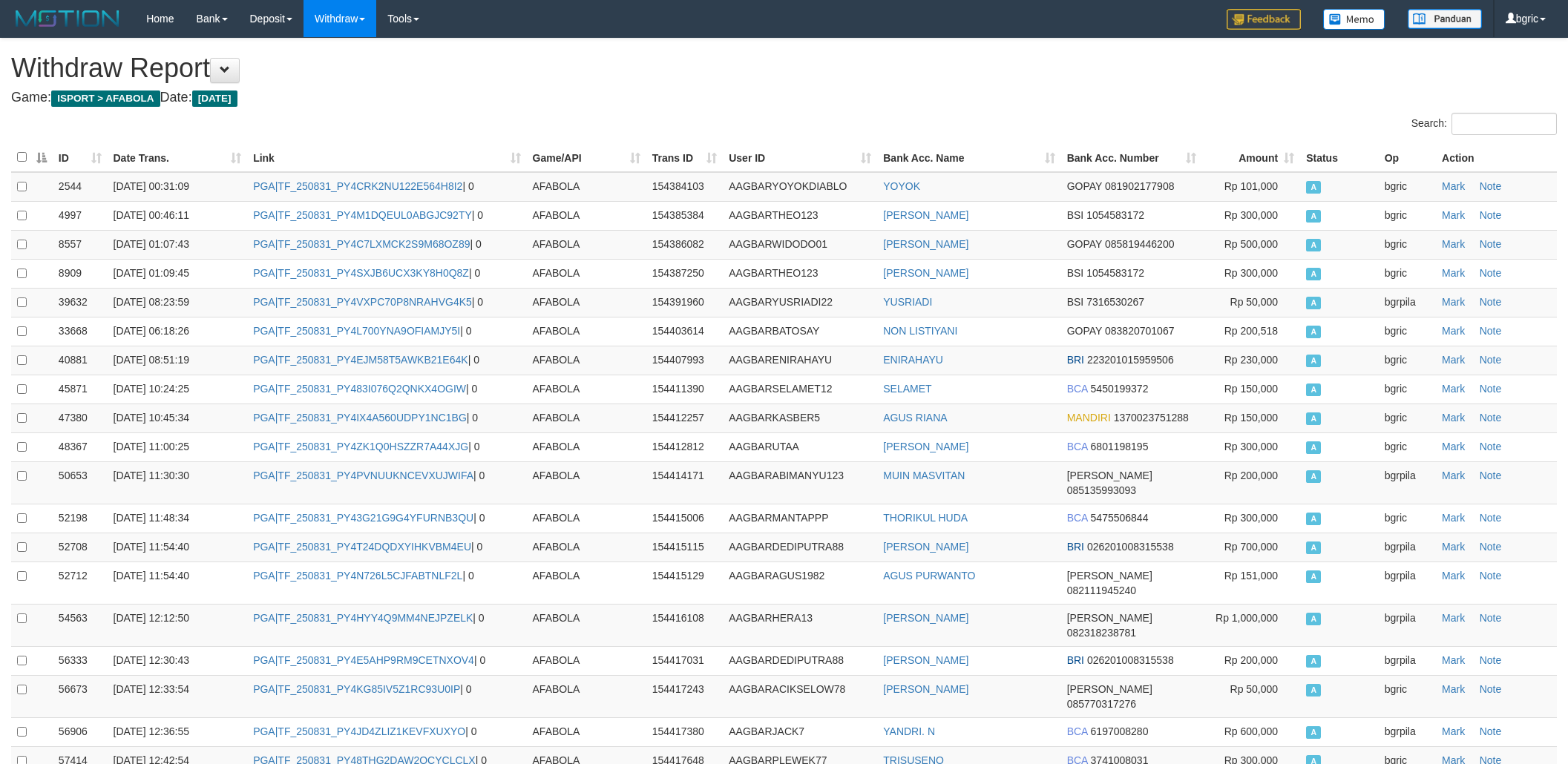
scroll to position [1557, 0]
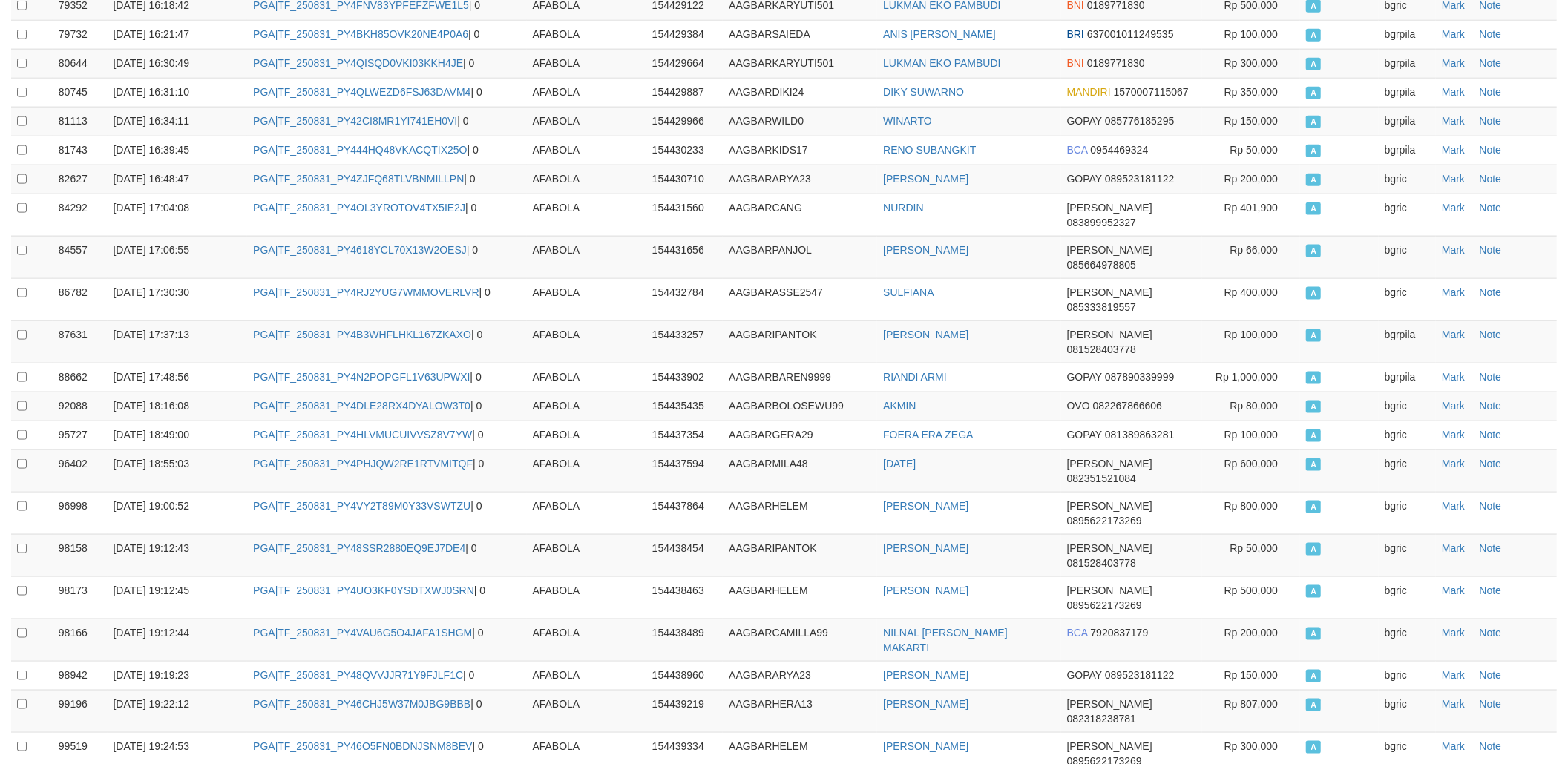
copy td "TF_250831_PY4XAZG79LAE6RUJMC73"
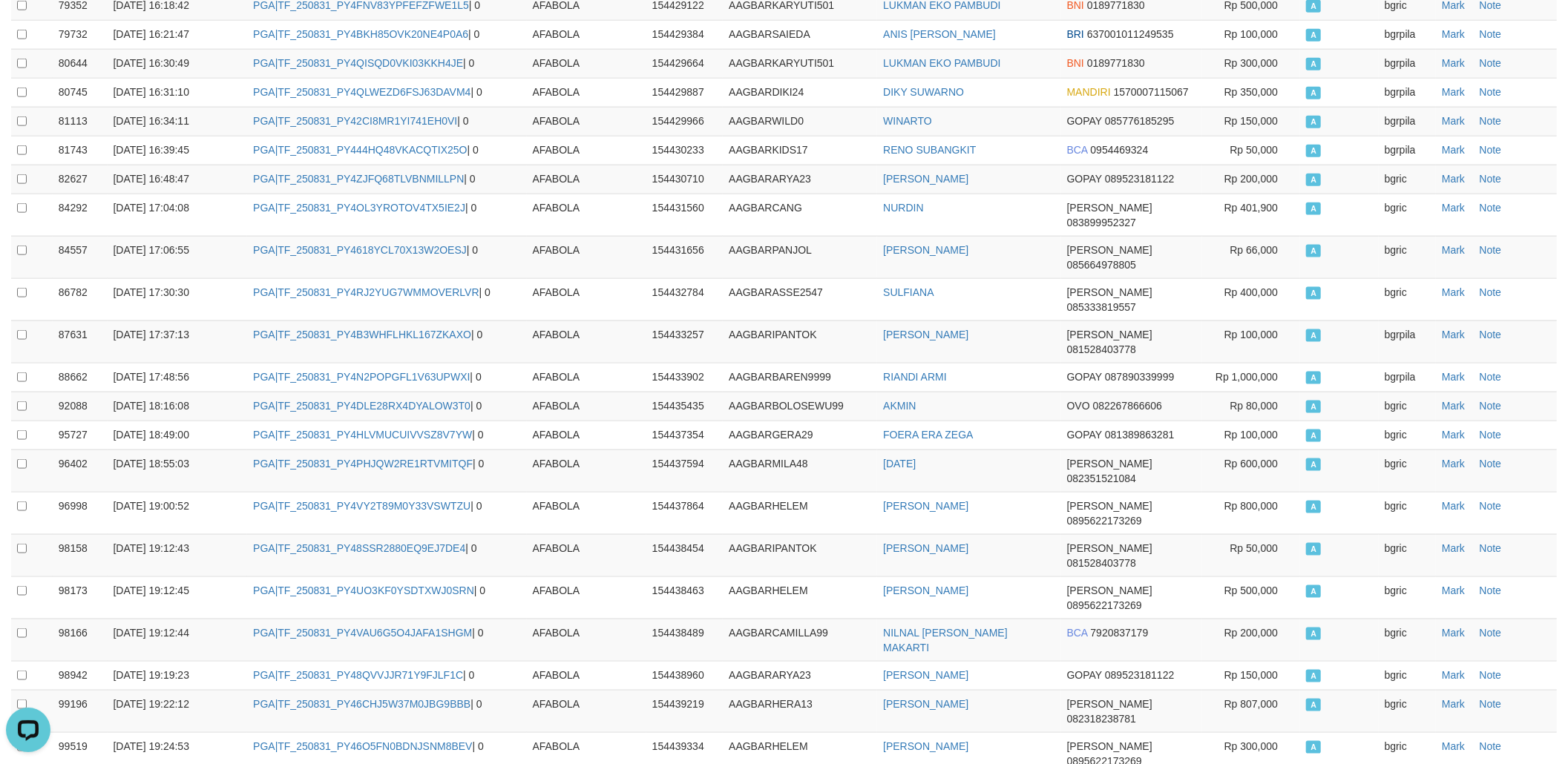
scroll to position [0, 0]
drag, startPoint x: 1255, startPoint y: 505, endPoint x: 1175, endPoint y: 526, distance: 82.7
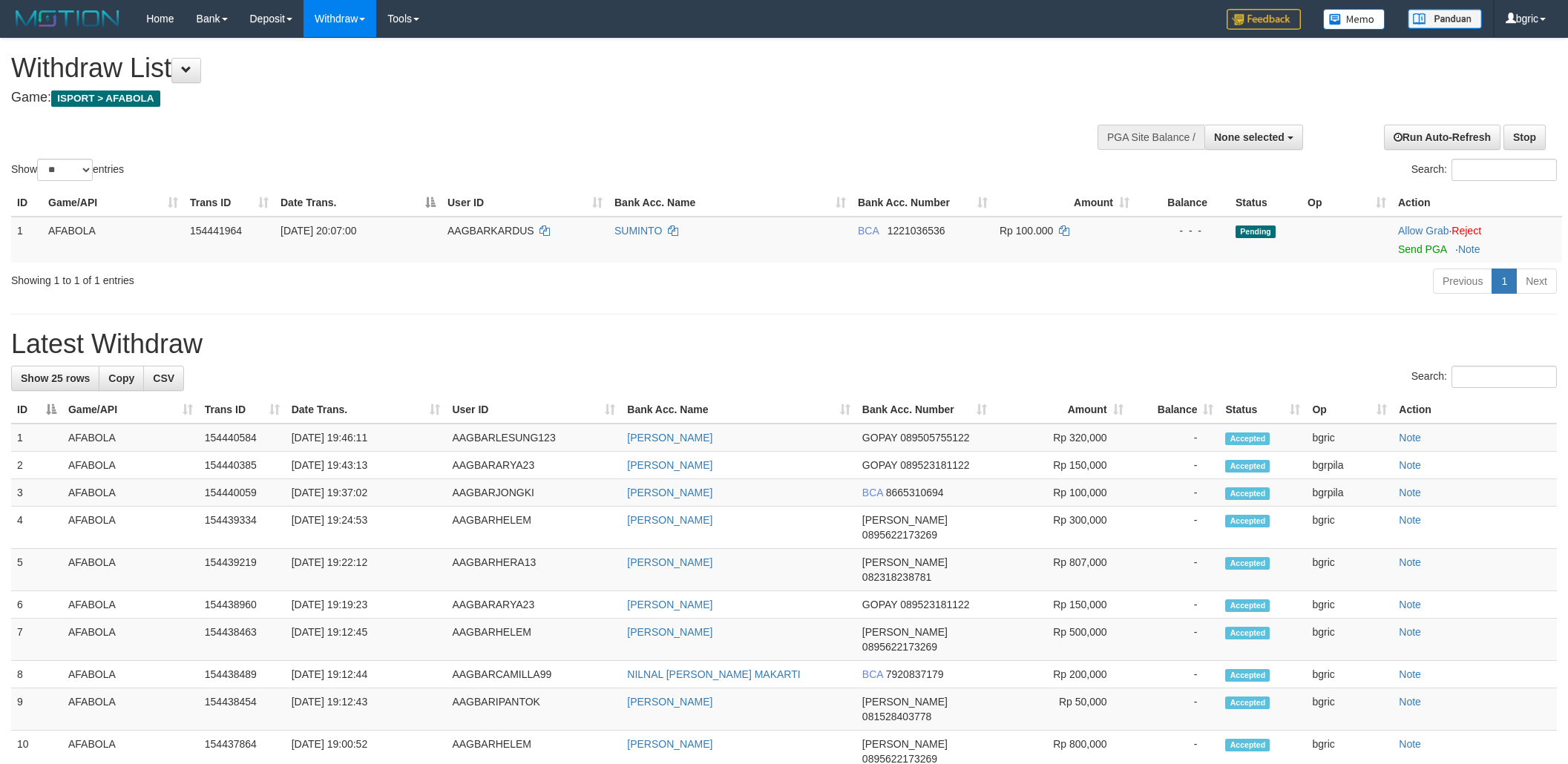
select select
select select "**"
click at [1403, 246] on link "Send PGA" at bounding box center [1422, 249] width 49 height 12
drag, startPoint x: 1128, startPoint y: 331, endPoint x: 1143, endPoint y: 328, distance: 15.3
click at [1135, 331] on h1 "Latest Withdraw" at bounding box center [784, 344] width 1546 height 30
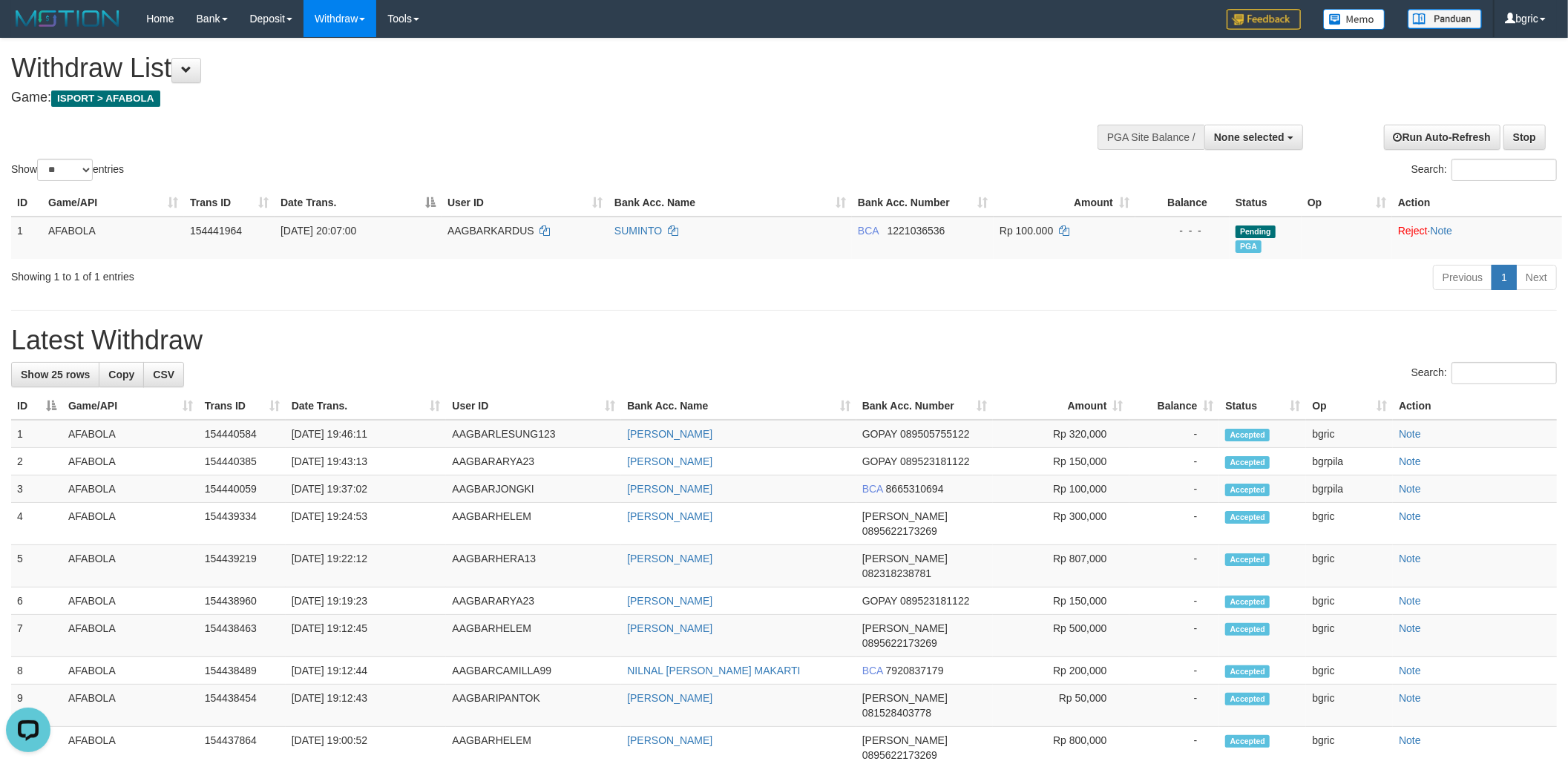
click at [1143, 328] on h1 "Latest Withdraw" at bounding box center [784, 341] width 1546 height 30
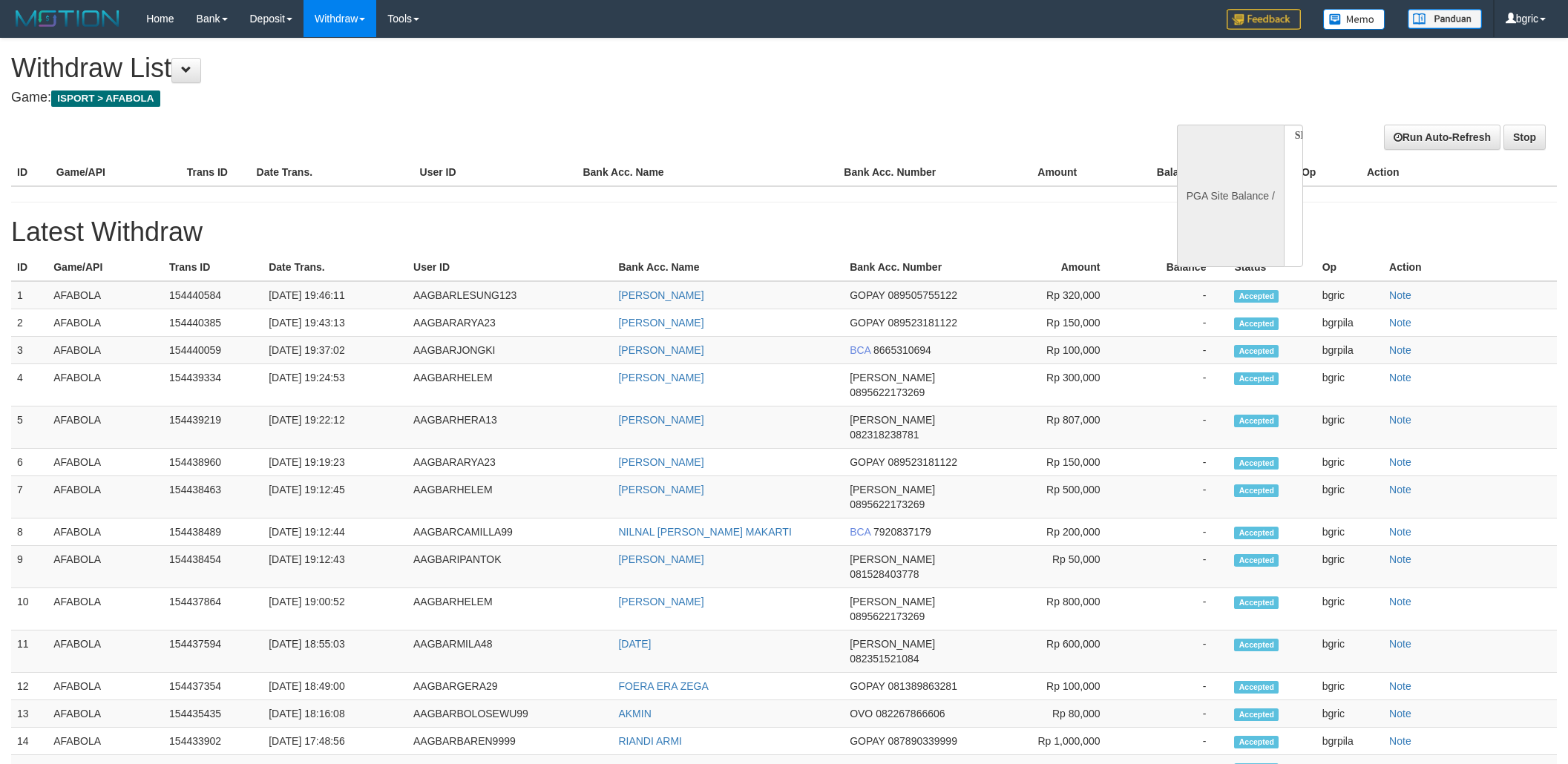
select select
select select "**"
select select
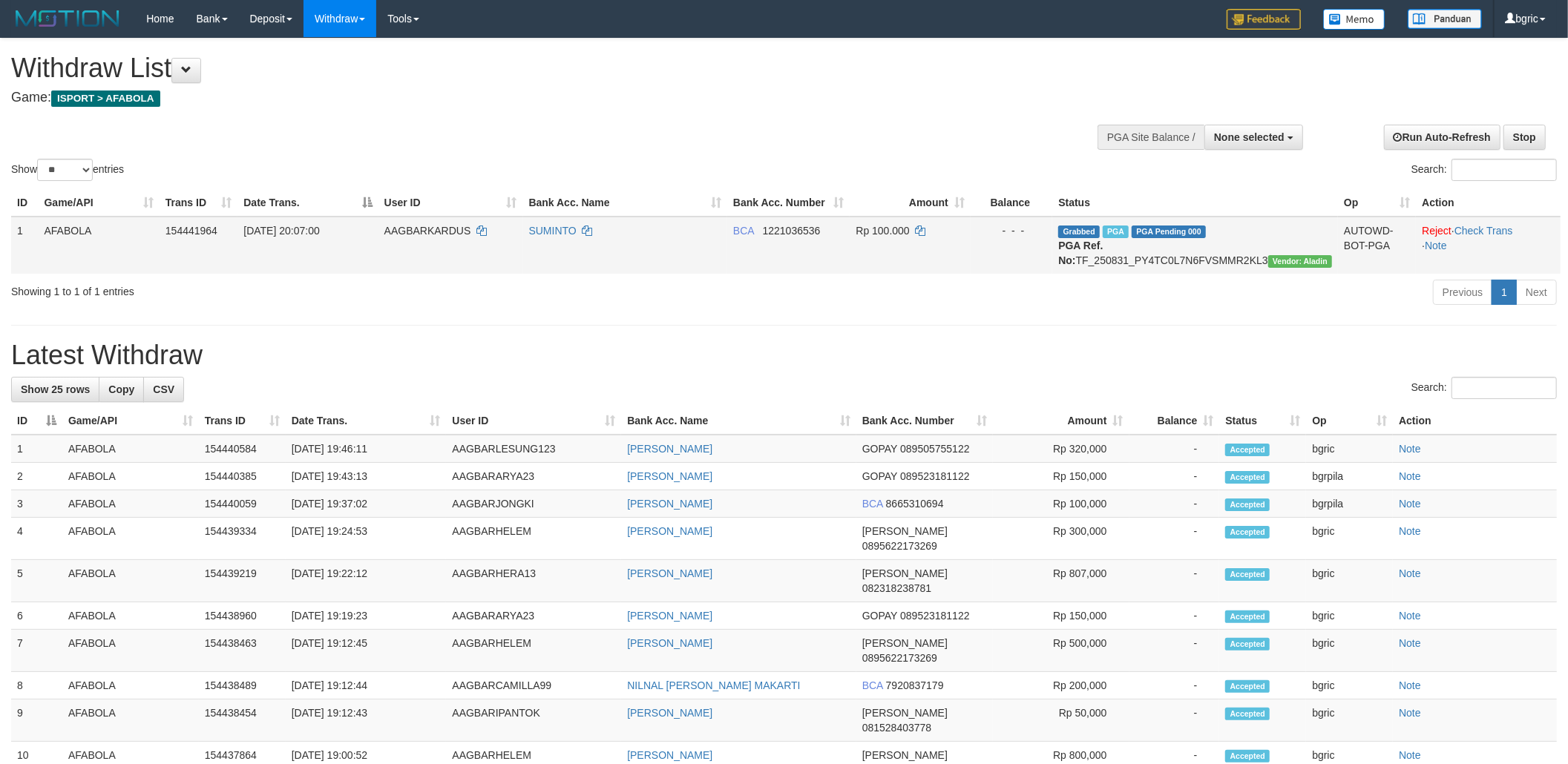
click at [1168, 273] on td "Grabbed PGA PGA Pending 000 {"status":"000","data":{"unique_id":"1033-154441964…" at bounding box center [1195, 245] width 286 height 57
click at [1019, 371] on h1 "Latest Withdraw" at bounding box center [784, 356] width 1546 height 30
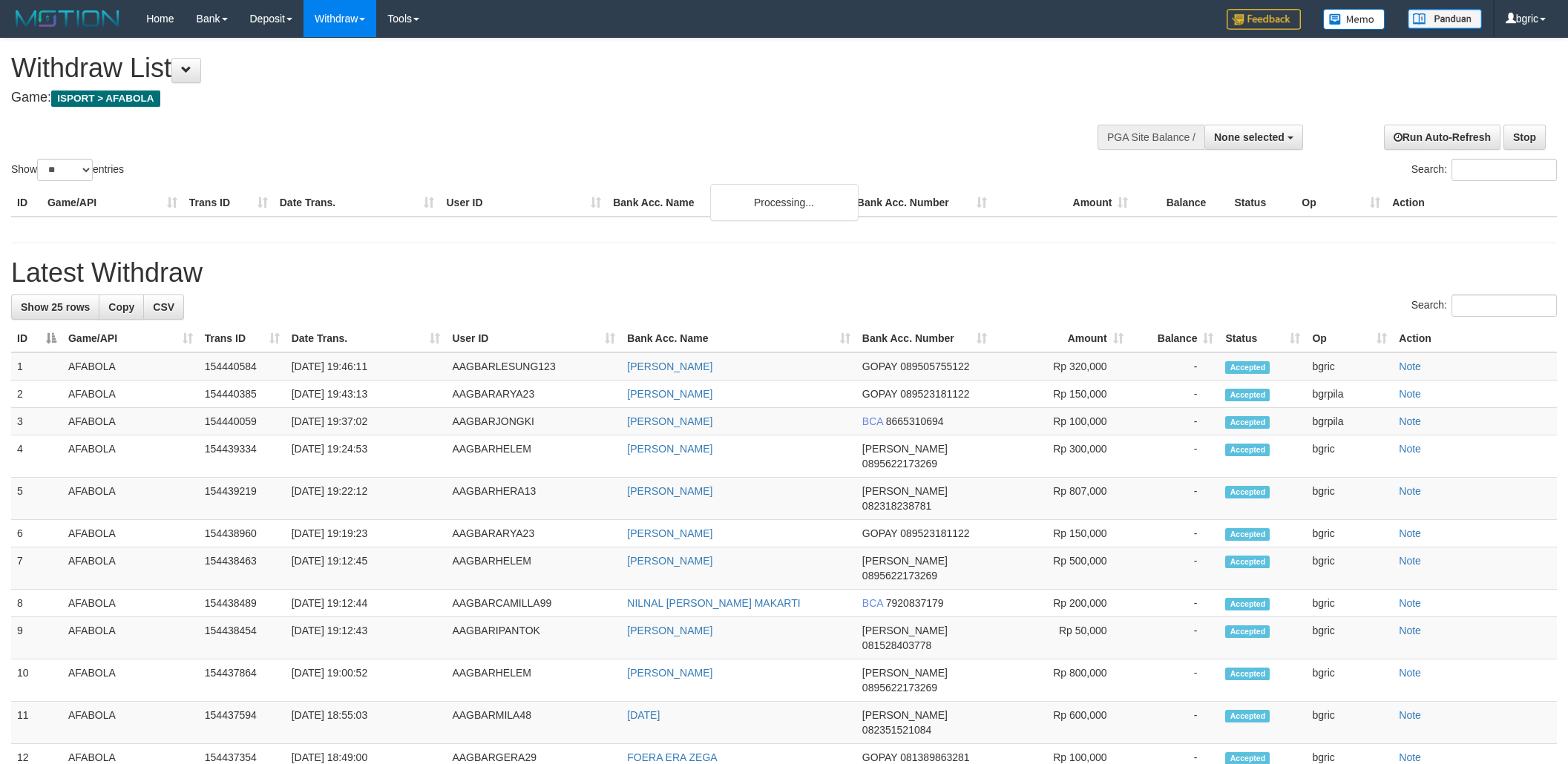
select select
select select "**"
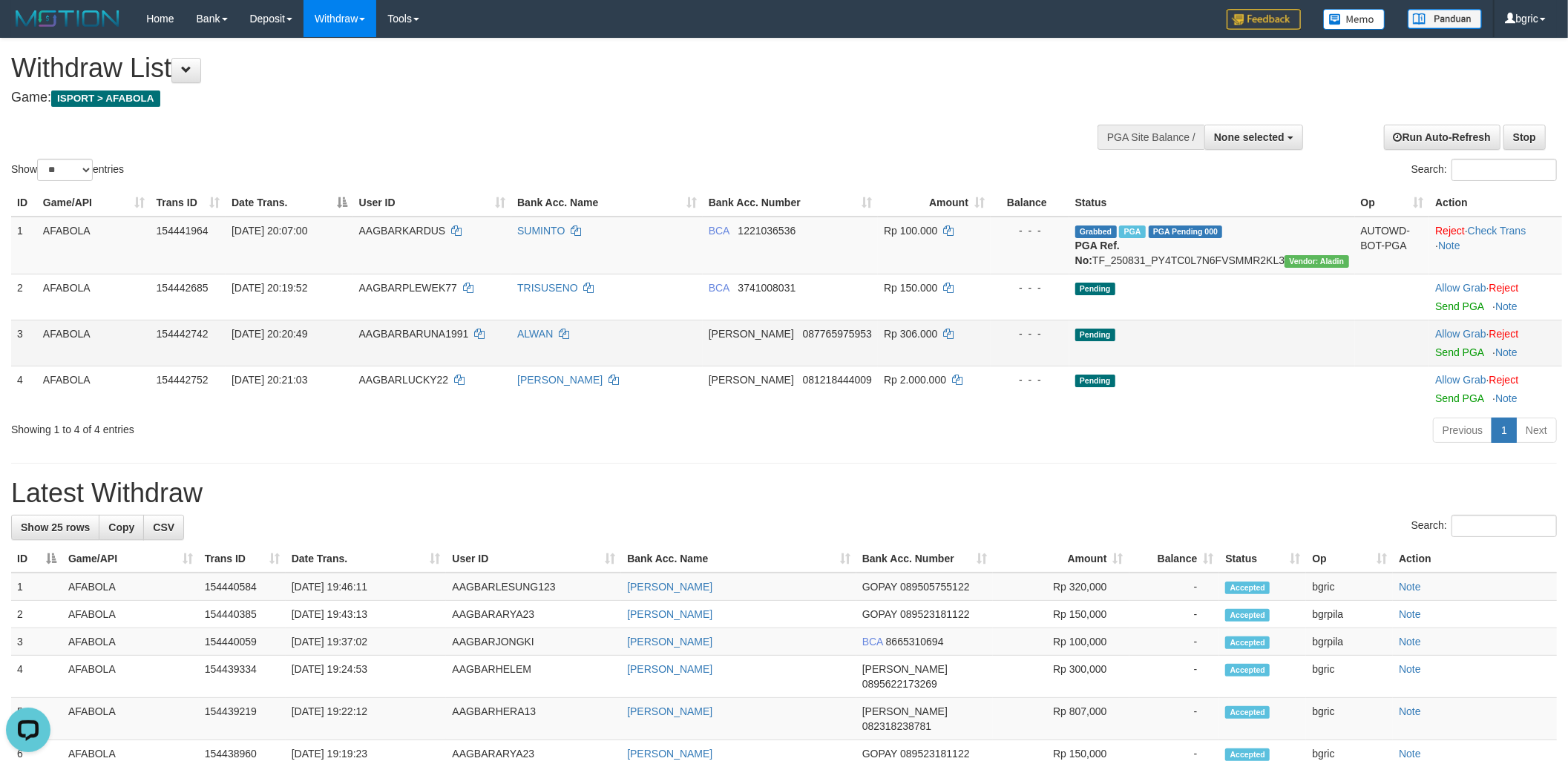
click at [1454, 366] on td "Allow Grab · Reject Send PGA · Note" at bounding box center [1496, 342] width 133 height 46
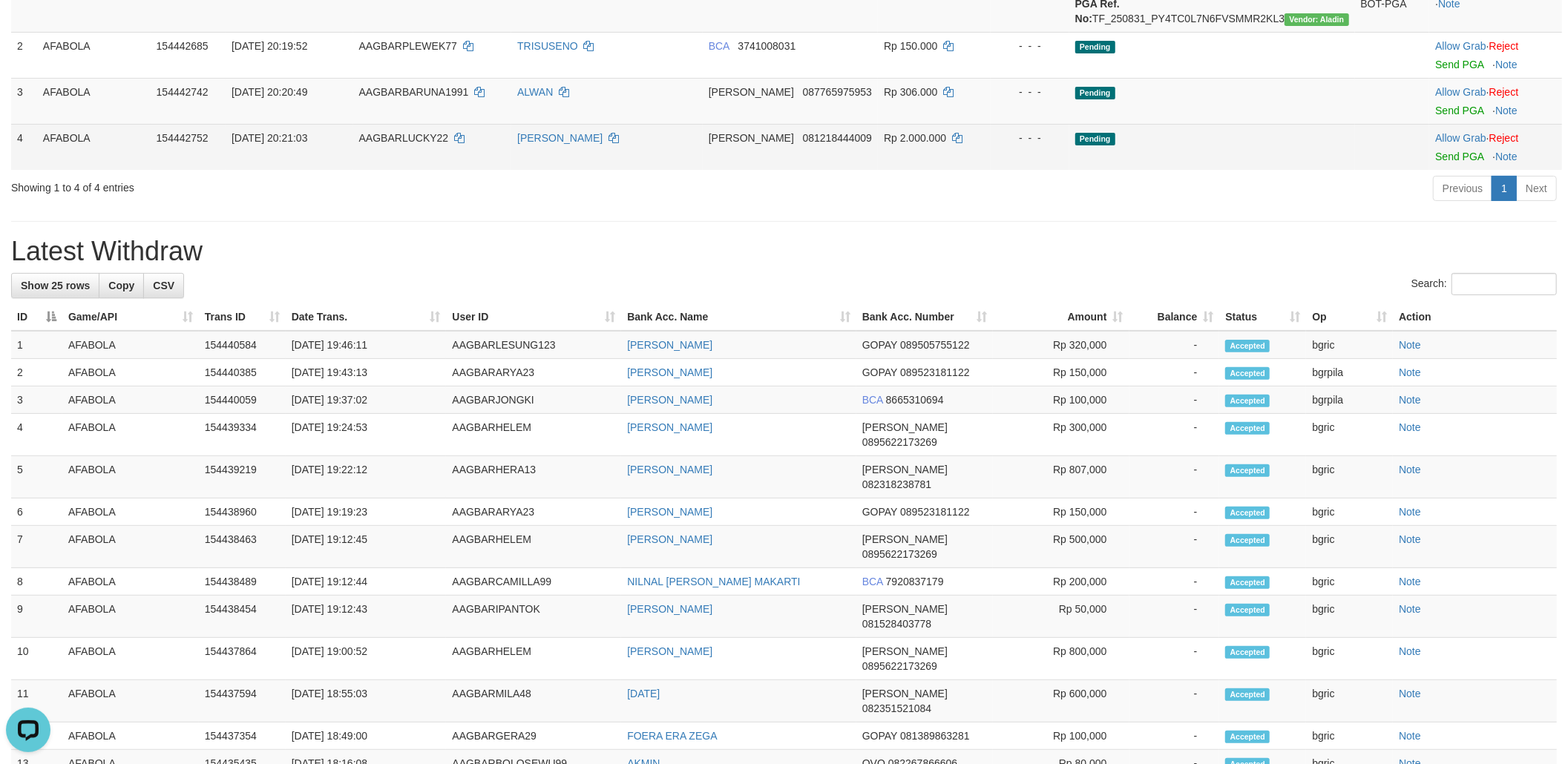
scroll to position [75, 0]
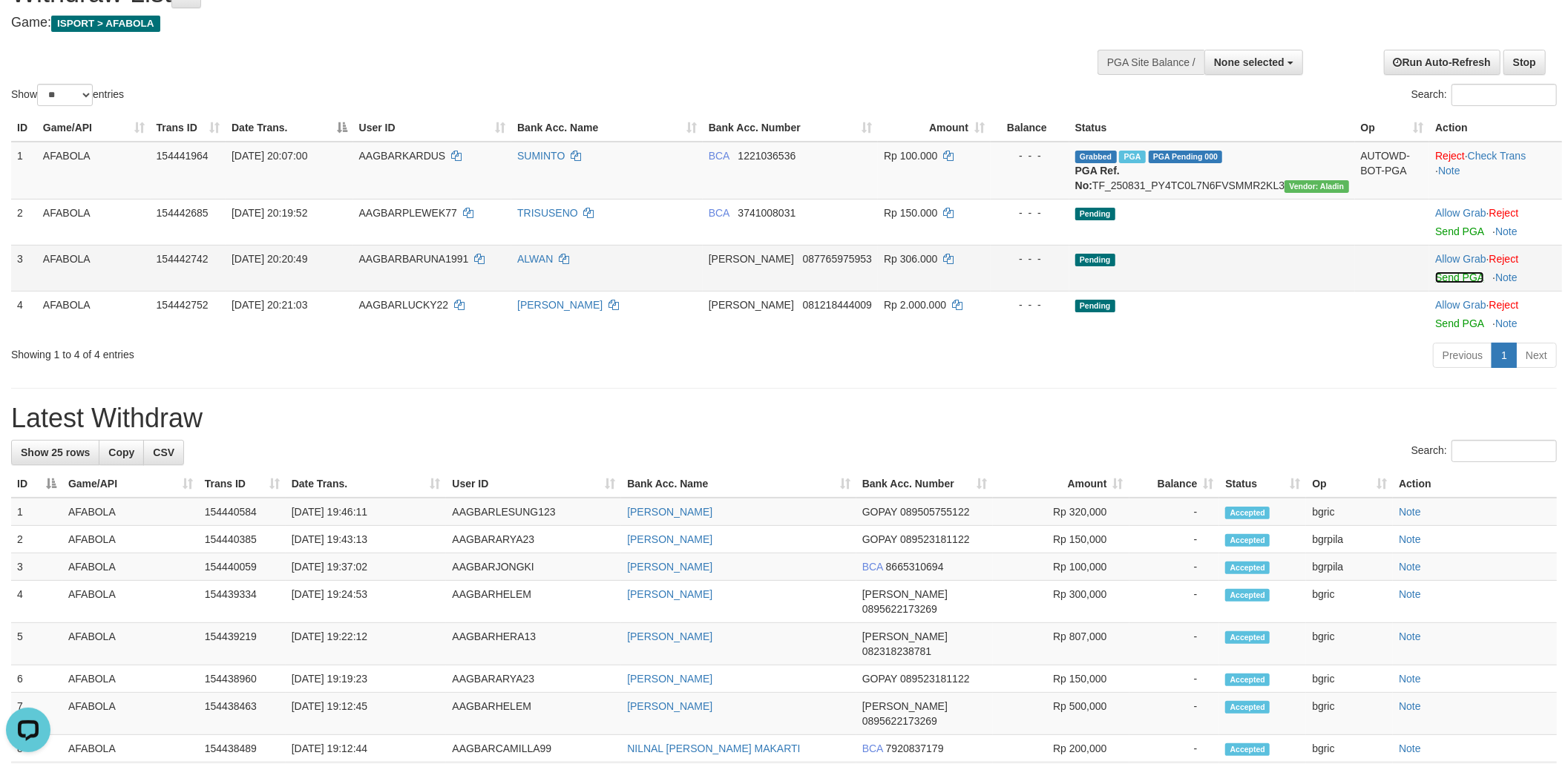
click at [1455, 284] on link "Send PGA" at bounding box center [1460, 277] width 49 height 12
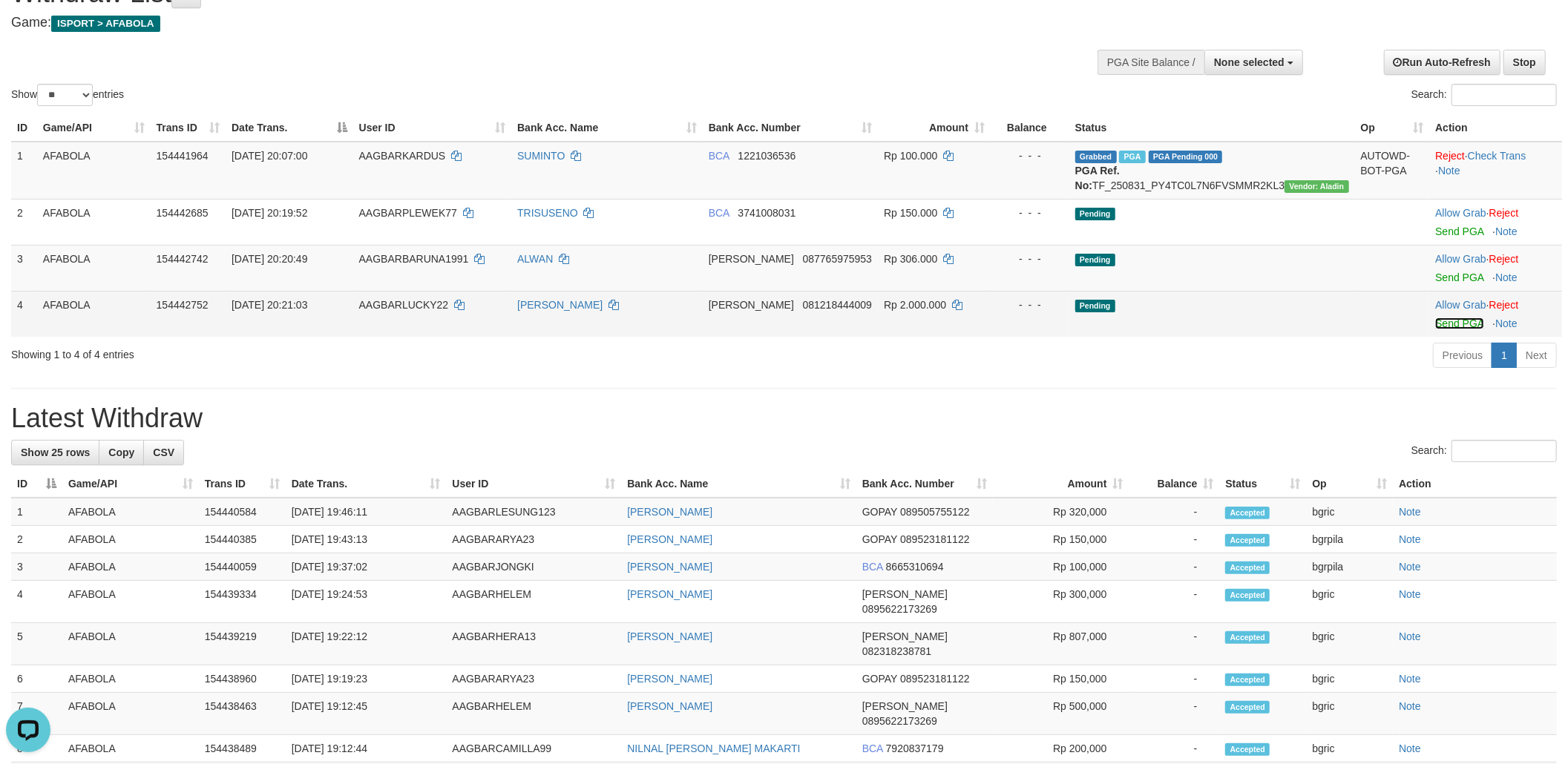
click at [1447, 329] on link "Send PGA" at bounding box center [1460, 323] width 49 height 12
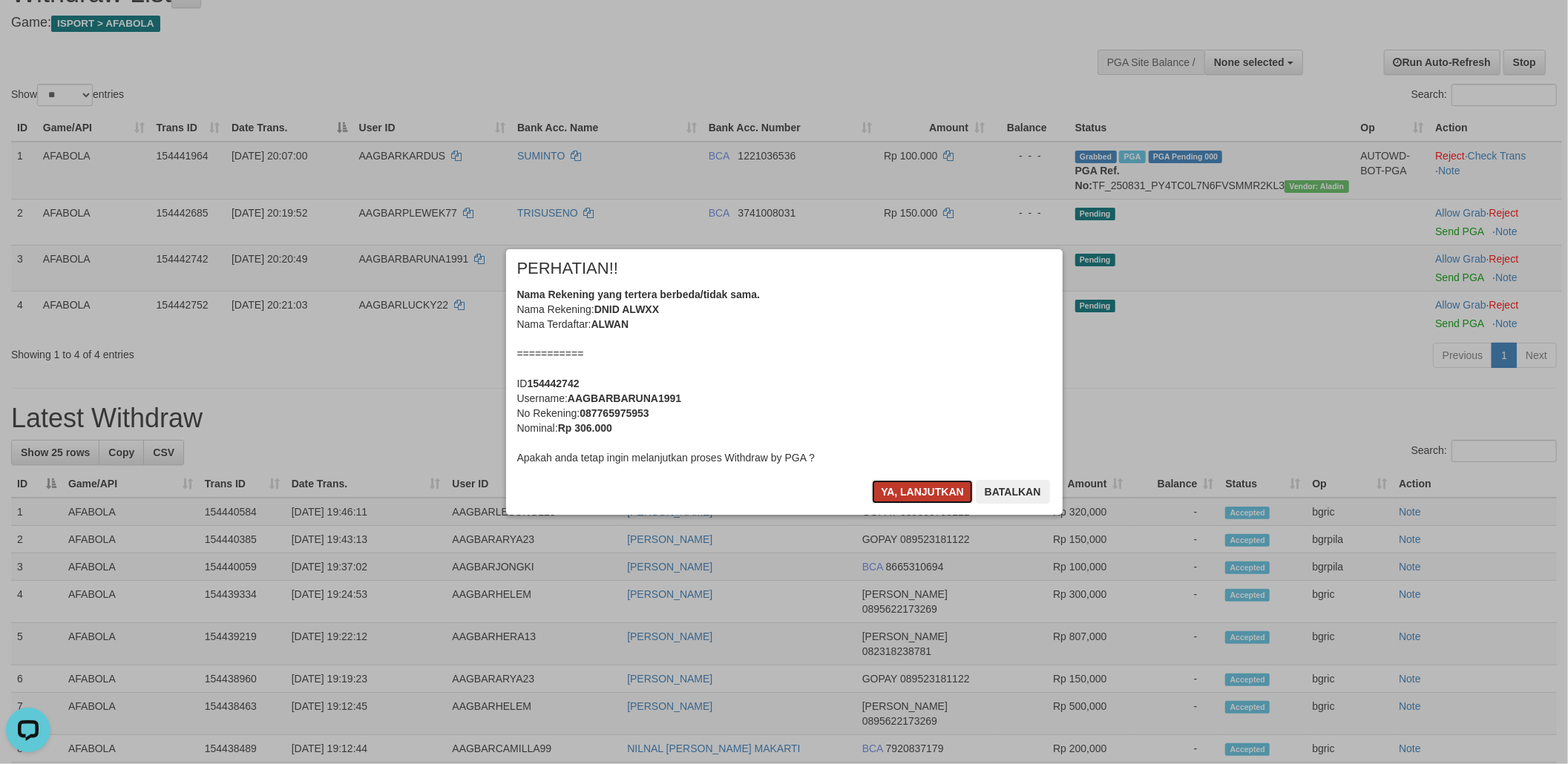
click at [941, 496] on button "Ya, lanjutkan" at bounding box center [922, 492] width 101 height 24
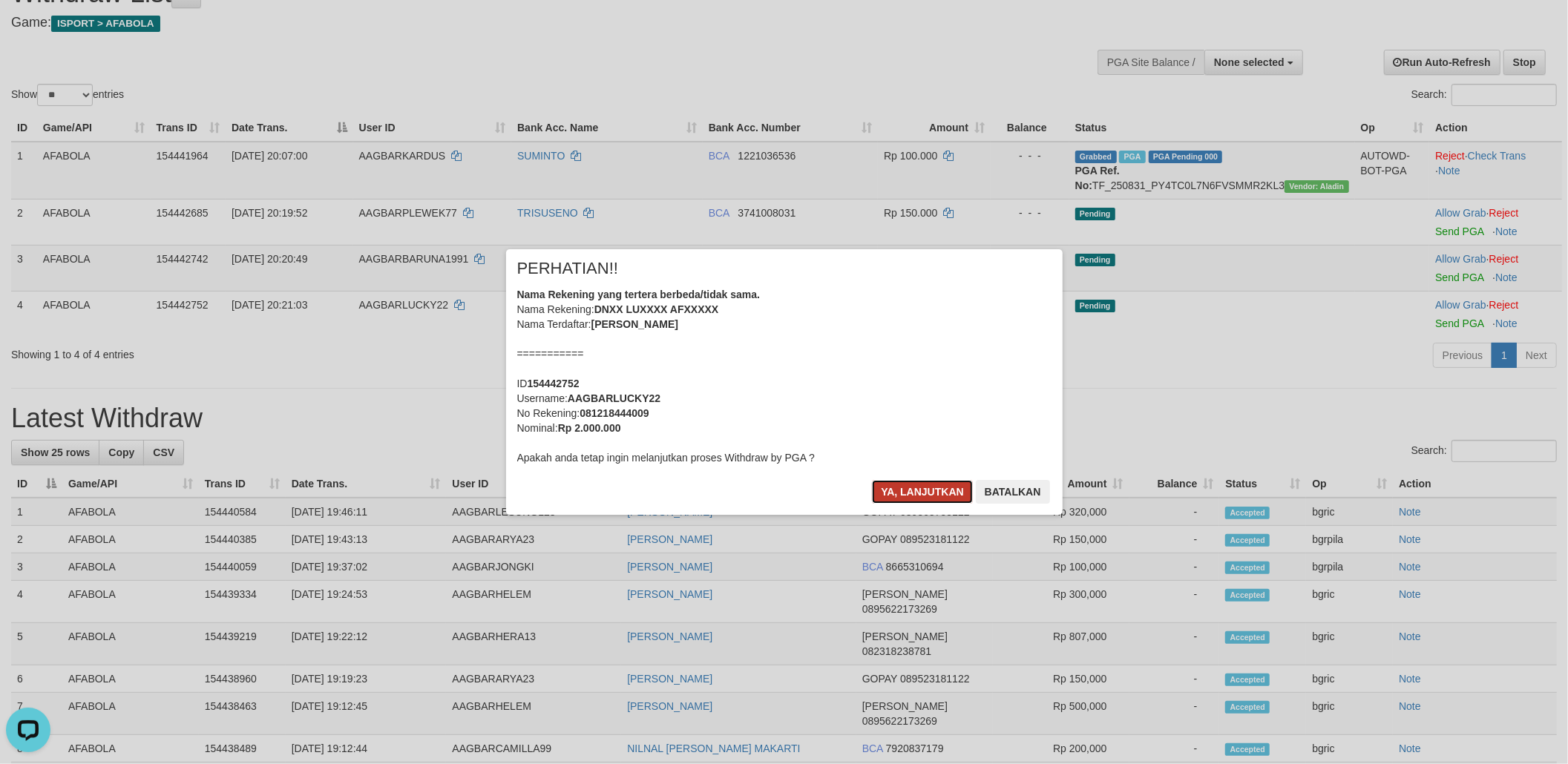
click at [918, 481] on button "Ya, lanjutkan" at bounding box center [922, 492] width 101 height 24
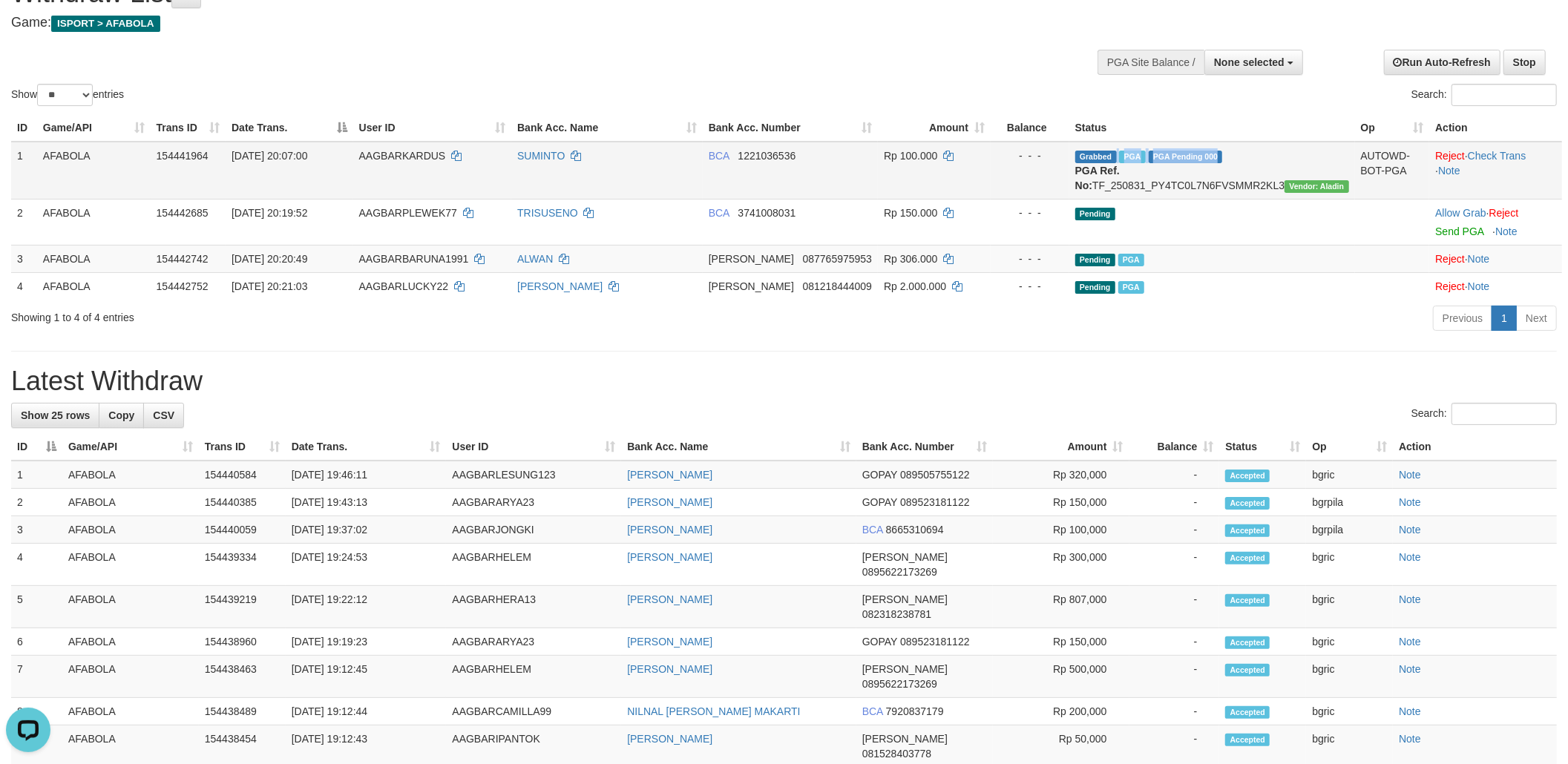
drag, startPoint x: 1156, startPoint y: 161, endPoint x: 1266, endPoint y: 161, distance: 110.0
click at [1268, 161] on td "Grabbed PGA PGA Pending 000 {"status":"000","data":{"unique_id":"1033-154441964…" at bounding box center [1212, 171] width 286 height 58
click at [1232, 173] on td "Grabbed PGA PGA Pending 000 {"status":"000","data":{"unique_id":"1033-154441964…" at bounding box center [1212, 171] width 286 height 58
click at [1120, 173] on b "PGA Ref. No:" at bounding box center [1097, 178] width 45 height 27
drag, startPoint x: 1138, startPoint y: 173, endPoint x: 1146, endPoint y: 194, distance: 22.5
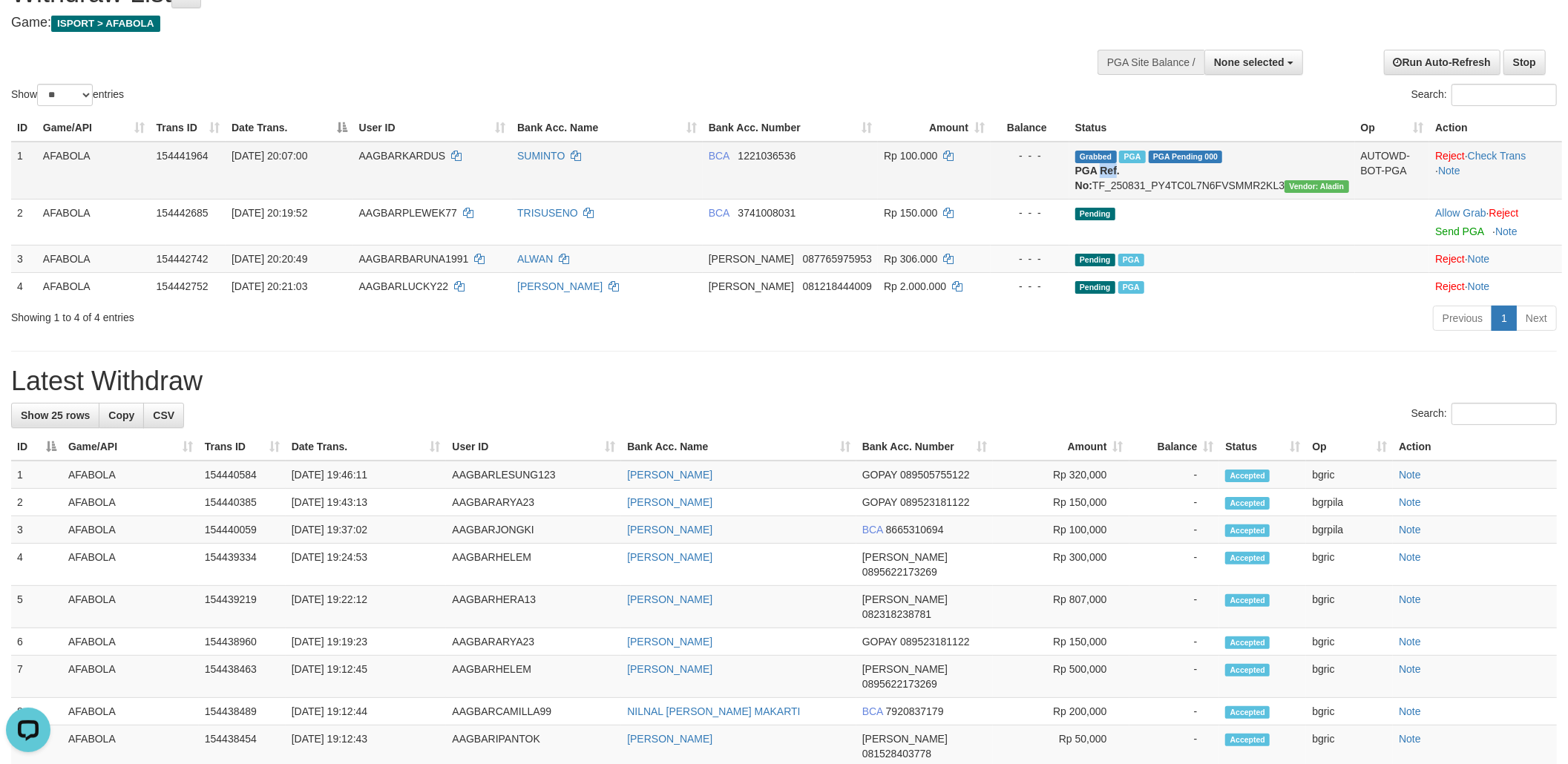
click at [1120, 174] on b "PGA Ref. No:" at bounding box center [1097, 178] width 45 height 27
click at [1146, 194] on td "Grabbed PGA PGA Pending 000 {"status":"000","data":{"unique_id":"1033-154441964…" at bounding box center [1212, 171] width 286 height 58
drag, startPoint x: 1146, startPoint y: 194, endPoint x: 1156, endPoint y: 181, distance: 16.4
click at [1146, 194] on td "Grabbed PGA PGA Pending 000 {"status":"000","data":{"unique_id":"1033-154441964…" at bounding box center [1212, 171] width 286 height 58
click at [1156, 181] on td "Grabbed PGA PGA Pending 000 {"status":"000","data":{"unique_id":"1033-154441964…" at bounding box center [1212, 171] width 286 height 58
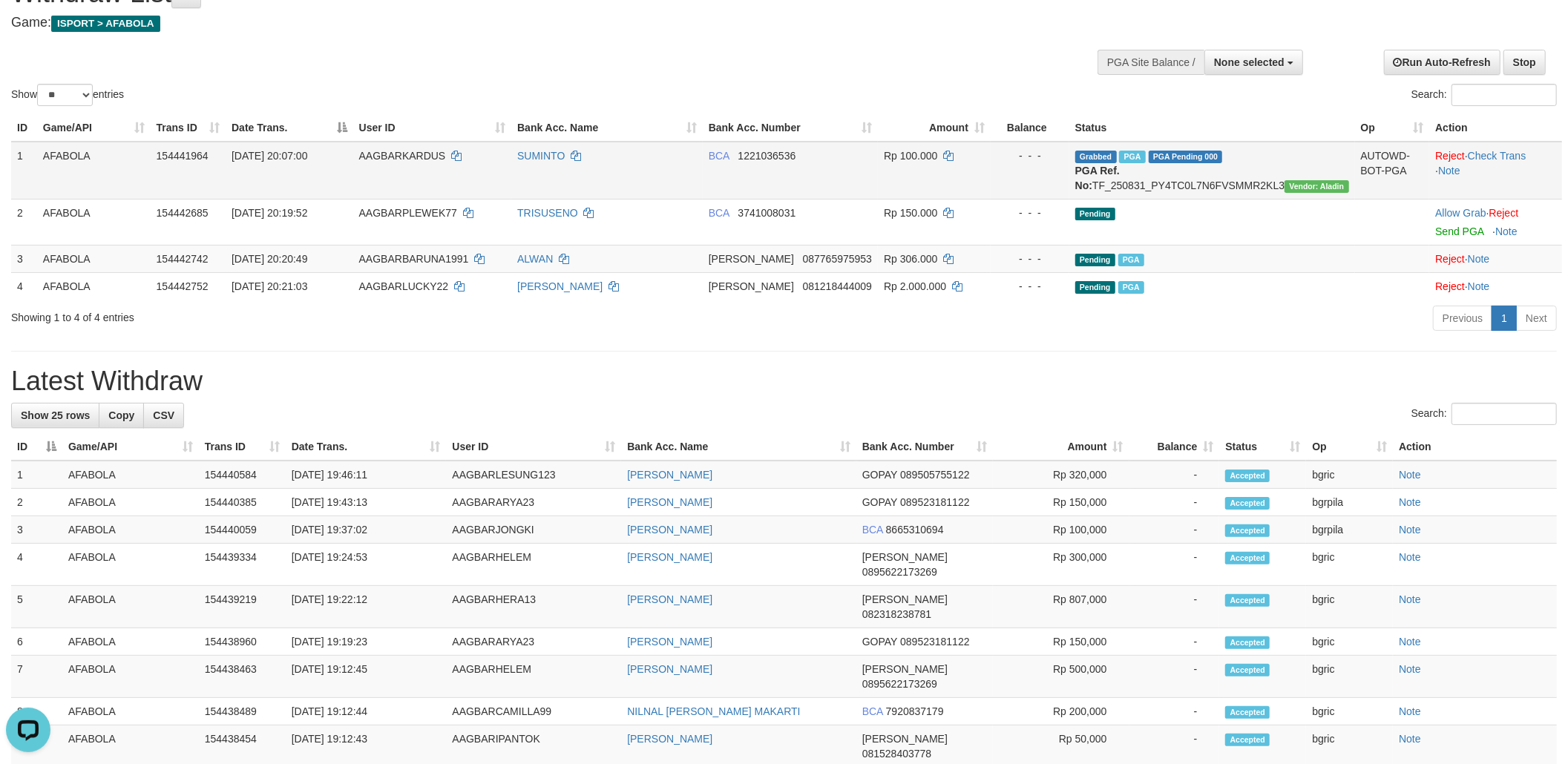
click at [1156, 181] on td "Grabbed PGA PGA Pending 000 {"status":"000","data":{"unique_id":"1033-154441964…" at bounding box center [1212, 171] width 286 height 58
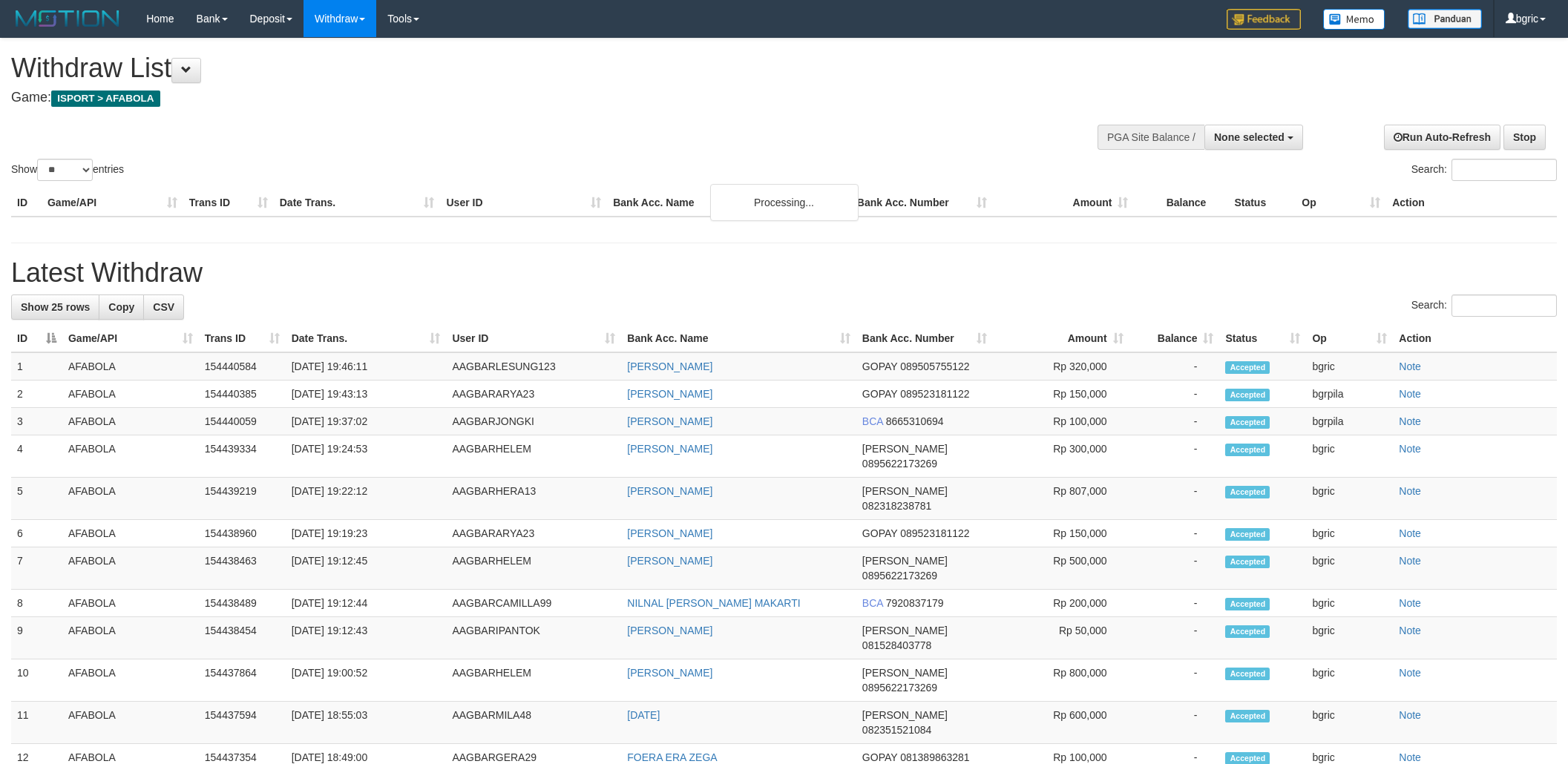
select select
select select "**"
